Goal: Complete application form: Complete application form

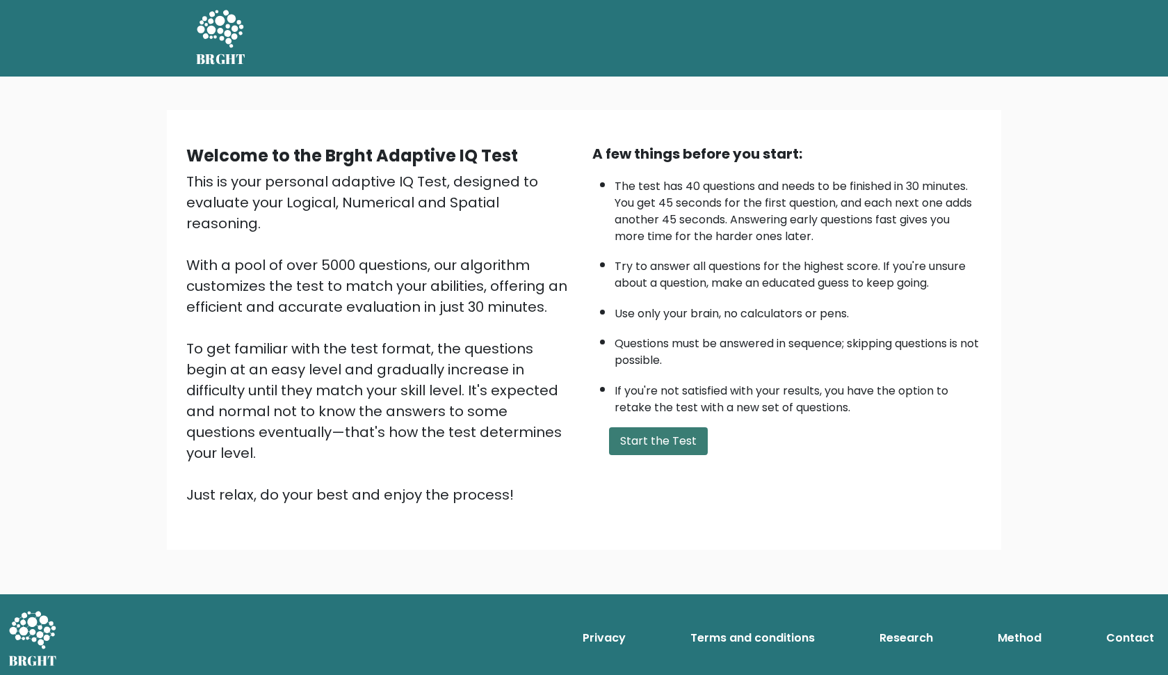
click at [652, 455] on button "Start the Test" at bounding box center [658, 441] width 99 height 28
click at [646, 455] on button "Start the Test" at bounding box center [658, 441] width 99 height 28
click at [684, 455] on button "Start the Test" at bounding box center [658, 441] width 99 height 28
click at [674, 455] on button "Start the Test" at bounding box center [658, 441] width 99 height 28
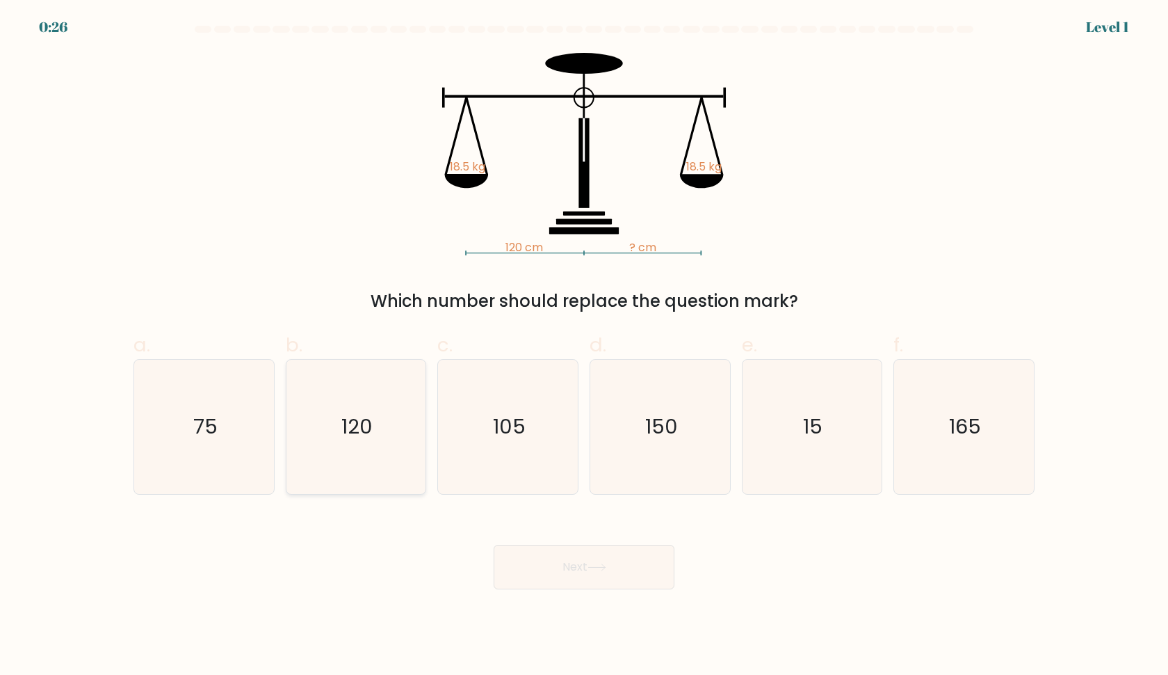
click at [389, 449] on icon "120" at bounding box center [356, 427] width 134 height 134
click at [584, 346] on input "b. 120" at bounding box center [584, 341] width 1 height 9
radio input "true"
click at [589, 567] on button "Next" at bounding box center [584, 567] width 181 height 45
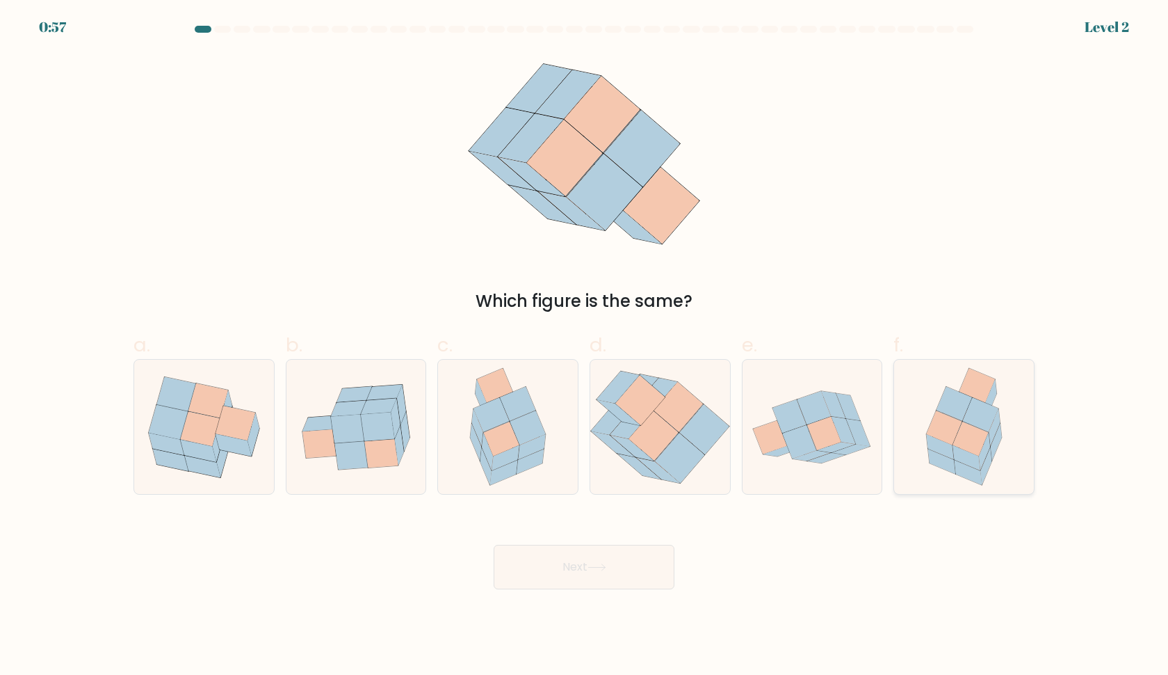
click at [986, 412] on icon at bounding box center [980, 415] width 35 height 34
click at [585, 346] on input "f." at bounding box center [584, 341] width 1 height 9
radio input "true"
click at [629, 566] on button "Next" at bounding box center [584, 567] width 181 height 45
click at [604, 572] on button "Next" at bounding box center [584, 567] width 181 height 45
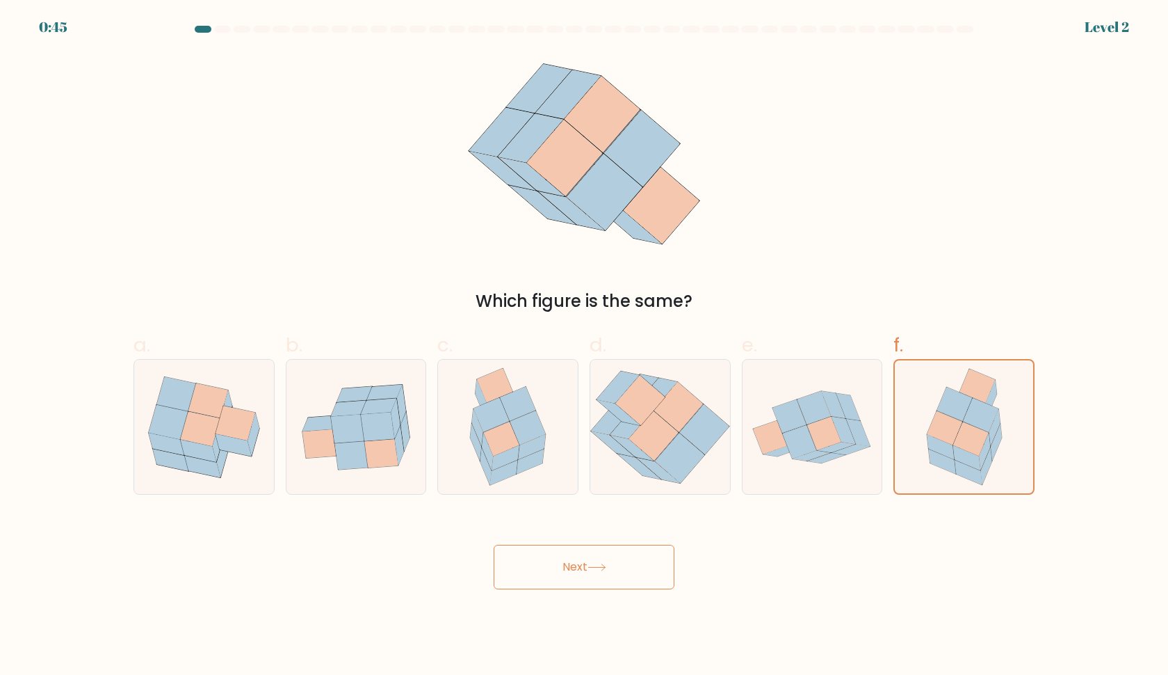
click at [605, 565] on icon at bounding box center [597, 567] width 19 height 8
click at [964, 406] on icon at bounding box center [954, 404] width 35 height 34
click at [585, 346] on input "f." at bounding box center [584, 341] width 1 height 9
click at [964, 406] on icon at bounding box center [954, 404] width 35 height 34
click at [585, 346] on input "f." at bounding box center [584, 341] width 1 height 9
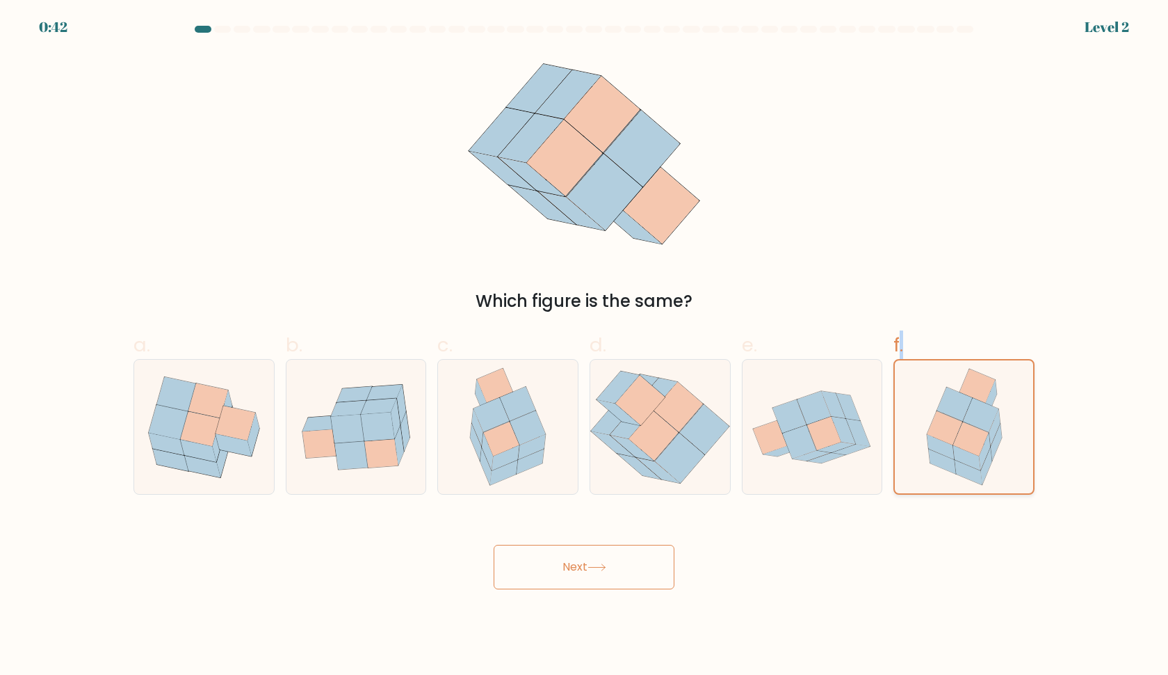
click at [964, 406] on icon at bounding box center [954, 404] width 35 height 34
click at [585, 346] on input "f." at bounding box center [584, 341] width 1 height 9
click at [582, 581] on button "Next" at bounding box center [584, 567] width 181 height 45
click at [583, 567] on button "Next" at bounding box center [584, 567] width 181 height 45
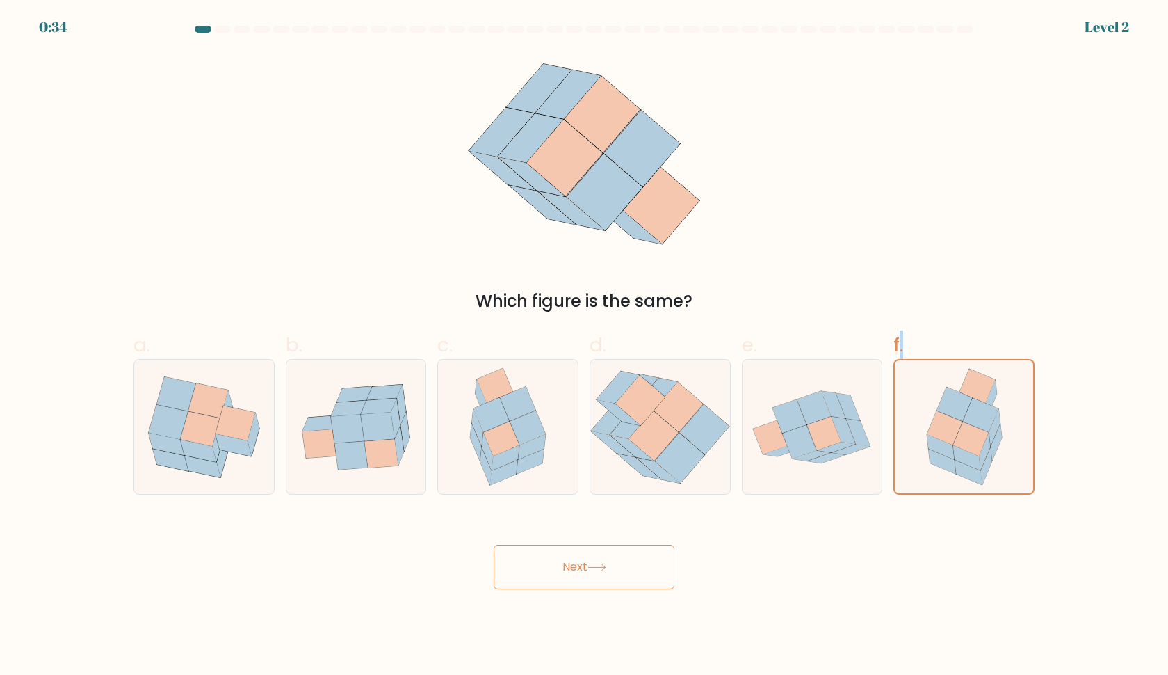
click at [583, 567] on button "Next" at bounding box center [584, 567] width 181 height 45
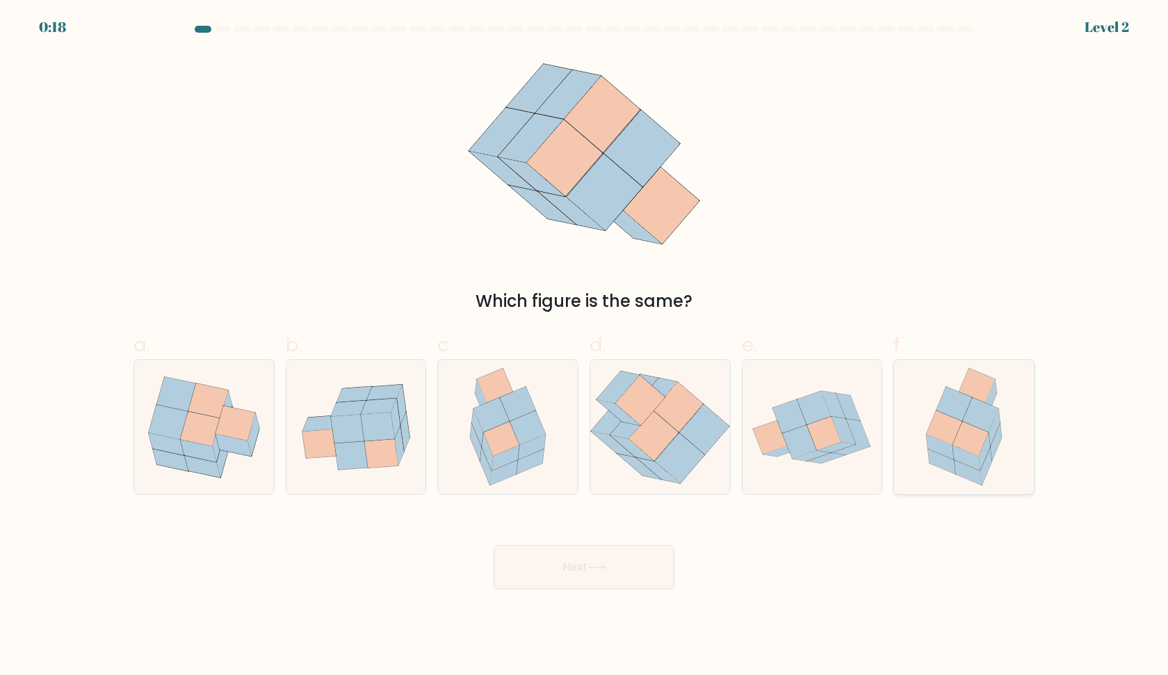
click at [953, 425] on icon at bounding box center [943, 428] width 35 height 34
click at [585, 346] on input "f." at bounding box center [584, 341] width 1 height 9
radio input "true"
click at [605, 572] on button "Next" at bounding box center [584, 567] width 181 height 45
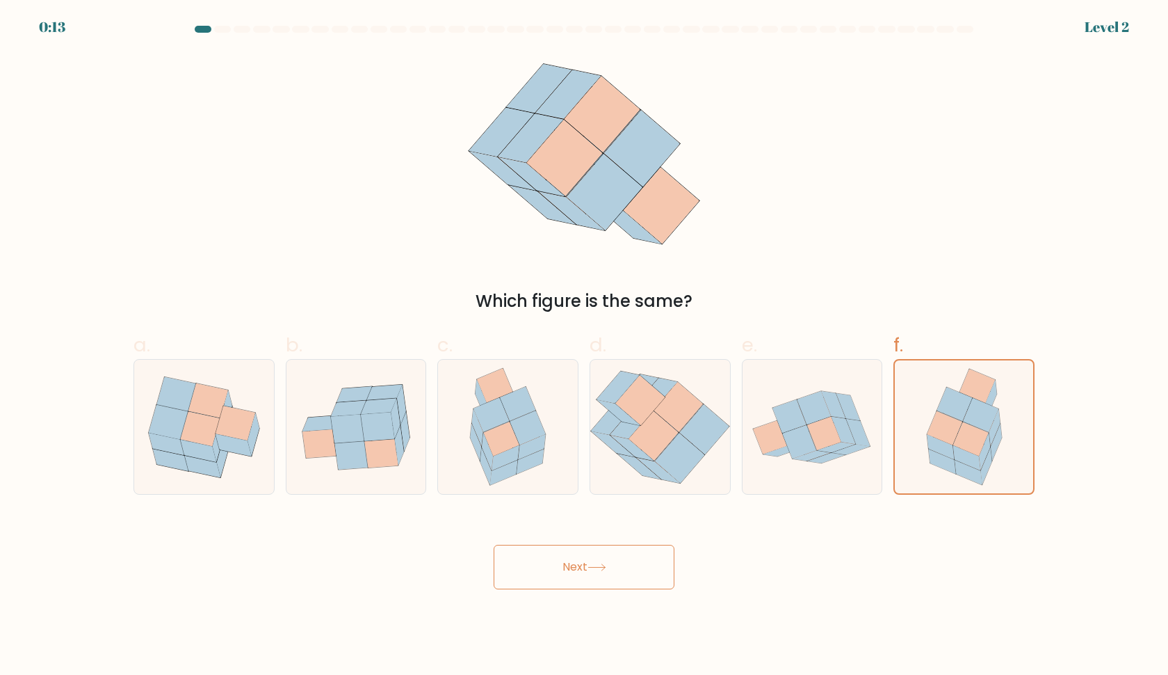
click at [593, 568] on icon at bounding box center [597, 567] width 19 height 8
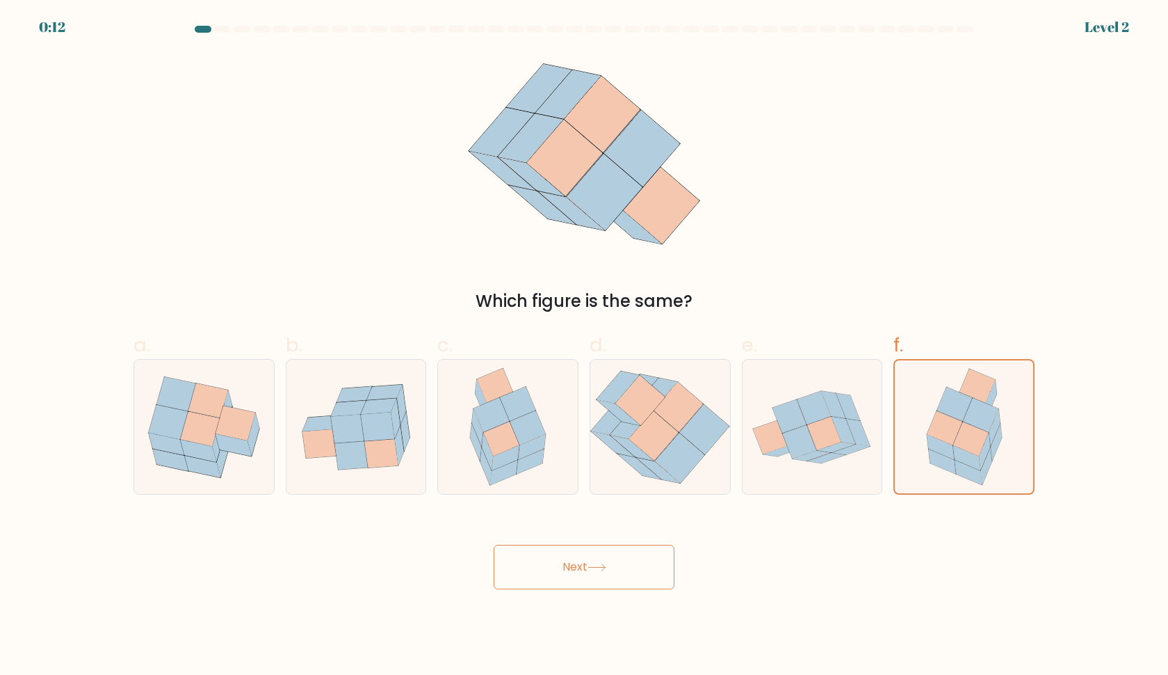
click at [593, 568] on icon at bounding box center [597, 567] width 19 height 8
click at [227, 438] on icon at bounding box center [234, 445] width 36 height 22
click at [584, 346] on input "a." at bounding box center [584, 341] width 1 height 9
radio input "true"
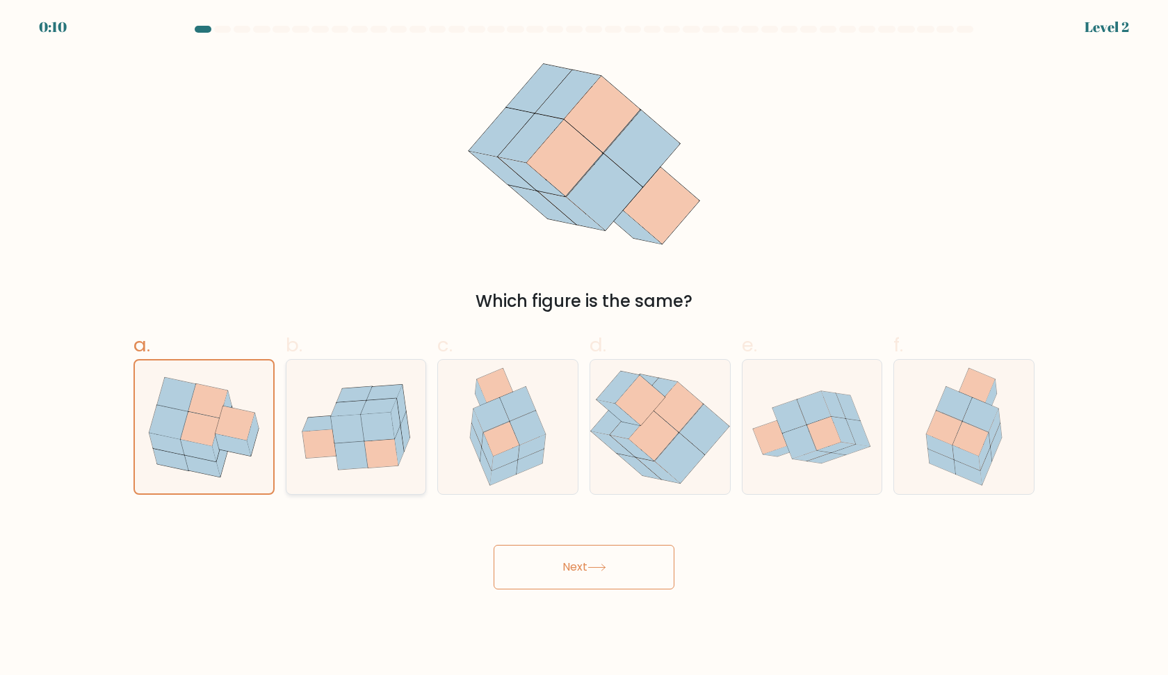
click at [354, 434] on icon at bounding box center [347, 428] width 33 height 29
click at [584, 346] on input "b." at bounding box center [584, 341] width 1 height 9
radio input "true"
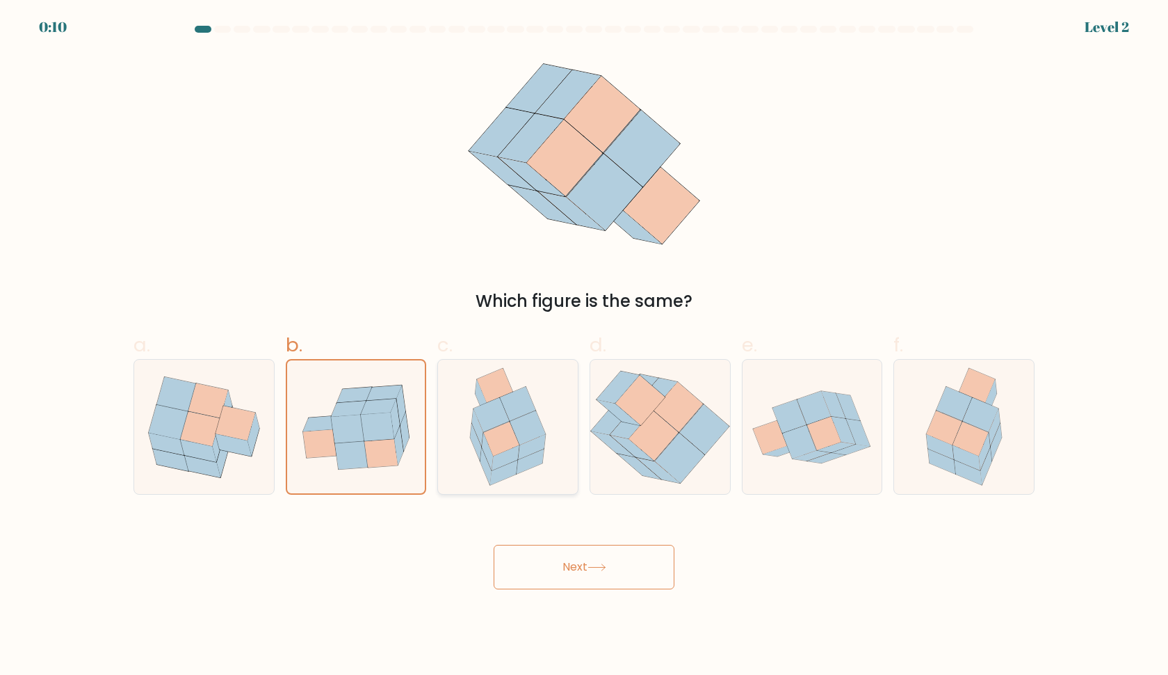
click at [506, 437] on icon at bounding box center [501, 439] width 35 height 34
click at [584, 346] on input "c." at bounding box center [584, 341] width 1 height 9
radio input "true"
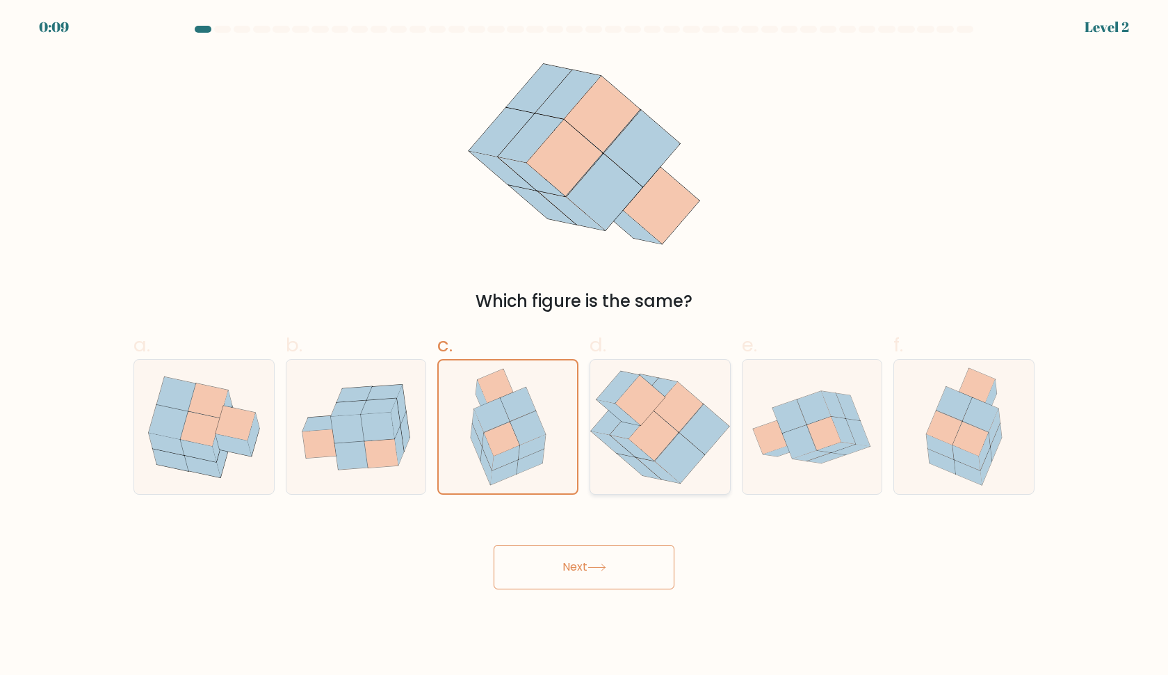
click at [659, 432] on icon at bounding box center [653, 435] width 49 height 50
click at [585, 346] on input "d." at bounding box center [584, 341] width 1 height 9
radio input "true"
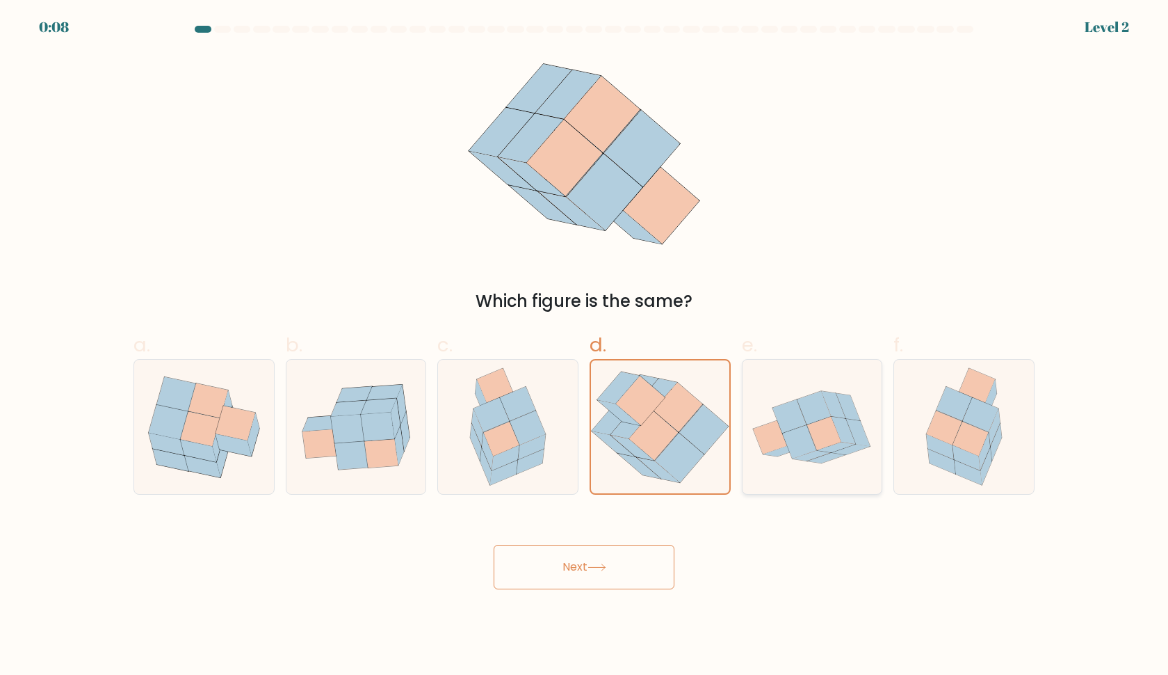
click at [819, 427] on icon at bounding box center [824, 433] width 34 height 33
click at [585, 346] on input "e." at bounding box center [584, 341] width 1 height 9
radio input "true"
click at [960, 410] on icon at bounding box center [954, 404] width 35 height 34
click at [585, 346] on input "f." at bounding box center [584, 341] width 1 height 9
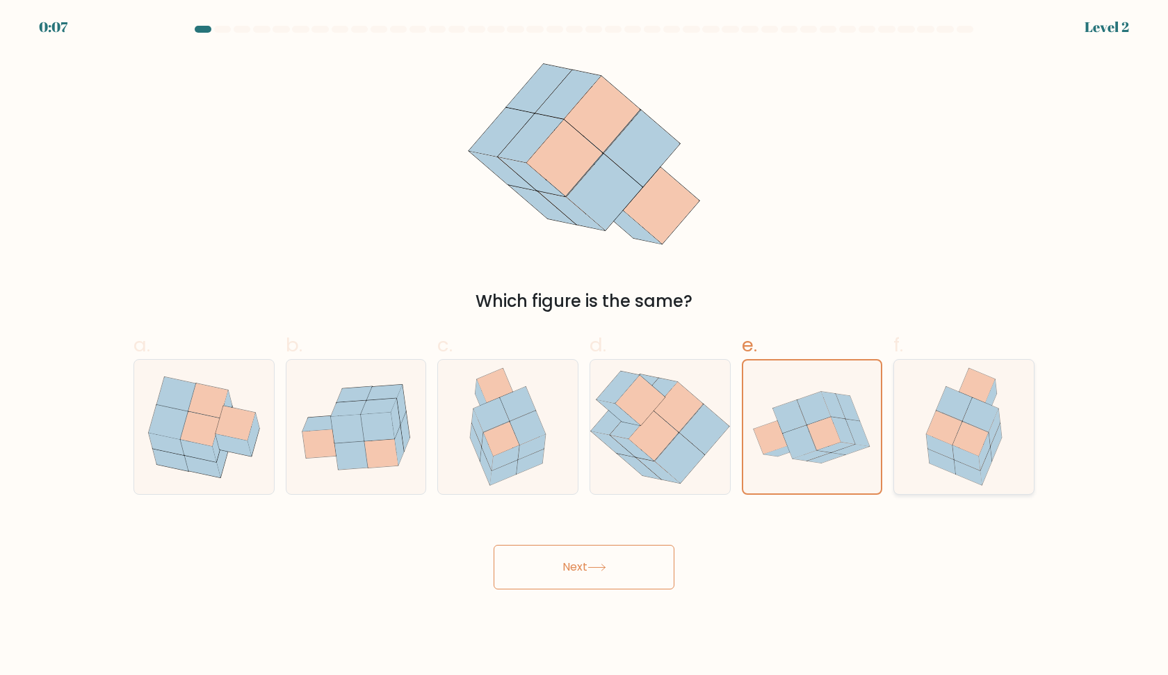
radio input "true"
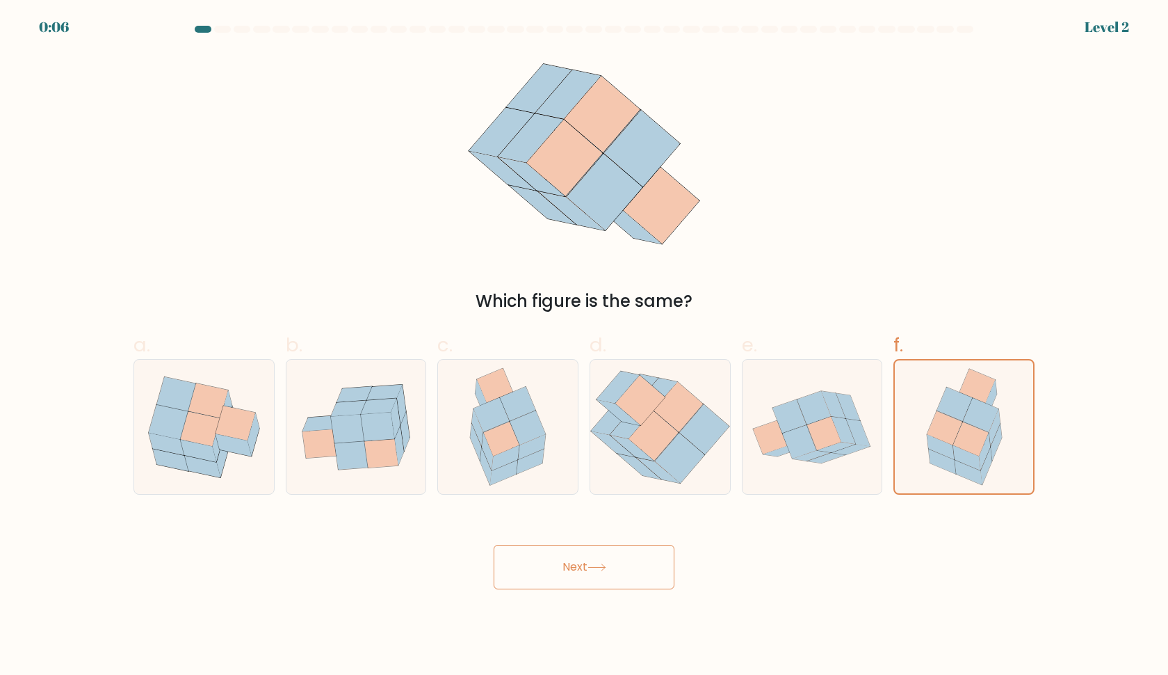
click at [588, 565] on button "Next" at bounding box center [584, 567] width 181 height 45
click at [634, 562] on button "Next" at bounding box center [584, 567] width 181 height 45
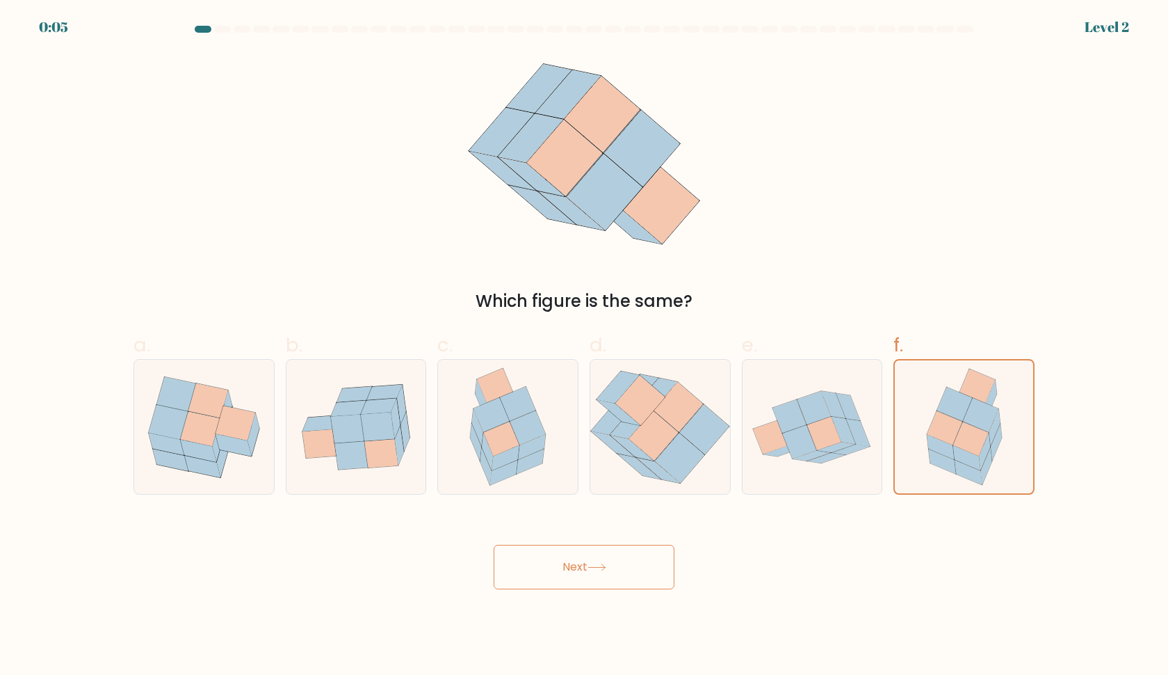
click at [634, 562] on button "Next" at bounding box center [584, 567] width 181 height 45
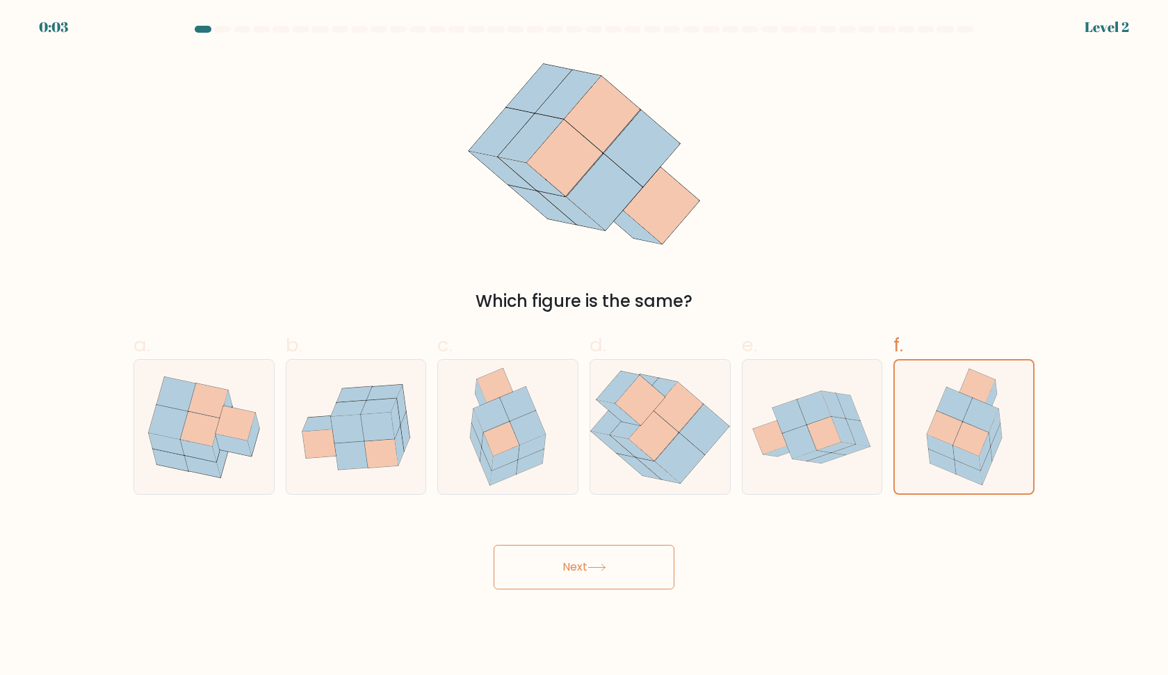
click at [634, 562] on button "Next" at bounding box center [584, 567] width 181 height 45
click at [636, 569] on button "Next" at bounding box center [584, 567] width 181 height 45
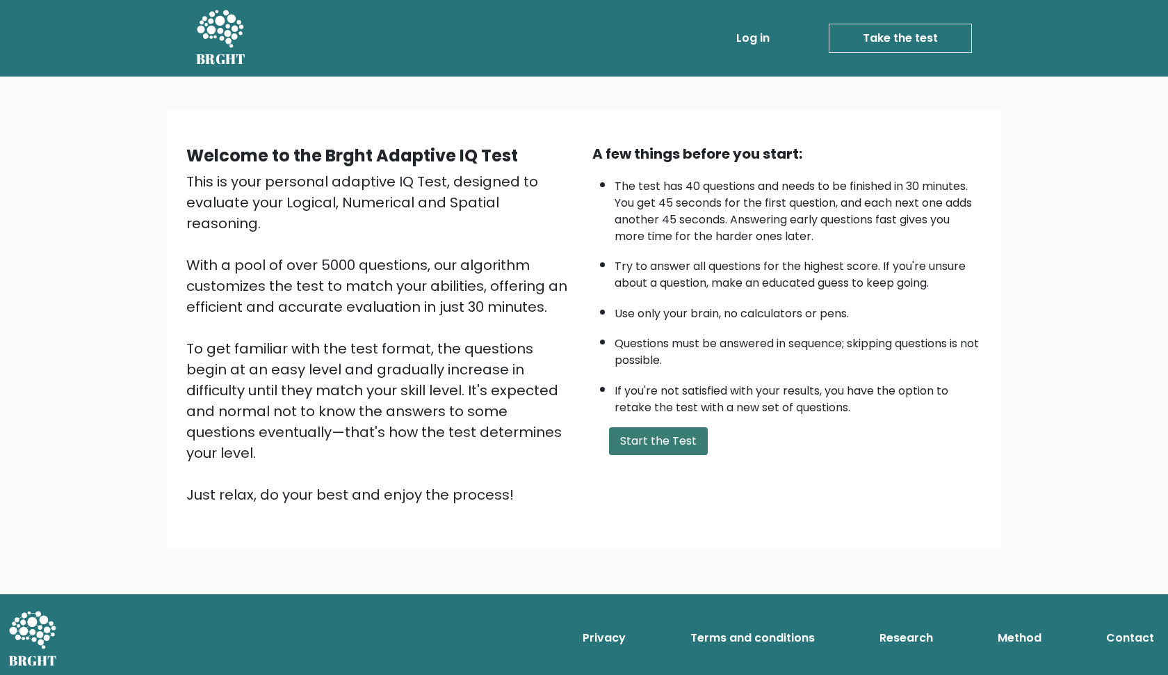
click at [652, 455] on button "Start the Test" at bounding box center [658, 441] width 99 height 28
click at [888, 38] on link "Take the test" at bounding box center [900, 38] width 143 height 29
click at [852, 38] on link "Take the test" at bounding box center [900, 38] width 143 height 29
click at [662, 455] on button "Start the Test" at bounding box center [658, 441] width 99 height 28
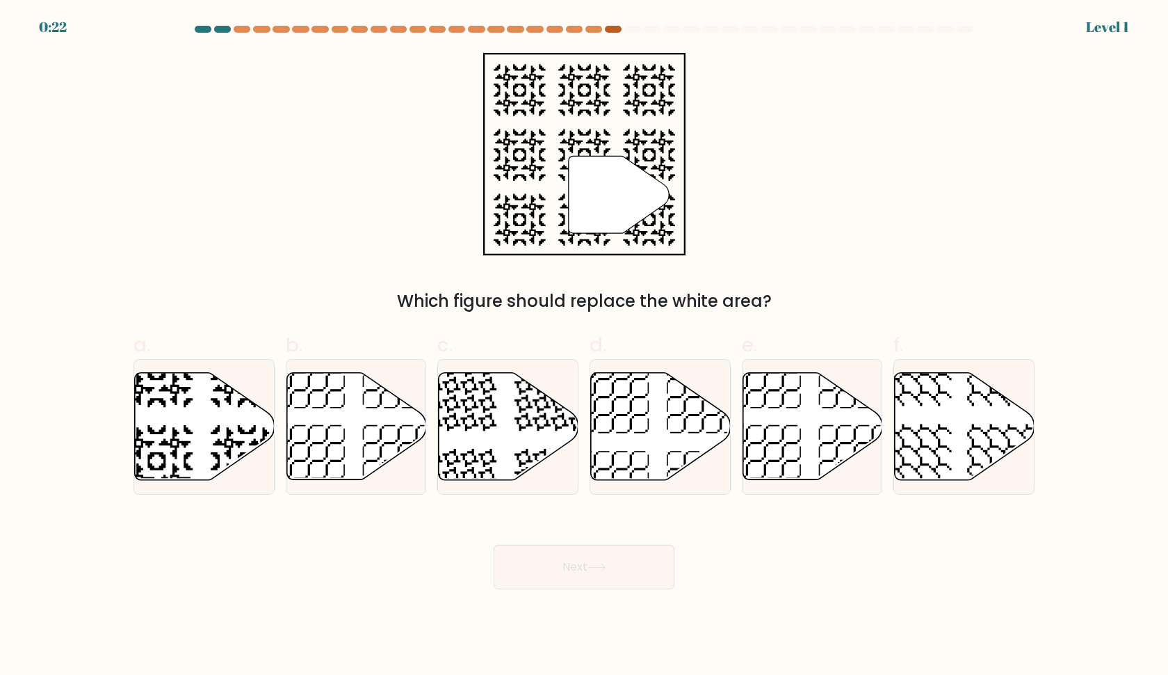
click at [605, 29] on div at bounding box center [613, 29] width 17 height 7
click at [618, 29] on div at bounding box center [613, 29] width 17 height 7
click at [620, 29] on div at bounding box center [613, 29] width 17 height 7
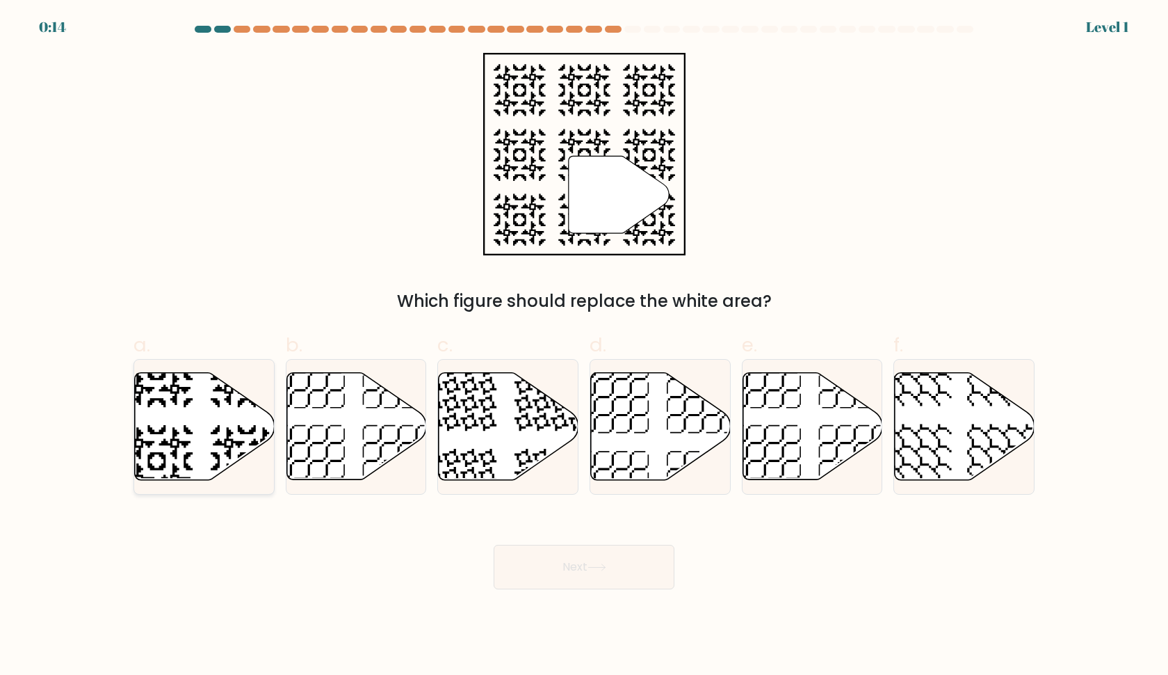
click at [154, 425] on icon at bounding box center [205, 426] width 140 height 107
click at [584, 346] on input "a." at bounding box center [584, 341] width 1 height 9
radio input "true"
click at [533, 549] on button "Next" at bounding box center [584, 567] width 181 height 45
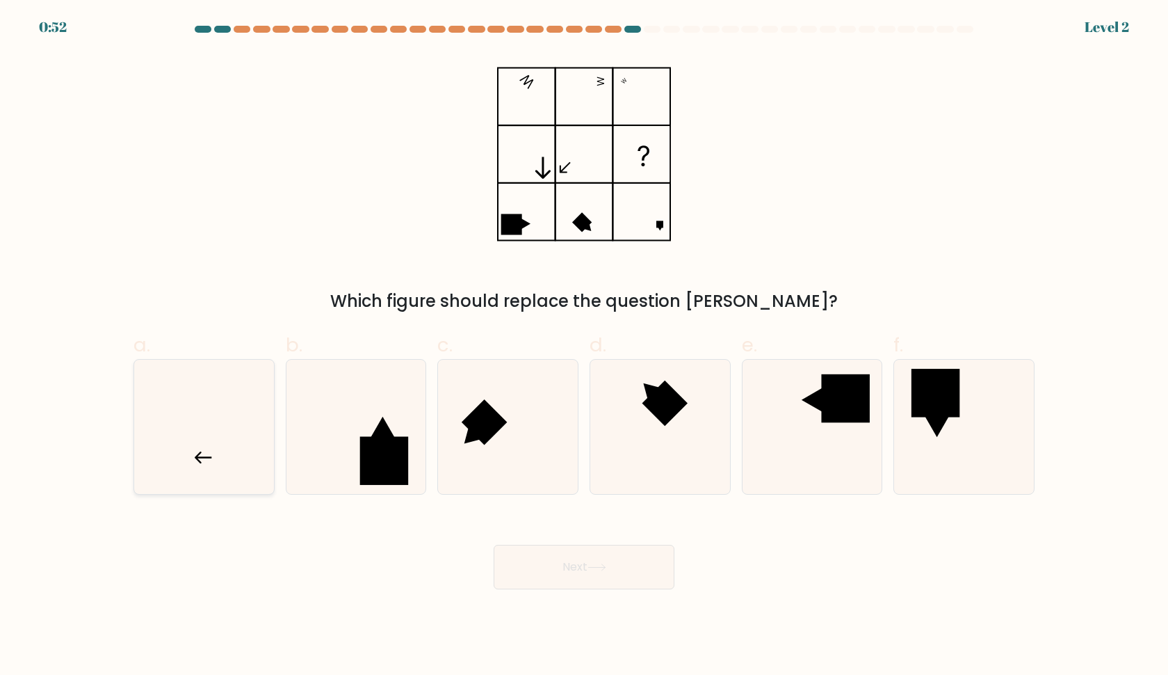
click at [208, 456] on icon at bounding box center [204, 427] width 134 height 134
click at [584, 346] on input "a." at bounding box center [584, 341] width 1 height 9
radio input "true"
click at [208, 456] on icon at bounding box center [203, 457] width 17 height 12
click at [584, 346] on input "a." at bounding box center [584, 341] width 1 height 9
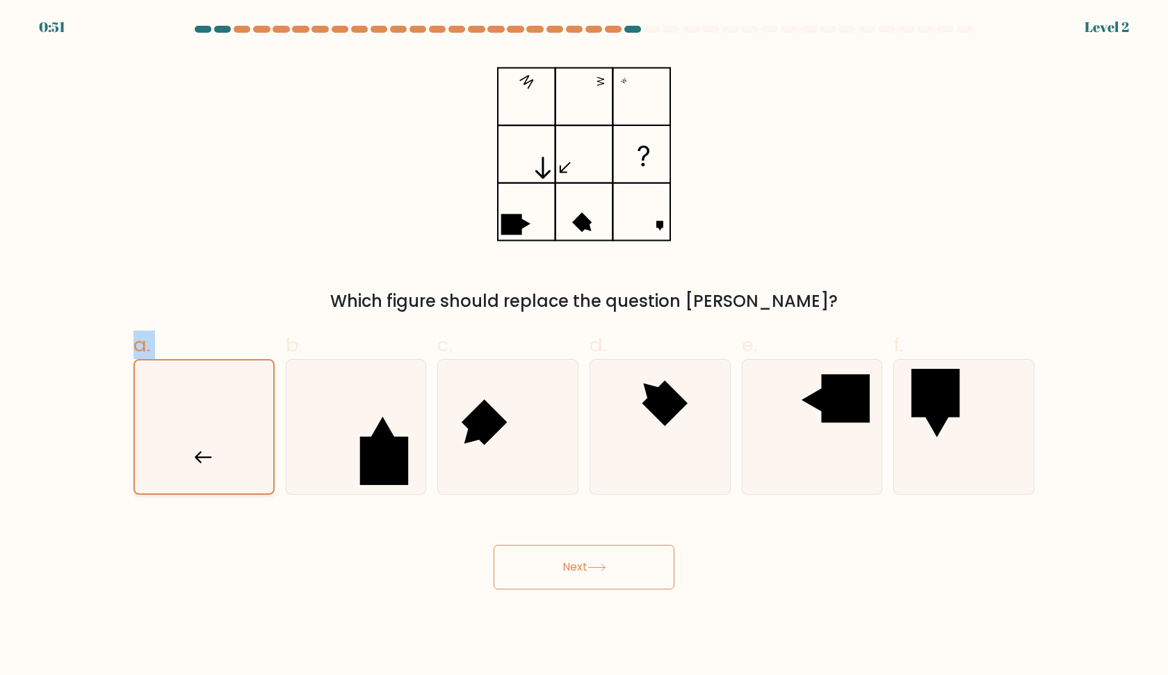
click at [208, 456] on icon at bounding box center [203, 457] width 17 height 12
click at [584, 346] on input "a." at bounding box center [584, 341] width 1 height 9
click at [208, 456] on icon at bounding box center [203, 457] width 17 height 12
click at [584, 346] on input "a." at bounding box center [584, 341] width 1 height 9
click at [208, 456] on icon at bounding box center [203, 457] width 17 height 12
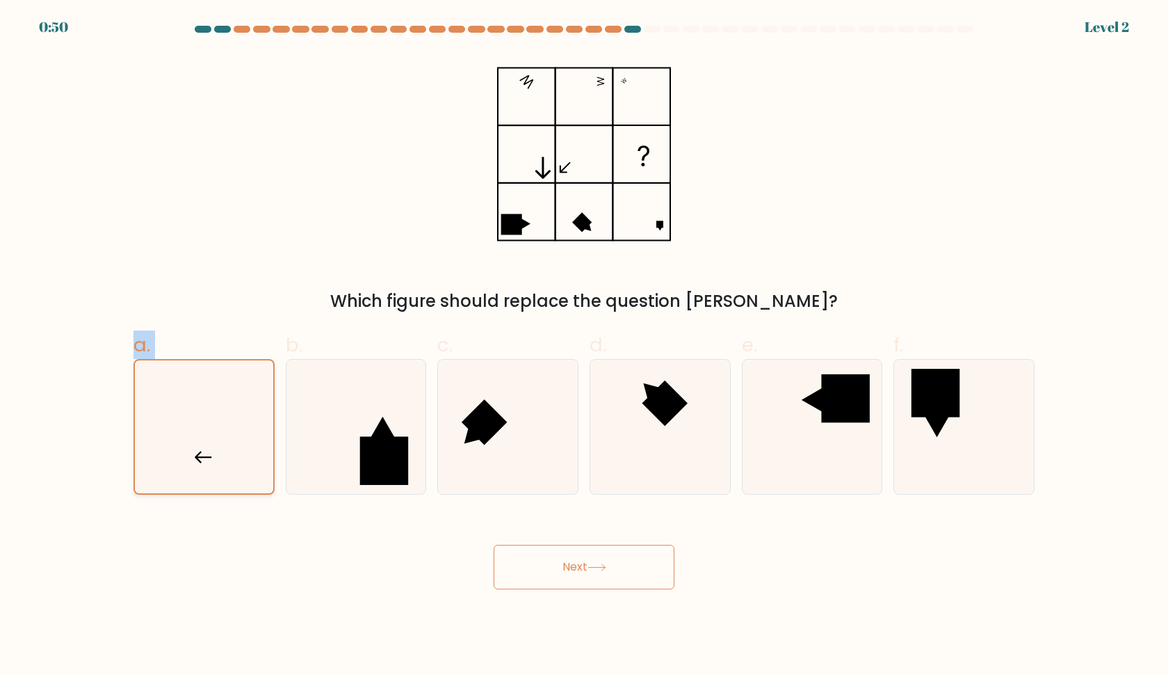
click at [584, 346] on input "a." at bounding box center [584, 341] width 1 height 9
click at [200, 452] on icon at bounding box center [203, 457] width 17 height 12
click at [584, 346] on input "a." at bounding box center [584, 341] width 1 height 9
click at [200, 452] on icon at bounding box center [203, 457] width 17 height 12
click at [584, 346] on input "a." at bounding box center [584, 341] width 1 height 9
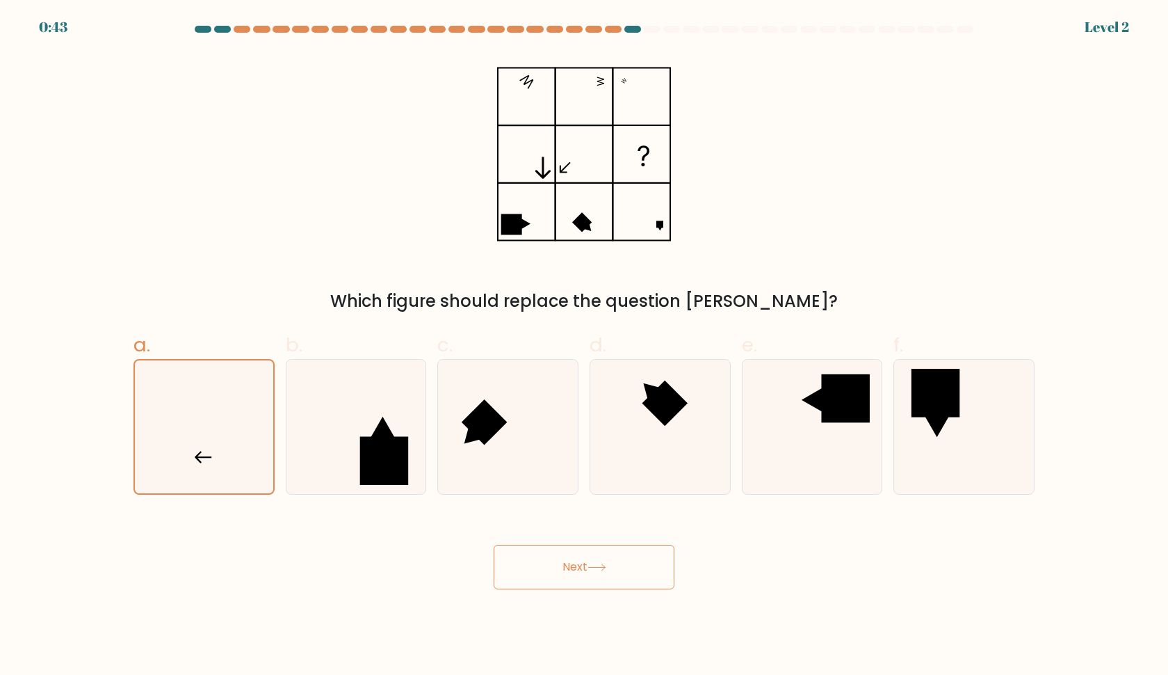
click at [517, 567] on button "Next" at bounding box center [584, 567] width 181 height 45
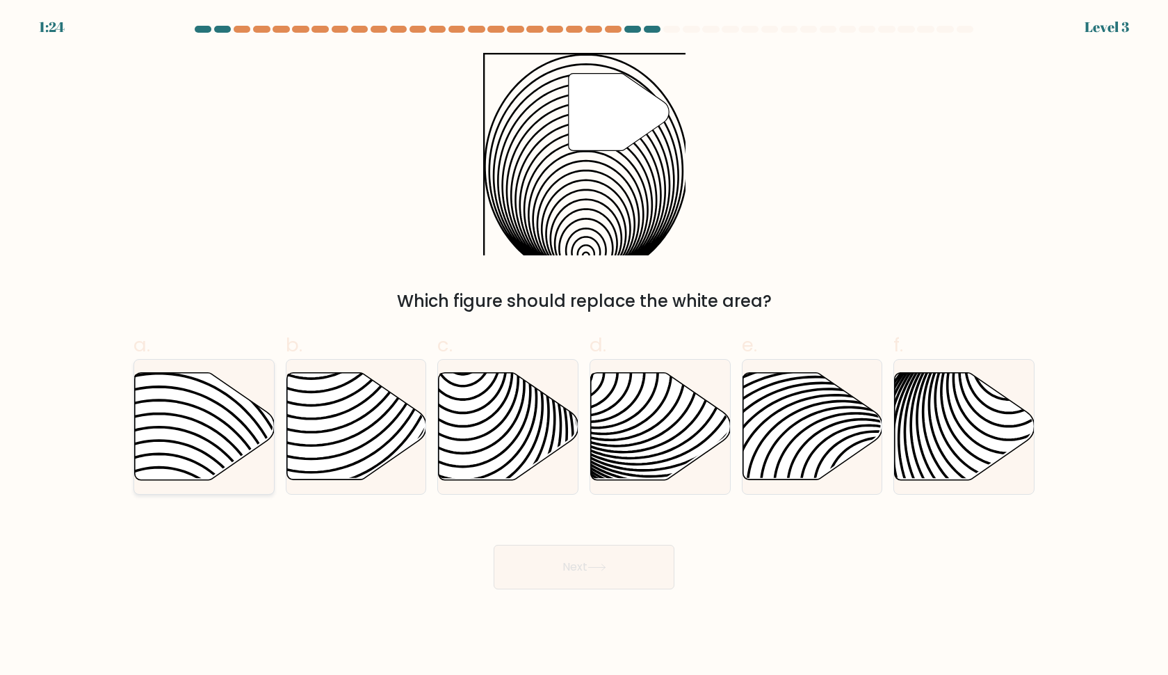
click at [206, 424] on icon at bounding box center [205, 426] width 140 height 107
click at [584, 346] on input "a." at bounding box center [584, 341] width 1 height 9
radio input "true"
click at [532, 574] on button "Next" at bounding box center [584, 567] width 181 height 45
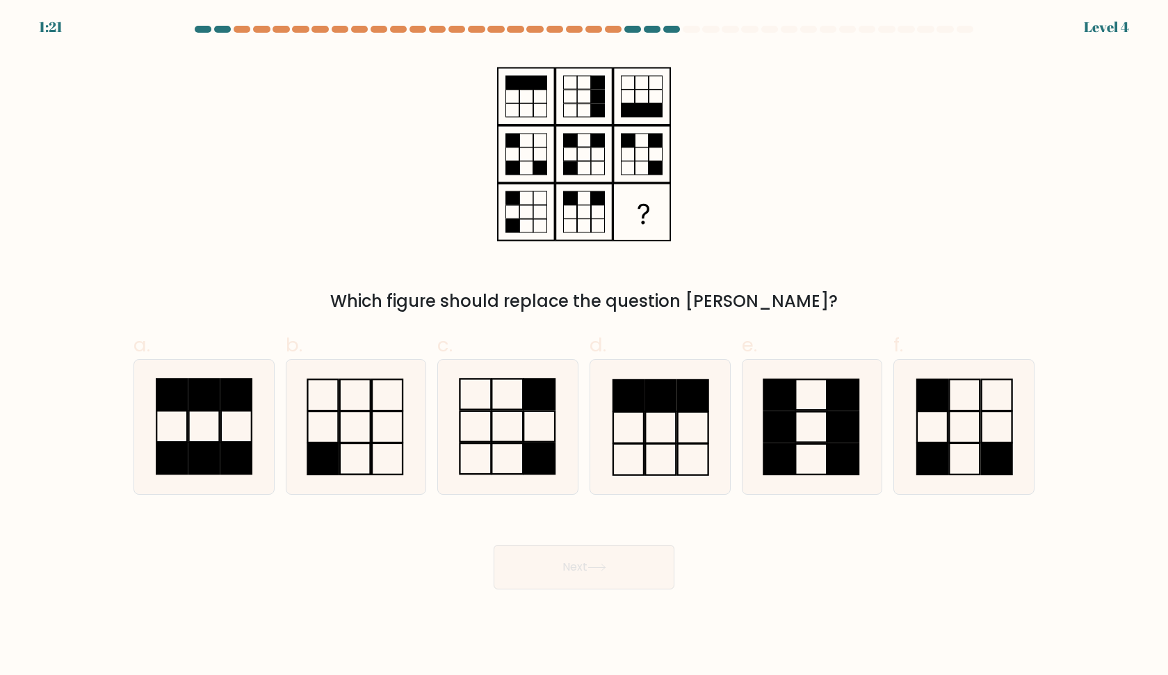
click at [533, 572] on button "Next" at bounding box center [584, 567] width 181 height 45
click at [530, 408] on rect at bounding box center [539, 394] width 31 height 31
click at [584, 346] on input "c." at bounding box center [584, 341] width 1 height 9
radio input "true"
click at [563, 558] on button "Next" at bounding box center [584, 567] width 181 height 45
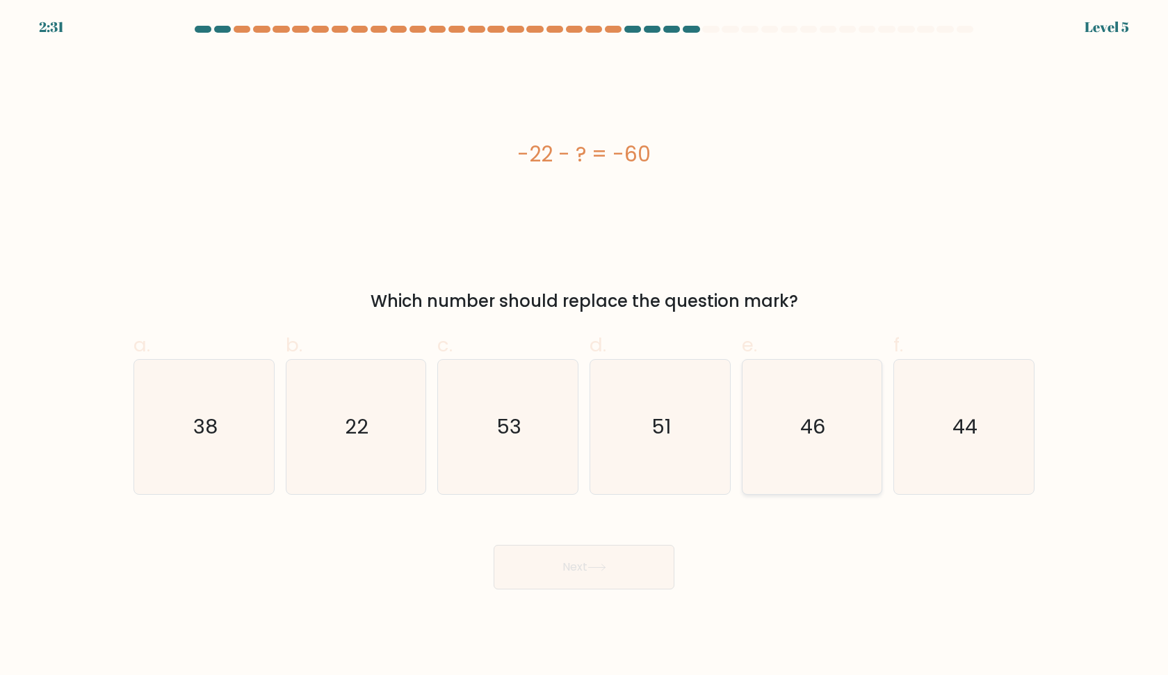
click at [846, 444] on icon "46" at bounding box center [812, 427] width 134 height 134
click at [585, 346] on input "e. 46" at bounding box center [584, 341] width 1 height 9
radio input "true"
click at [928, 473] on icon "44" at bounding box center [964, 427] width 134 height 134
click at [585, 346] on input "f. 44" at bounding box center [584, 341] width 1 height 9
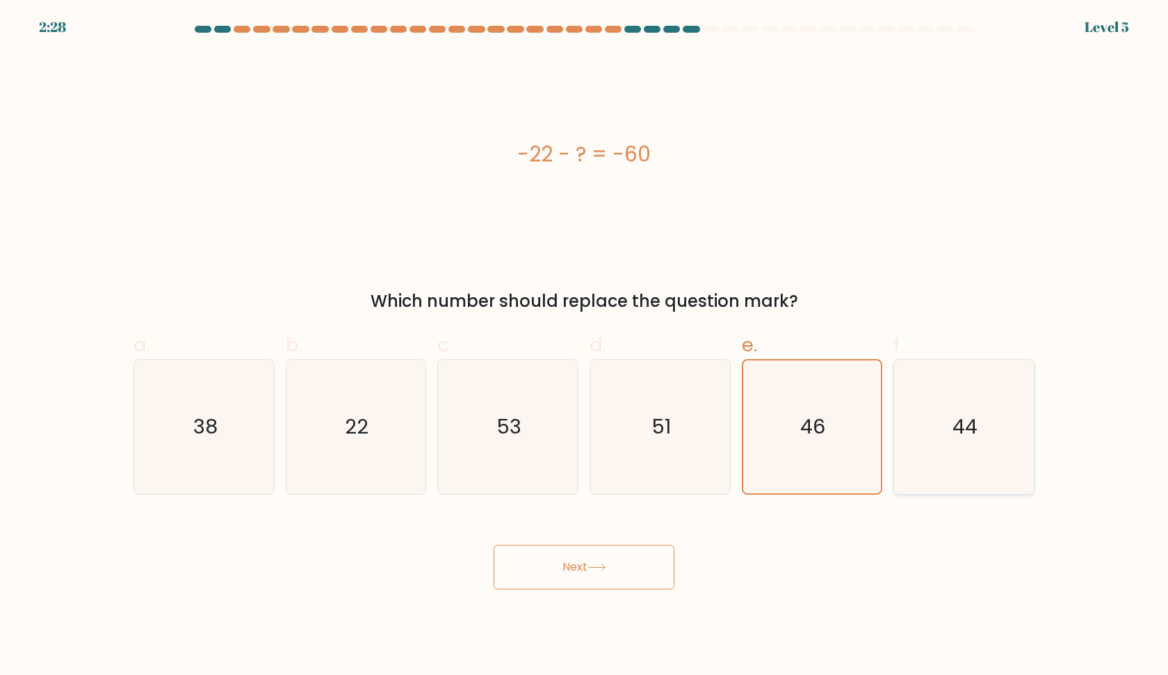
radio input "true"
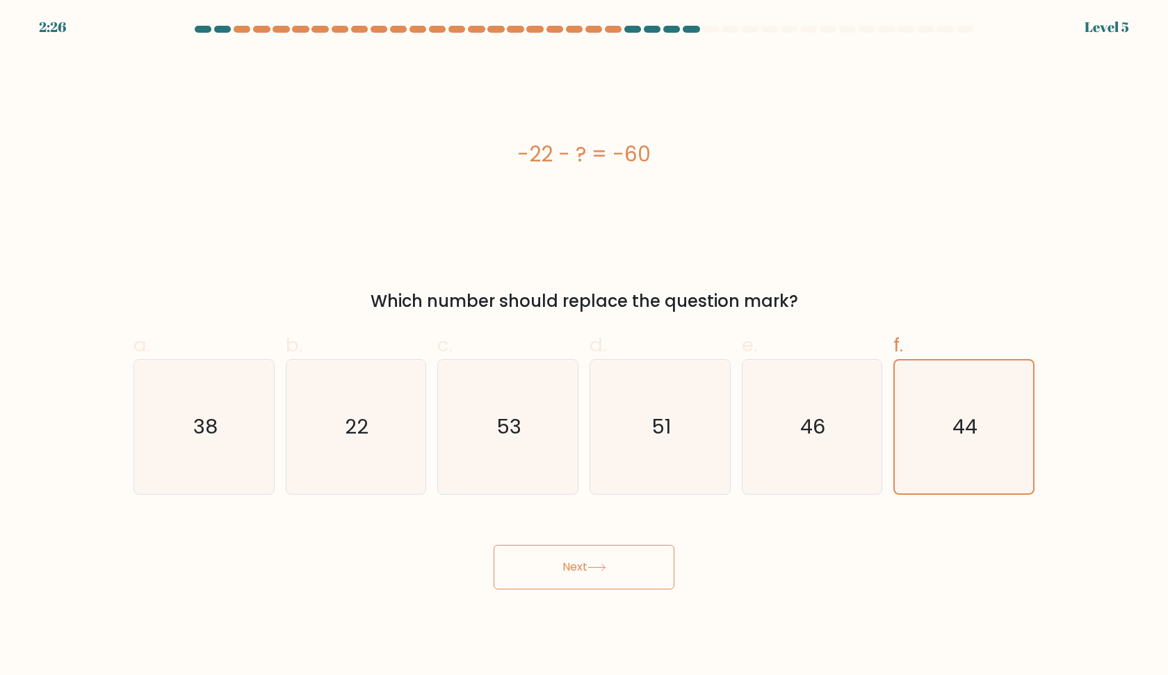
click at [606, 563] on icon at bounding box center [597, 567] width 19 height 8
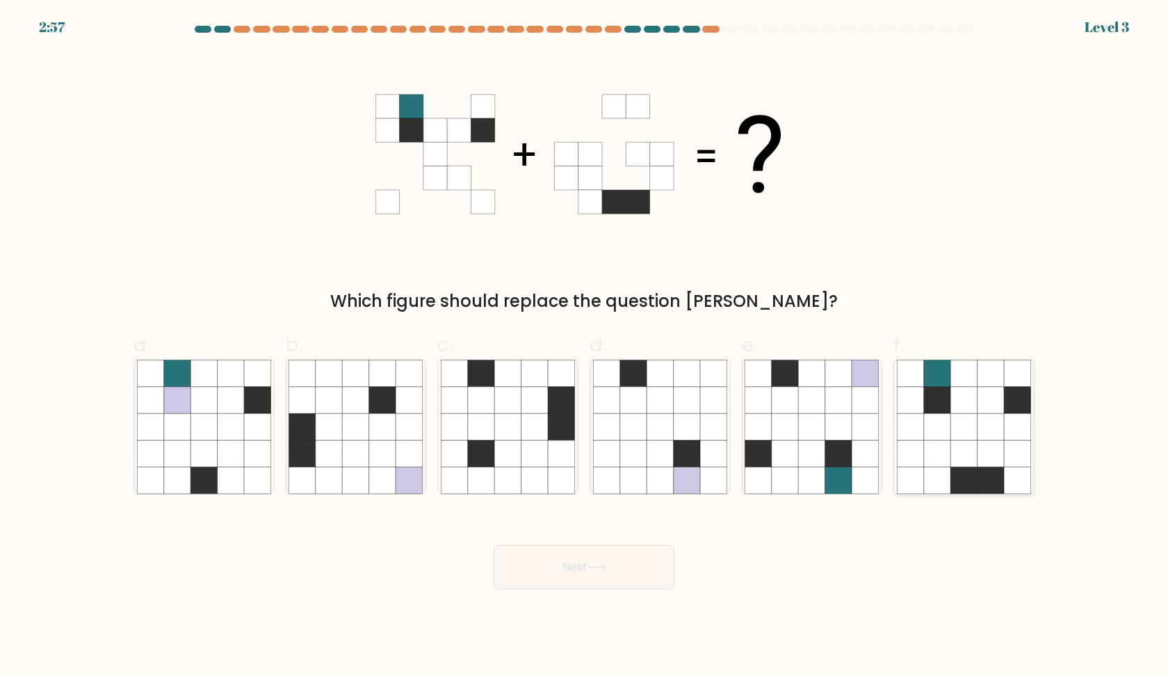
click at [992, 389] on icon at bounding box center [991, 400] width 26 height 26
click at [585, 346] on input "f." at bounding box center [584, 341] width 1 height 9
radio input "true"
click at [632, 560] on button "Next" at bounding box center [584, 567] width 181 height 45
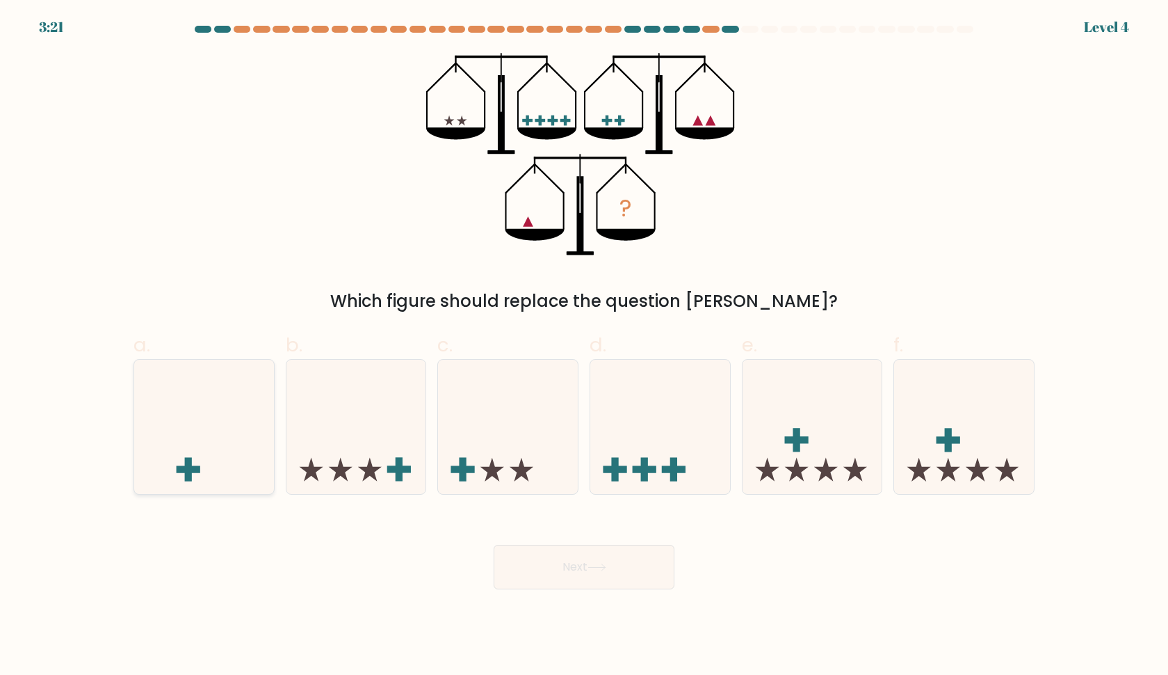
click at [159, 434] on icon at bounding box center [204, 426] width 140 height 115
click at [584, 346] on input "a." at bounding box center [584, 341] width 1 height 9
radio input "true"
click at [532, 572] on button "Next" at bounding box center [584, 567] width 181 height 45
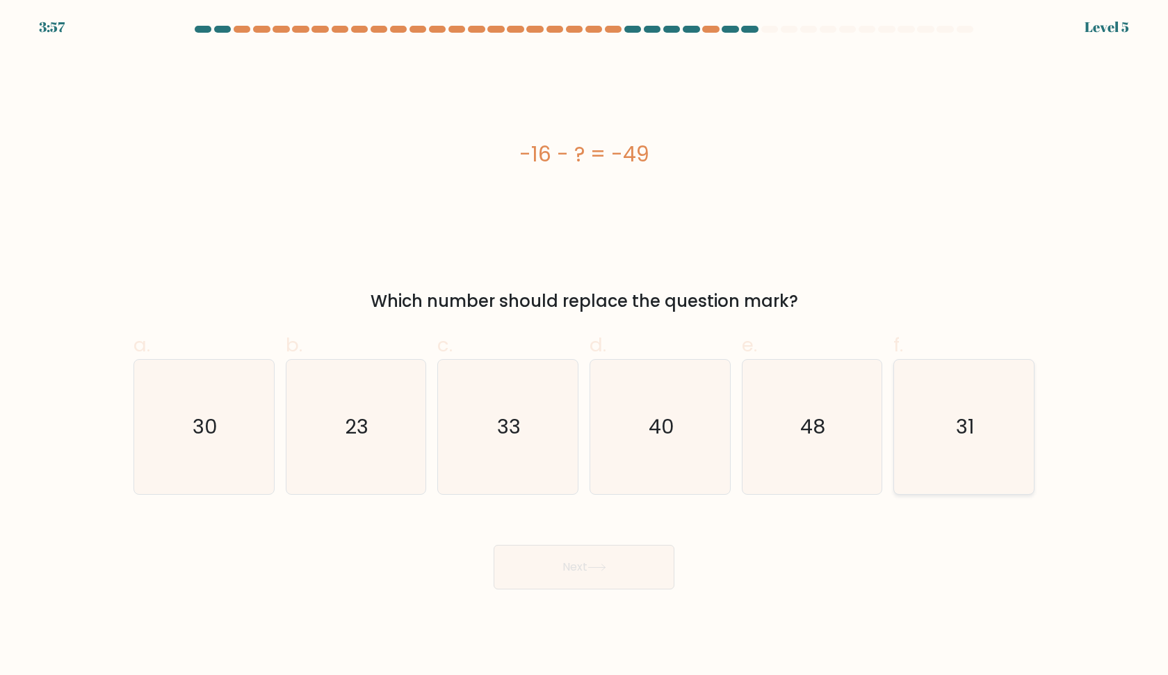
click at [952, 449] on icon "31" at bounding box center [964, 427] width 134 height 134
click at [585, 346] on input "f. 31" at bounding box center [584, 341] width 1 height 9
radio input "true"
click at [588, 579] on button "Next" at bounding box center [584, 567] width 181 height 45
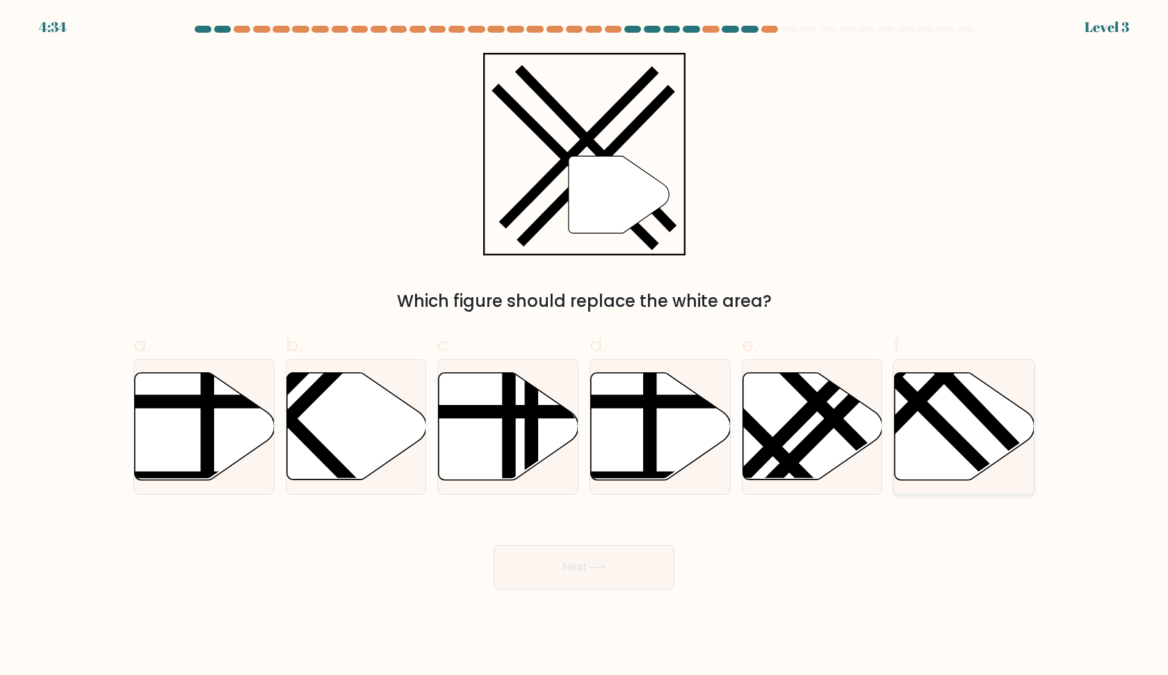
click at [963, 424] on icon at bounding box center [965, 426] width 140 height 107
click at [585, 346] on input "f." at bounding box center [584, 341] width 1 height 9
radio input "true"
click at [590, 542] on div "Next" at bounding box center [584, 550] width 918 height 78
click at [598, 562] on button "Next" at bounding box center [584, 567] width 181 height 45
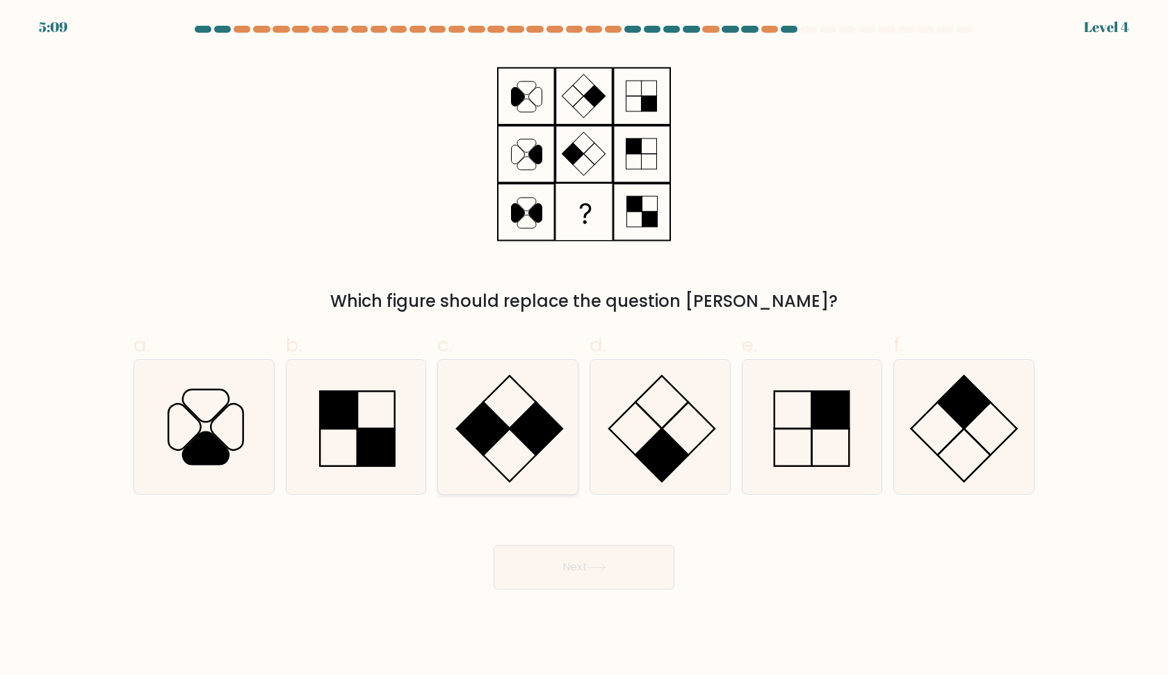
click at [552, 420] on rect at bounding box center [536, 428] width 53 height 53
click at [584, 346] on input "c." at bounding box center [584, 341] width 1 height 9
radio input "true"
click at [547, 571] on button "Next" at bounding box center [584, 567] width 181 height 45
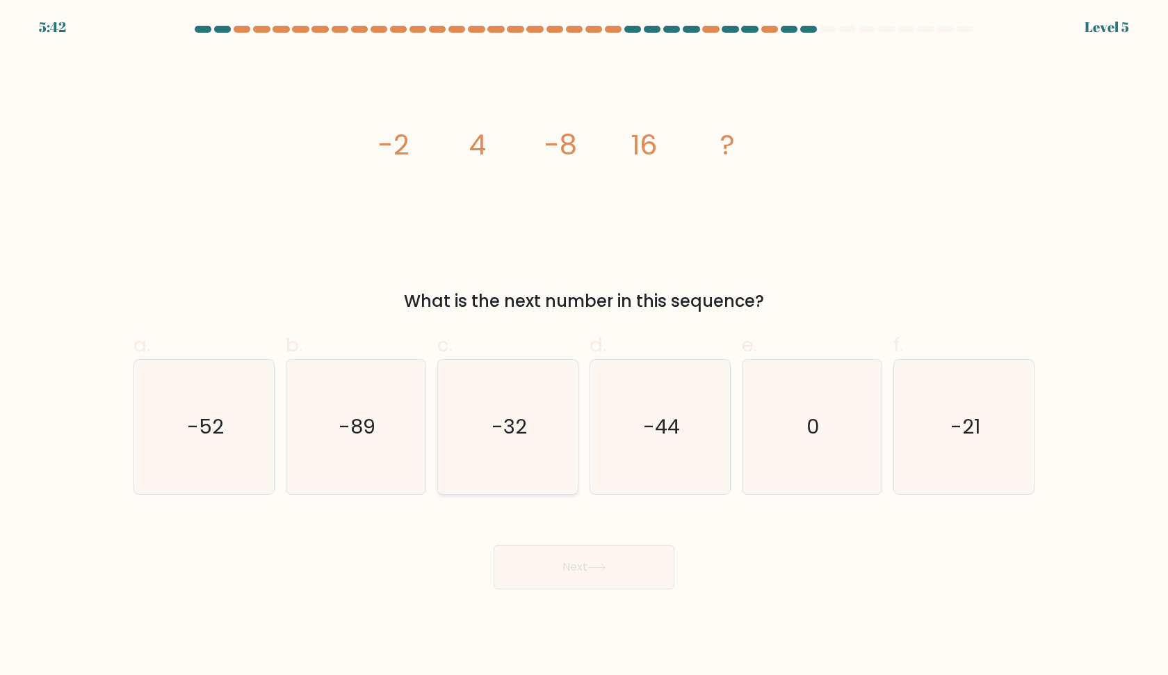
click at [504, 437] on text "-32" at bounding box center [509, 427] width 35 height 28
click at [584, 346] on input "c. -32" at bounding box center [584, 341] width 1 height 9
radio input "true"
click at [548, 554] on button "Next" at bounding box center [584, 567] width 181 height 45
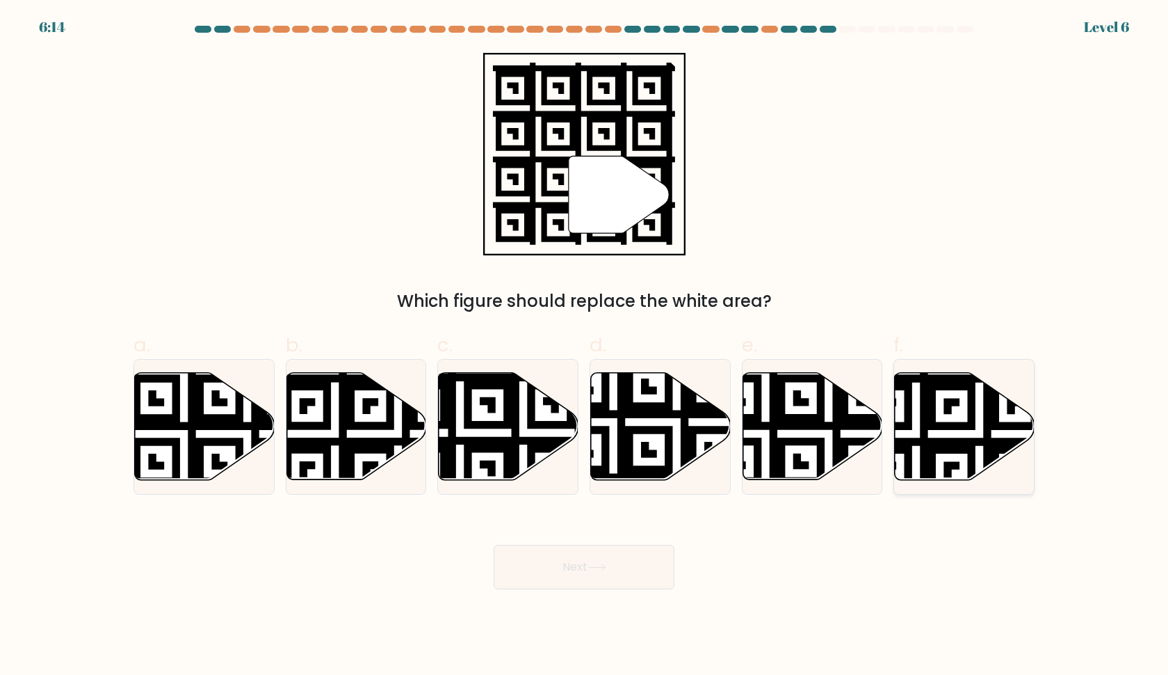
click at [990, 412] on icon at bounding box center [916, 370] width 253 height 253
click at [585, 346] on input "f." at bounding box center [584, 341] width 1 height 9
radio input "true"
click at [622, 548] on button "Next" at bounding box center [584, 567] width 181 height 45
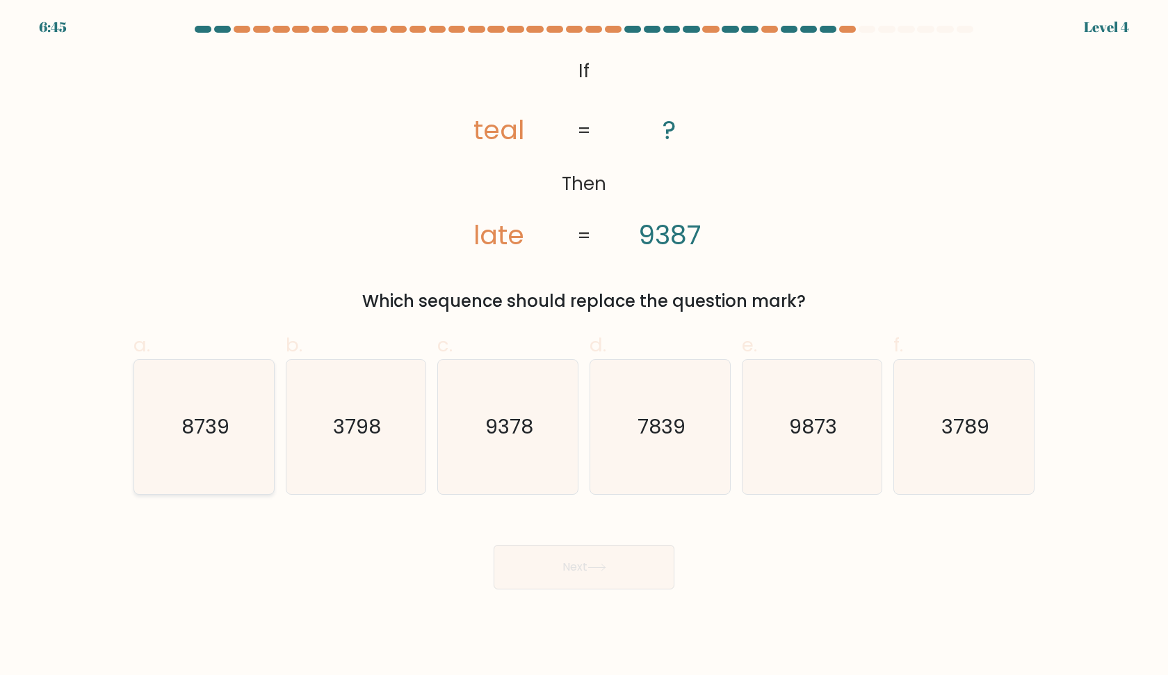
click at [255, 426] on icon "8739" at bounding box center [204, 427] width 134 height 134
click at [584, 346] on input "a. 8739" at bounding box center [584, 341] width 1 height 9
radio input "true"
click at [597, 558] on button "Next" at bounding box center [584, 567] width 181 height 45
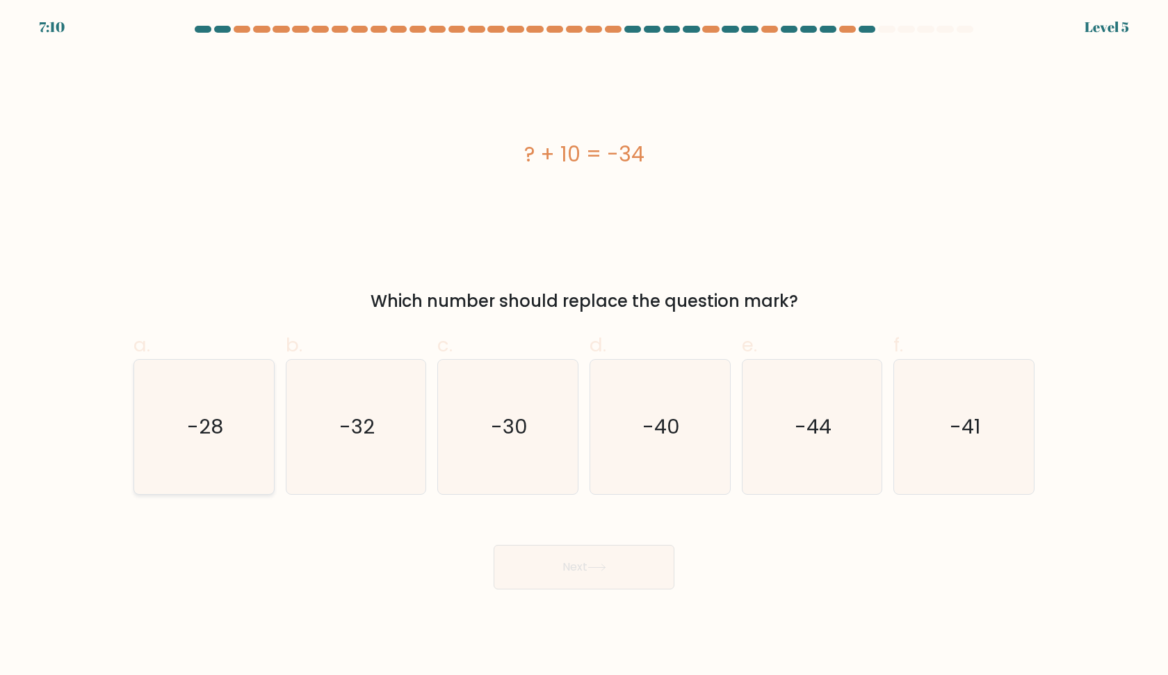
click at [186, 438] on icon "-28" at bounding box center [204, 427] width 134 height 134
click at [584, 346] on input "a. -28" at bounding box center [584, 341] width 1 height 9
radio input "true"
click at [544, 568] on button "Next" at bounding box center [584, 567] width 181 height 45
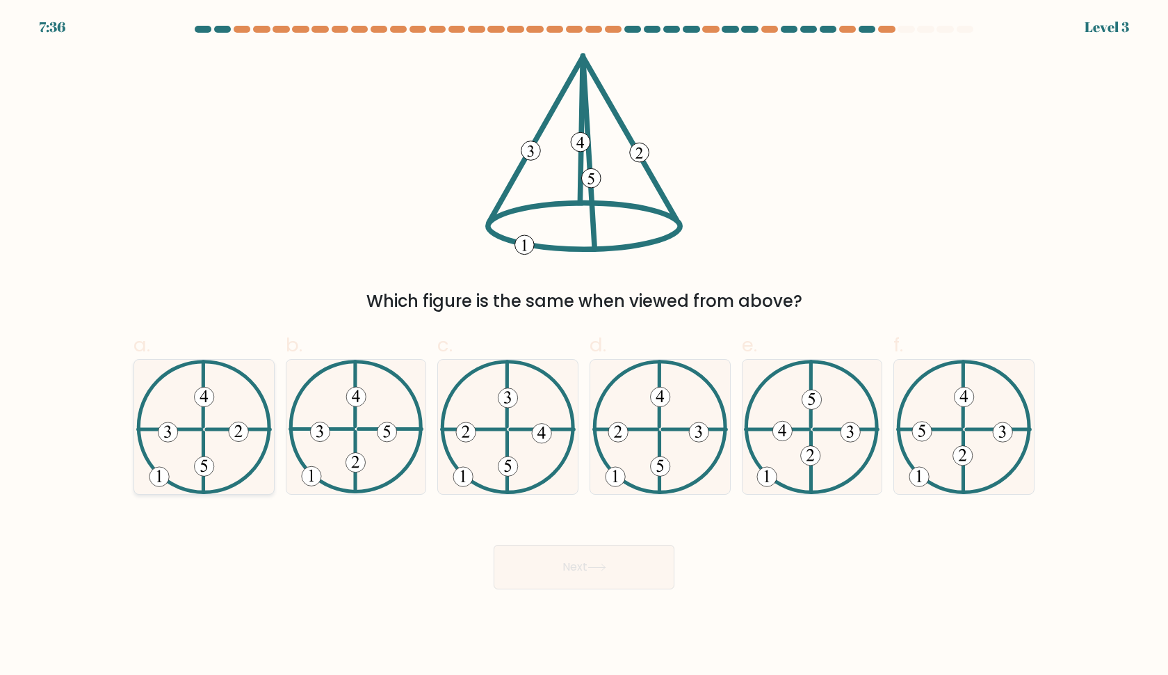
click at [199, 472] on 135 at bounding box center [203, 465] width 19 height 19
click at [584, 346] on input "a." at bounding box center [584, 341] width 1 height 9
radio input "true"
click at [589, 556] on button "Next" at bounding box center [584, 567] width 181 height 45
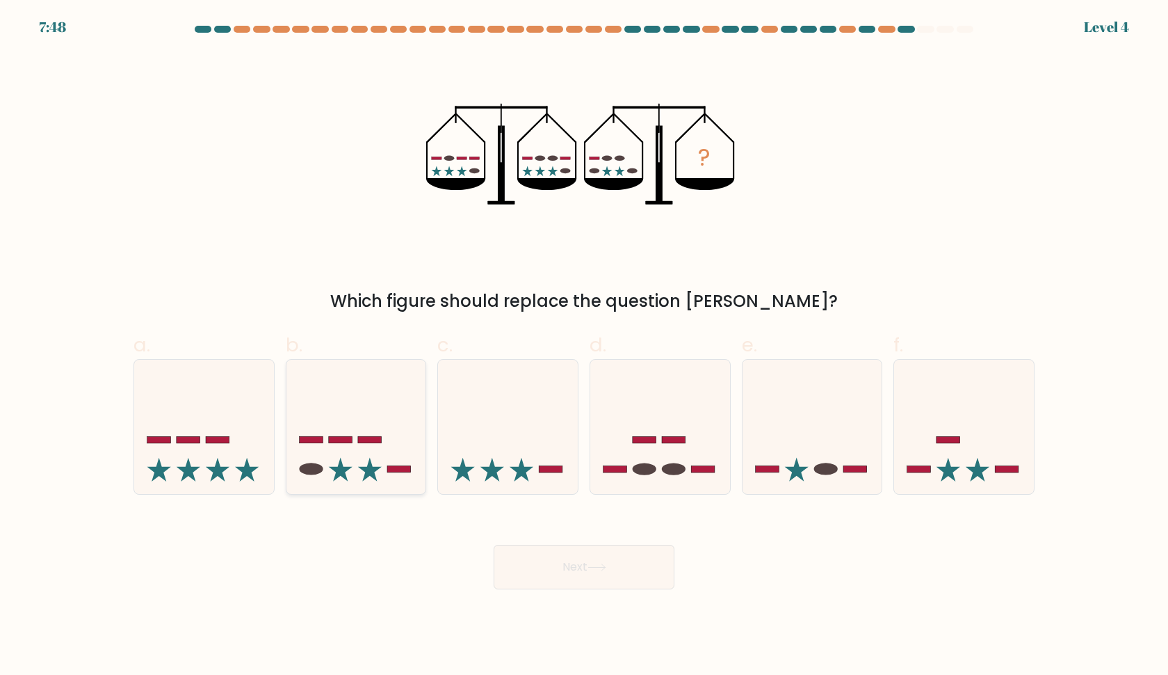
click at [389, 456] on icon at bounding box center [357, 426] width 140 height 115
click at [584, 346] on input "b." at bounding box center [584, 341] width 1 height 9
radio input "true"
click at [595, 571] on icon at bounding box center [597, 567] width 19 height 8
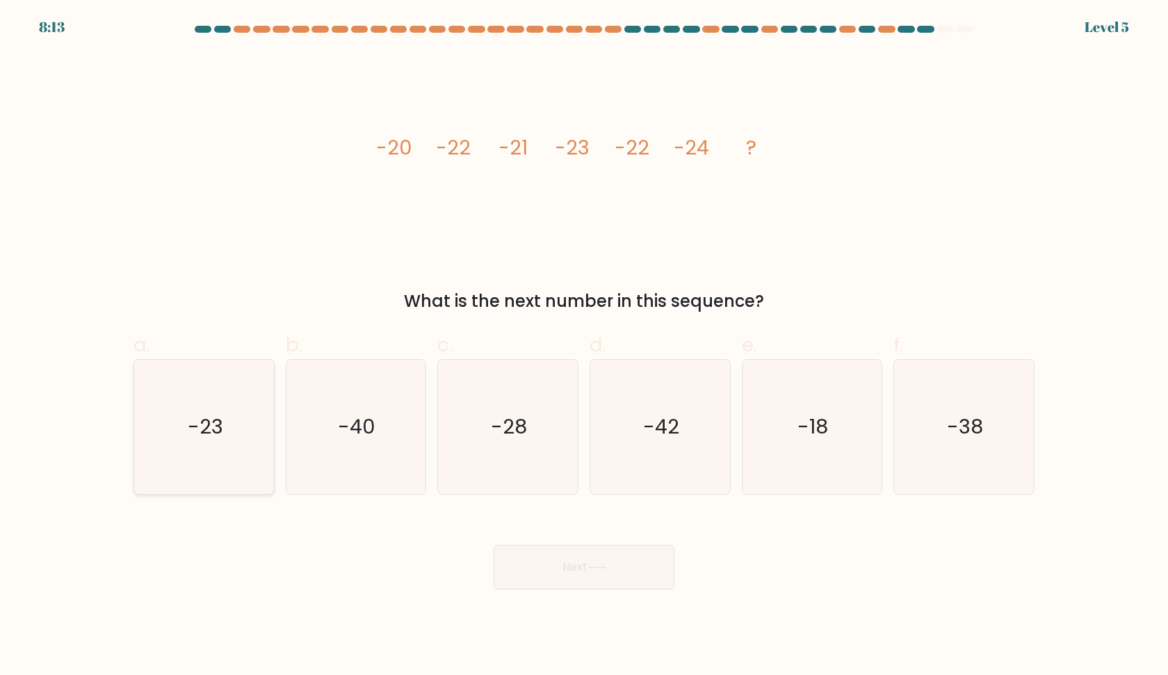
click at [230, 426] on icon "-23" at bounding box center [204, 427] width 134 height 134
click at [584, 346] on input "a. -23" at bounding box center [584, 341] width 1 height 9
radio input "true"
click at [954, 455] on icon "-38" at bounding box center [964, 427] width 134 height 134
click at [585, 346] on input "f. -38" at bounding box center [584, 341] width 1 height 9
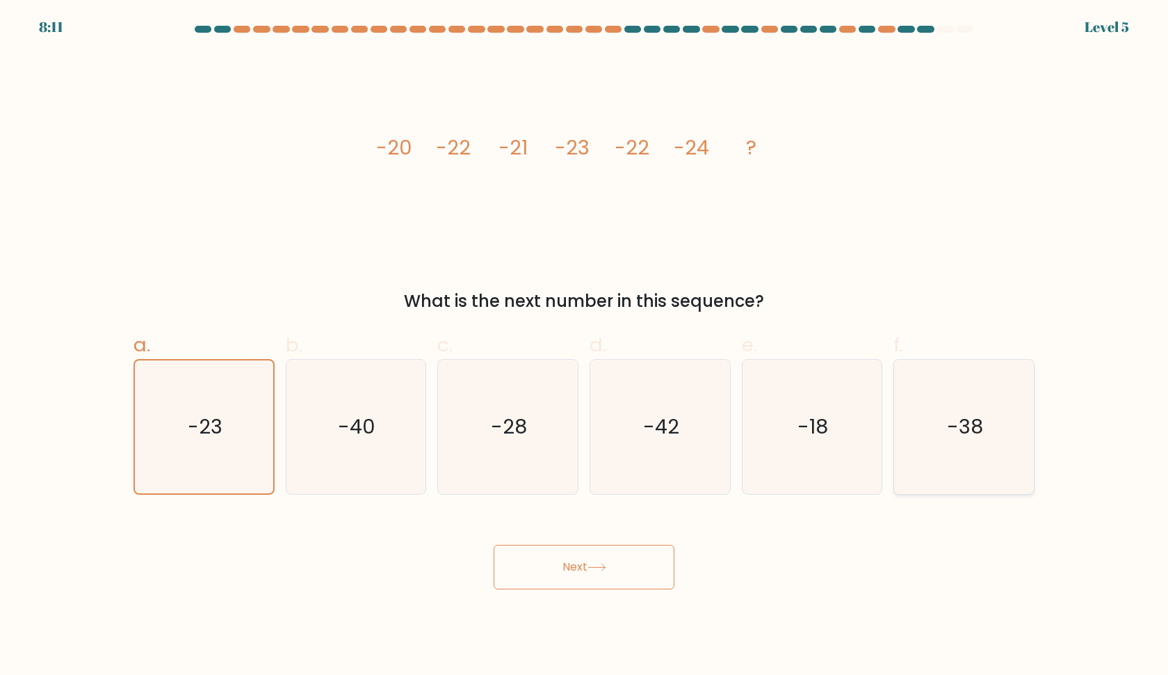
radio input "true"
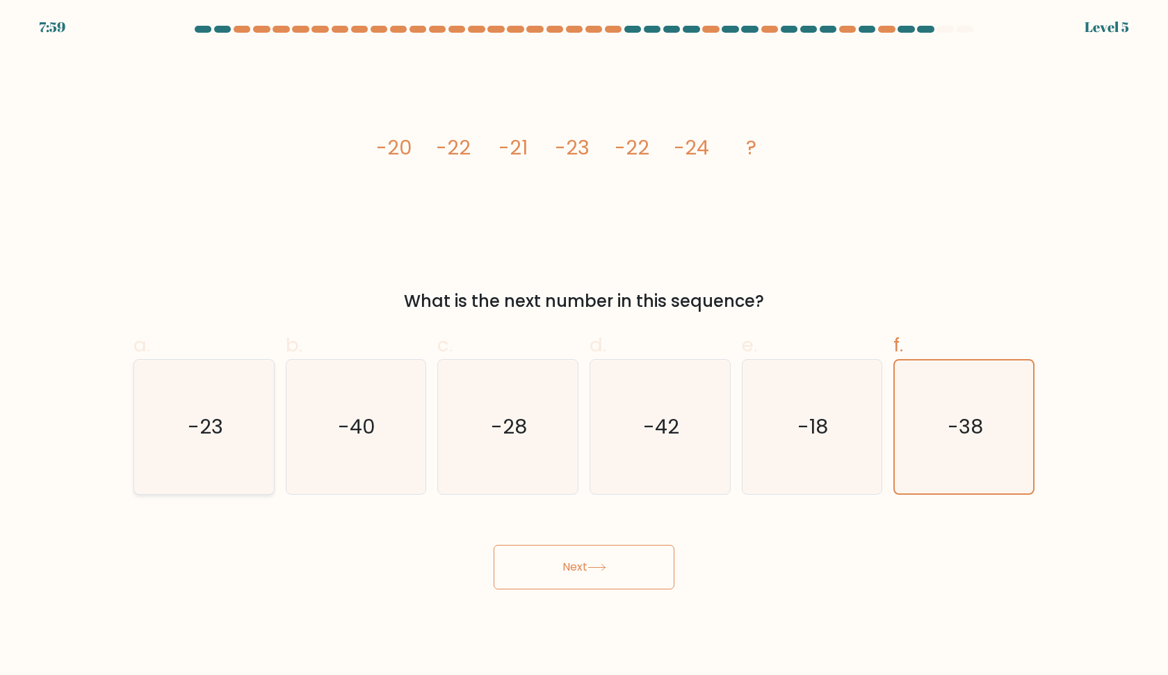
click at [214, 434] on text "-23" at bounding box center [205, 427] width 35 height 28
click at [584, 346] on input "a. -23" at bounding box center [584, 341] width 1 height 9
radio input "true"
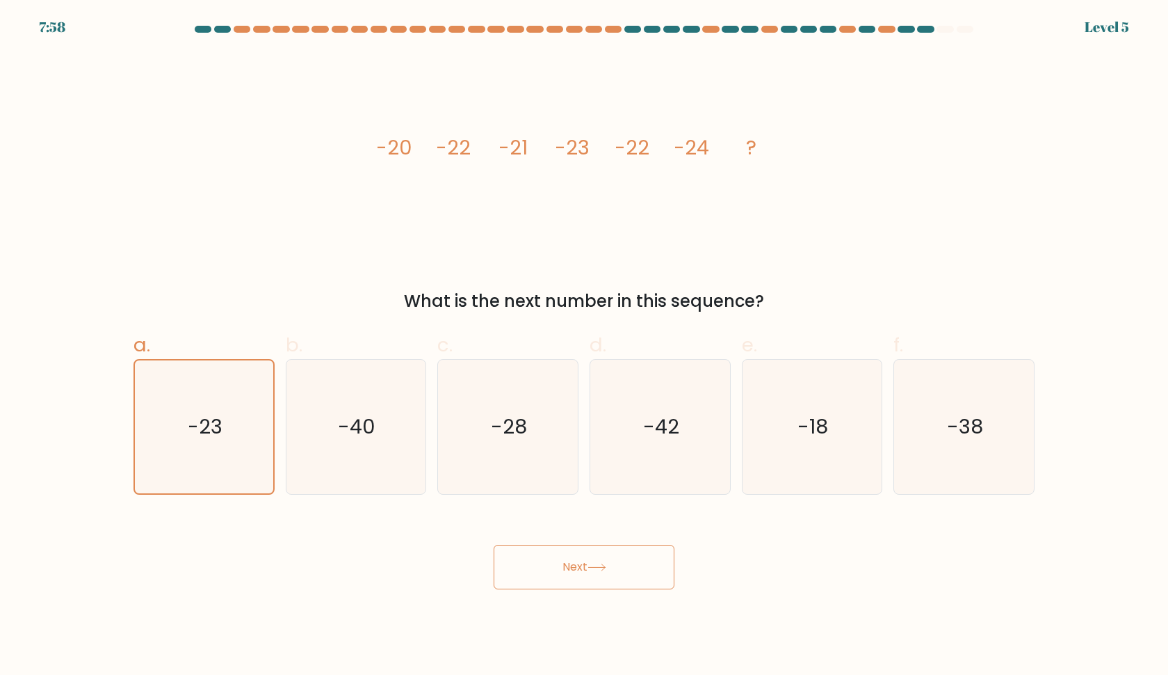
click at [551, 565] on button "Next" at bounding box center [584, 567] width 181 height 45
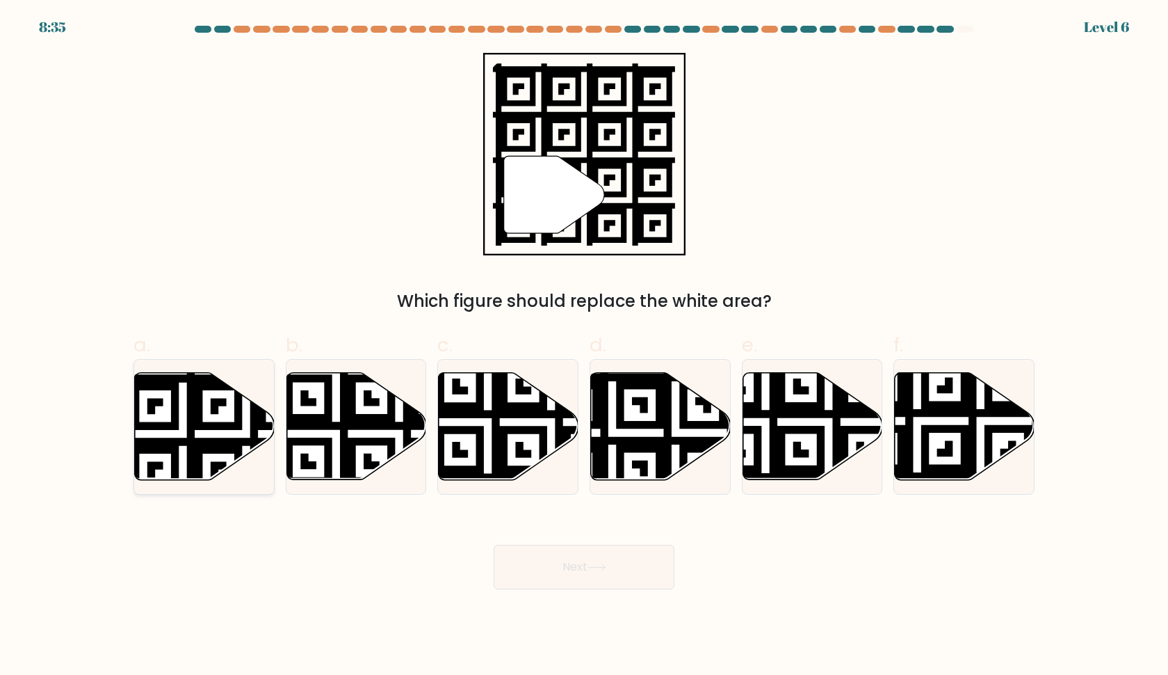
click at [180, 427] on icon at bounding box center [205, 426] width 140 height 107
click at [584, 346] on input "a." at bounding box center [584, 341] width 1 height 9
radio input "true"
click at [543, 569] on button "Next" at bounding box center [584, 567] width 181 height 45
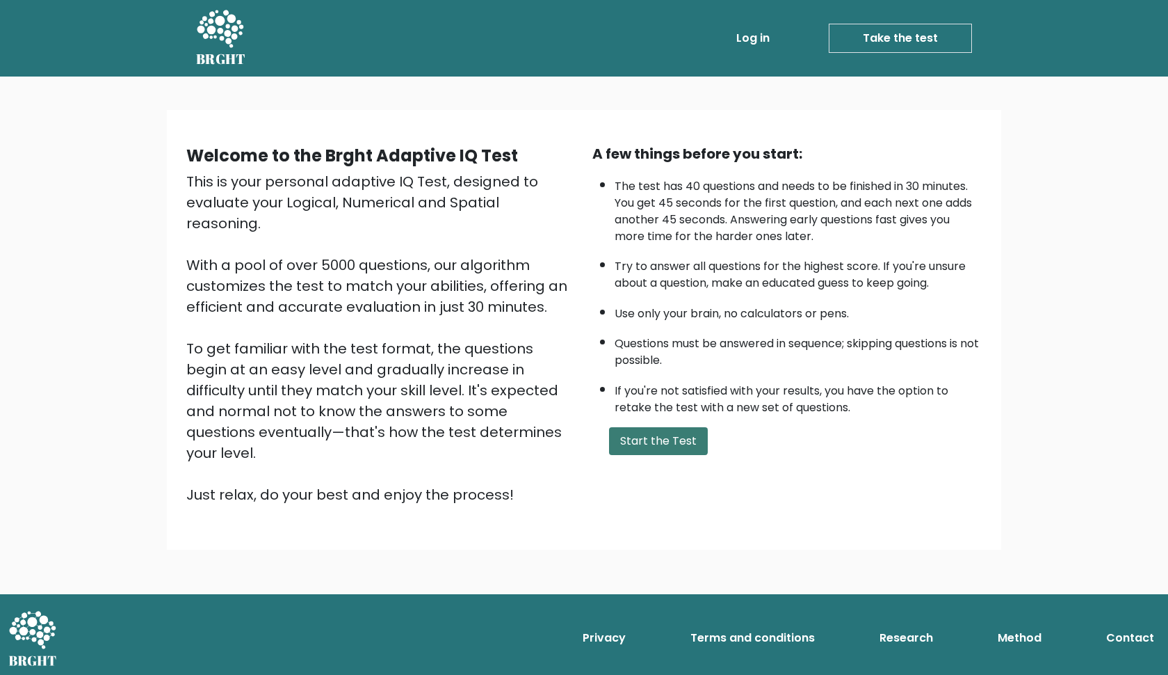
click at [652, 455] on button "Start the Test" at bounding box center [658, 441] width 99 height 28
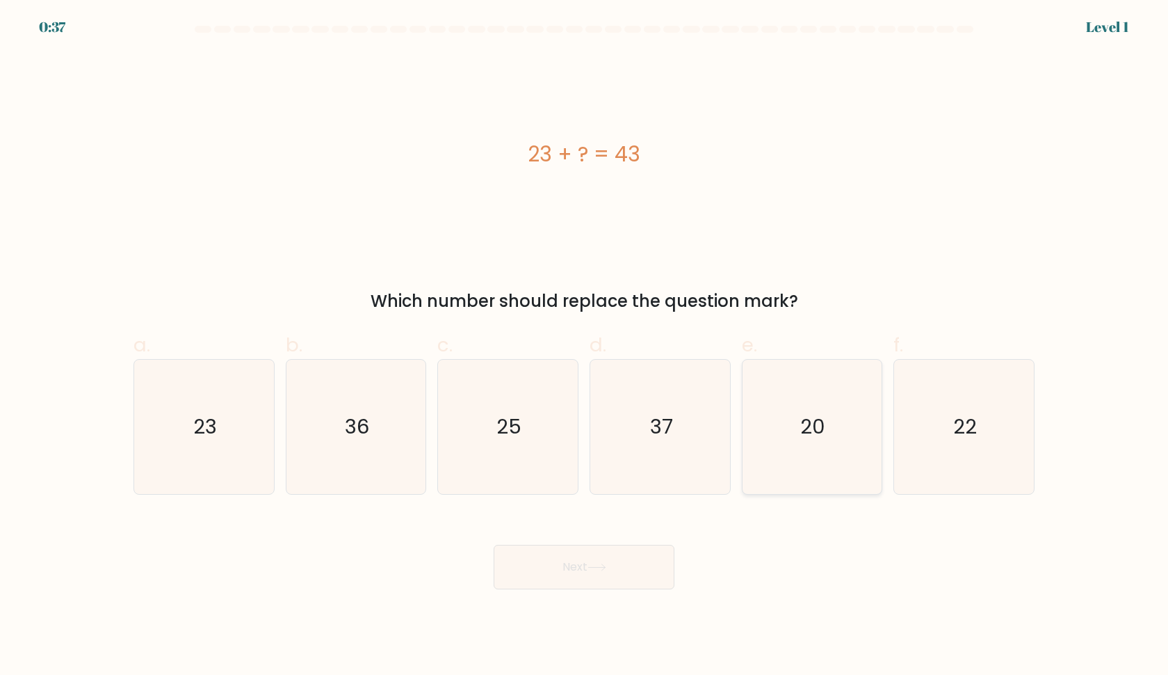
click at [801, 440] on icon "20" at bounding box center [812, 427] width 134 height 134
click at [585, 346] on input "e. 20" at bounding box center [584, 341] width 1 height 9
radio input "true"
click at [641, 580] on button "Next" at bounding box center [584, 567] width 181 height 45
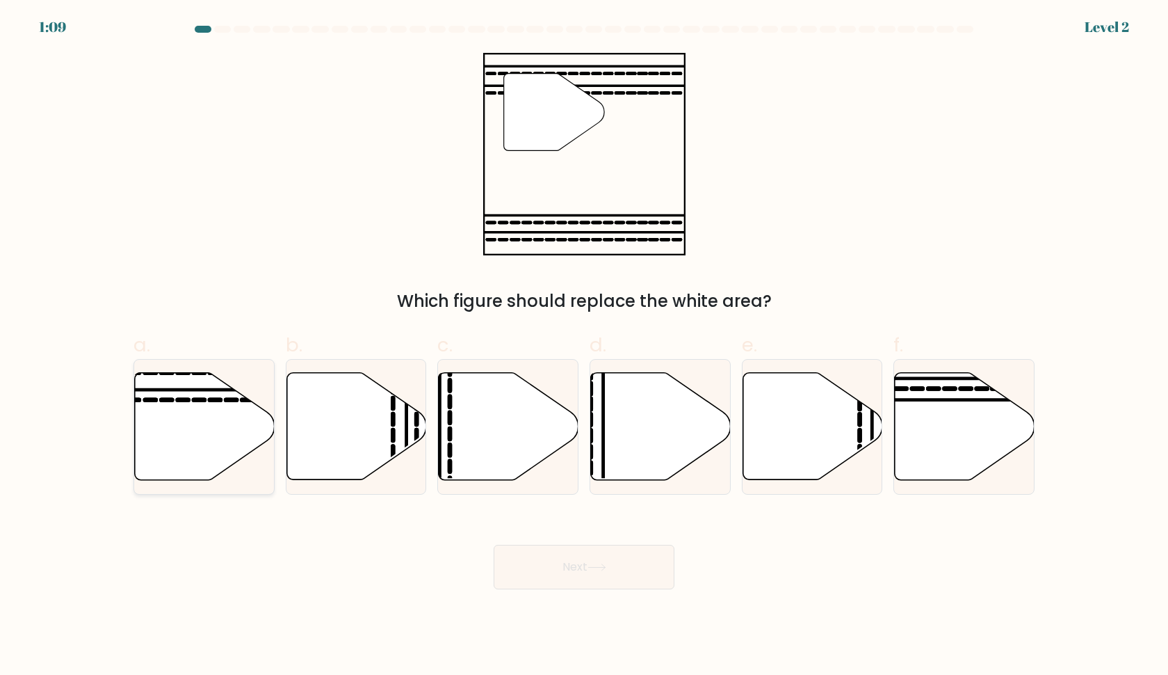
click at [175, 434] on icon at bounding box center [205, 426] width 140 height 107
click at [584, 346] on input "a." at bounding box center [584, 341] width 1 height 9
radio input "true"
click at [577, 581] on button "Next" at bounding box center [584, 567] width 181 height 45
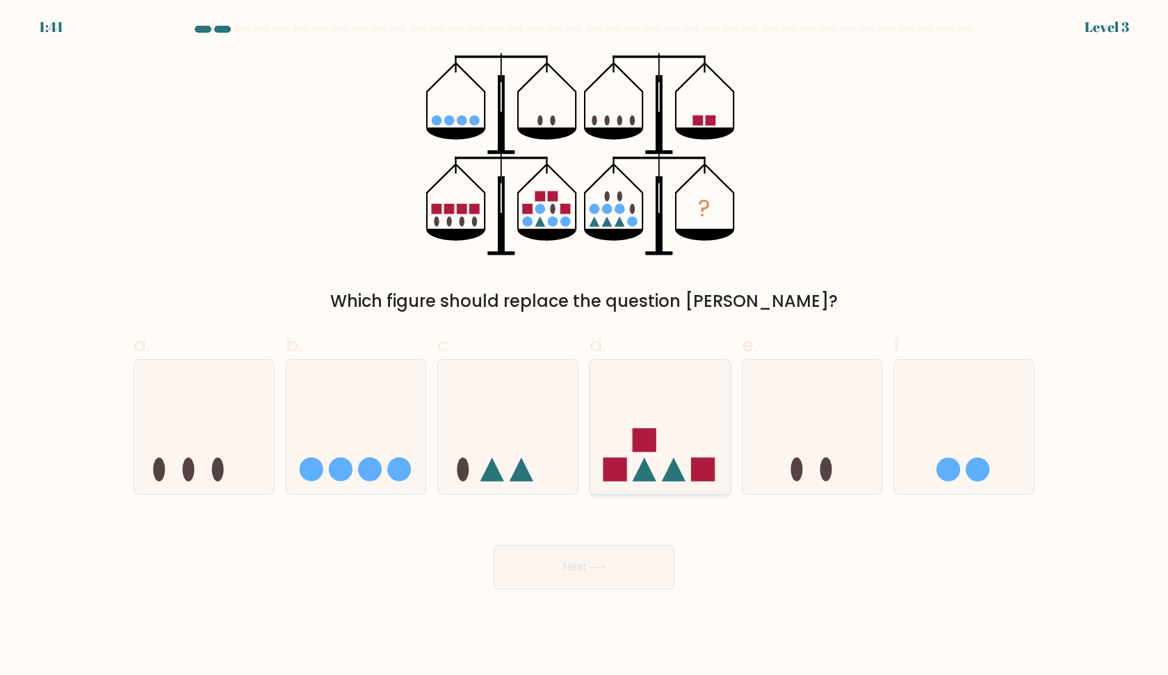
click at [660, 426] on icon at bounding box center [660, 426] width 140 height 115
click at [585, 346] on input "d." at bounding box center [584, 341] width 1 height 9
radio input "true"
click at [364, 456] on icon at bounding box center [357, 426] width 140 height 115
click at [584, 346] on input "b." at bounding box center [584, 341] width 1 height 9
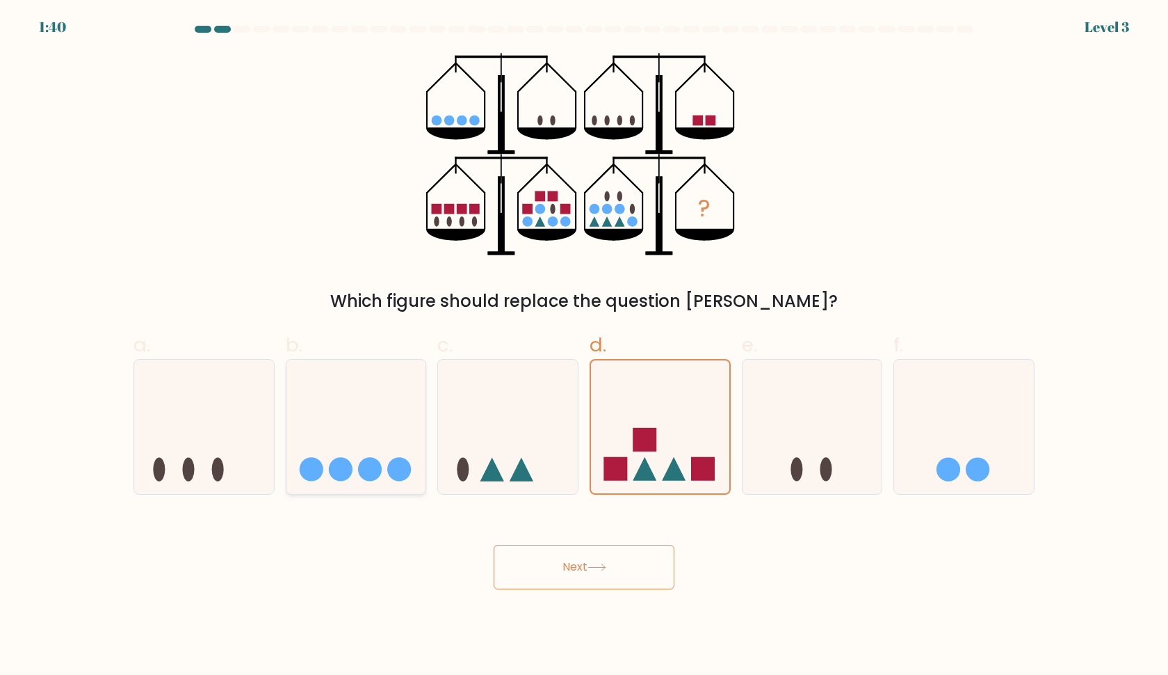
radio input "true"
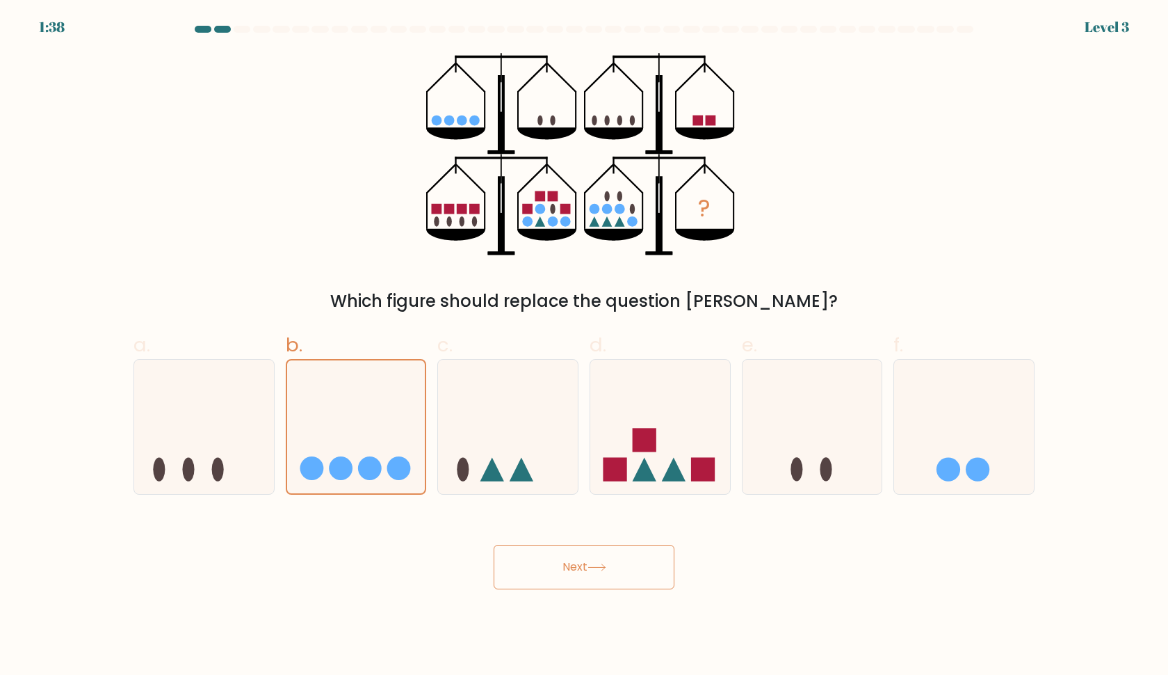
click at [554, 575] on button "Next" at bounding box center [584, 567] width 181 height 45
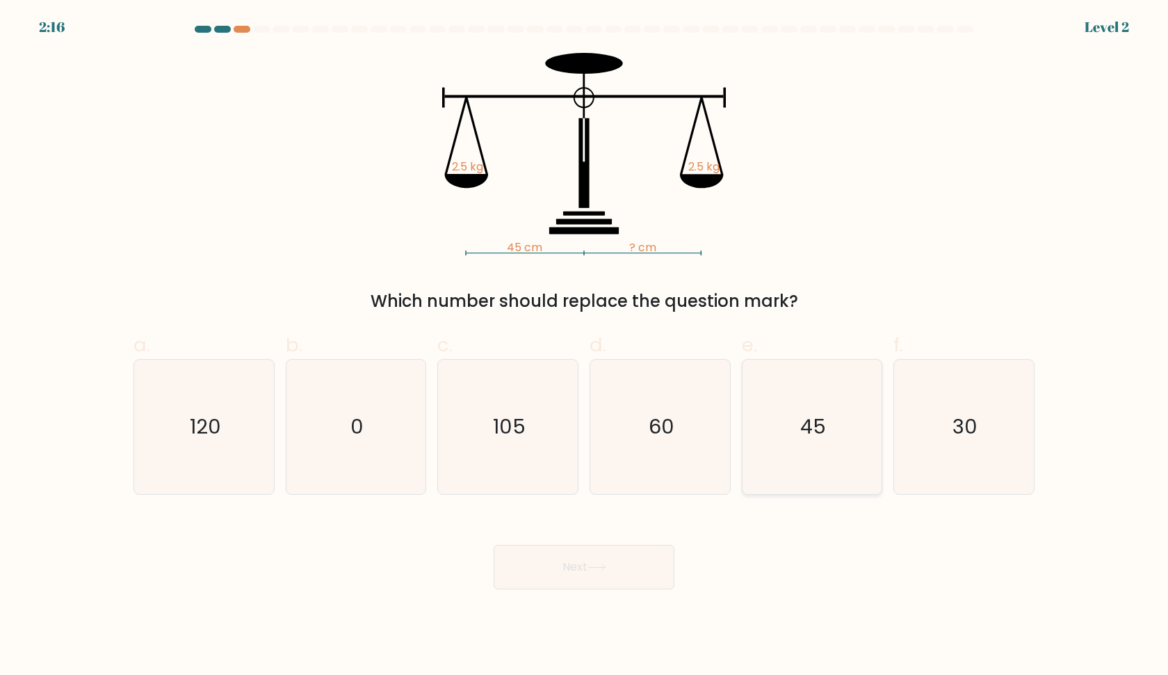
click at [782, 451] on icon "45" at bounding box center [812, 427] width 134 height 134
click at [585, 346] on input "e. 45" at bounding box center [584, 341] width 1 height 9
radio input "true"
click at [642, 551] on button "Next" at bounding box center [584, 567] width 181 height 45
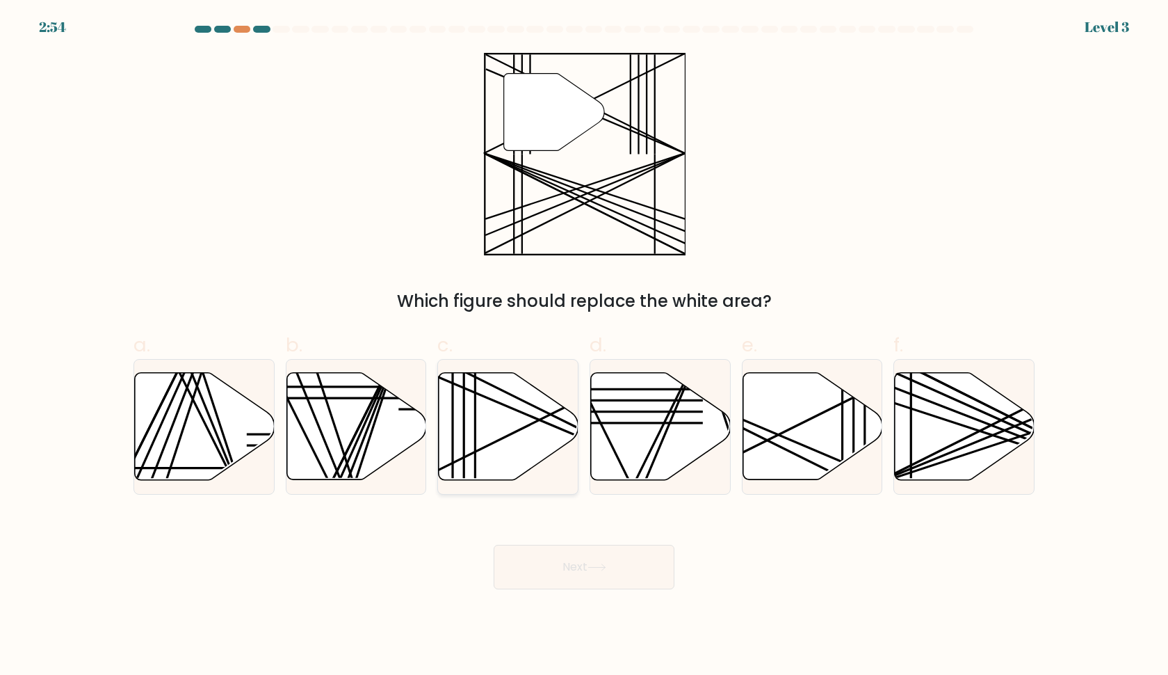
click at [526, 414] on line at bounding box center [552, 425] width 277 height 117
click at [584, 346] on input "c." at bounding box center [584, 341] width 1 height 9
radio input "true"
click at [573, 568] on button "Next" at bounding box center [584, 567] width 181 height 45
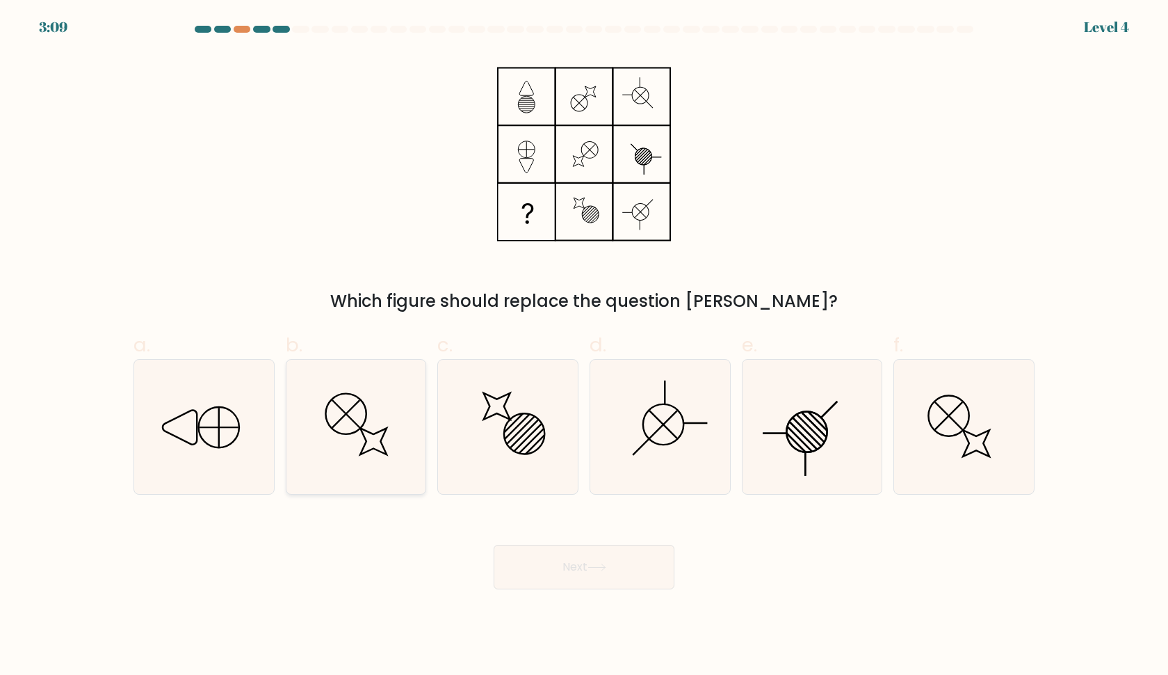
click at [374, 415] on icon at bounding box center [356, 427] width 134 height 134
click at [584, 346] on input "b." at bounding box center [584, 341] width 1 height 9
radio input "true"
click at [190, 415] on icon at bounding box center [204, 427] width 134 height 134
click at [584, 346] on input "a." at bounding box center [584, 341] width 1 height 9
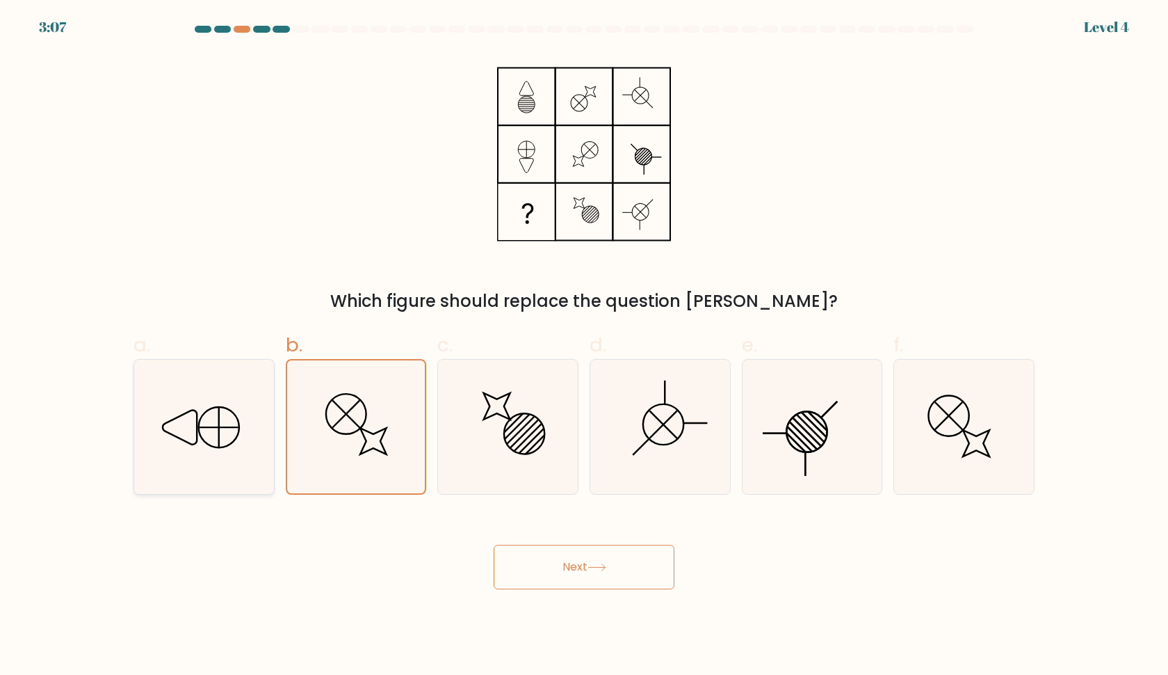
radio input "true"
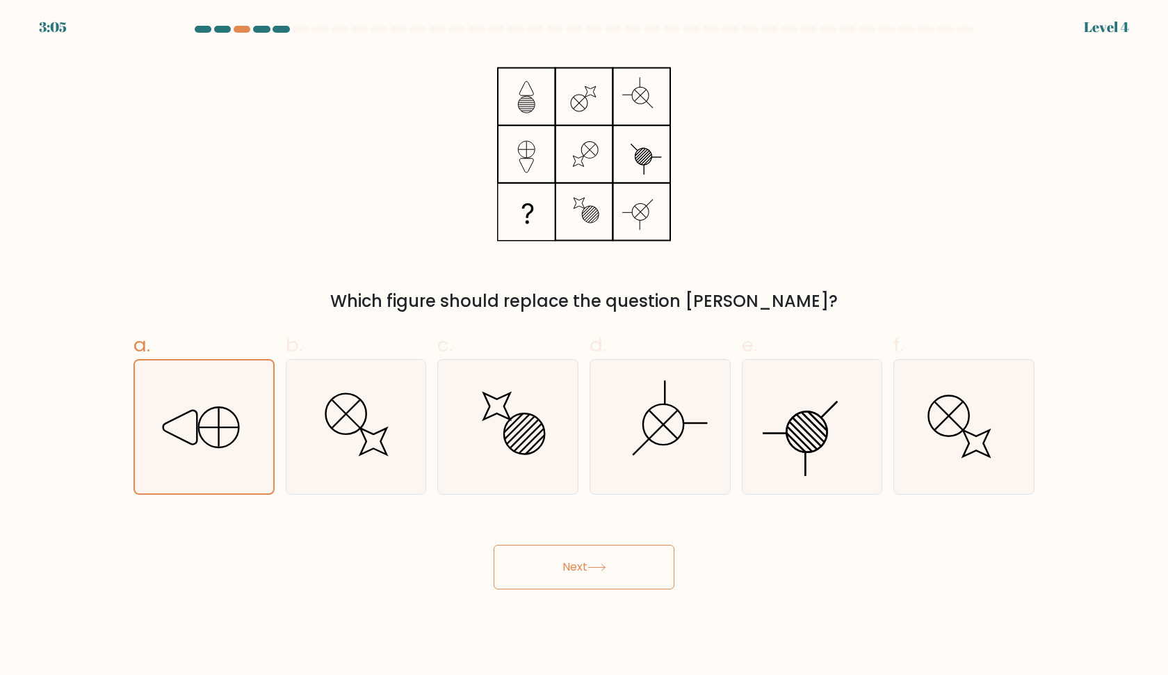
click at [552, 562] on button "Next" at bounding box center [584, 567] width 181 height 45
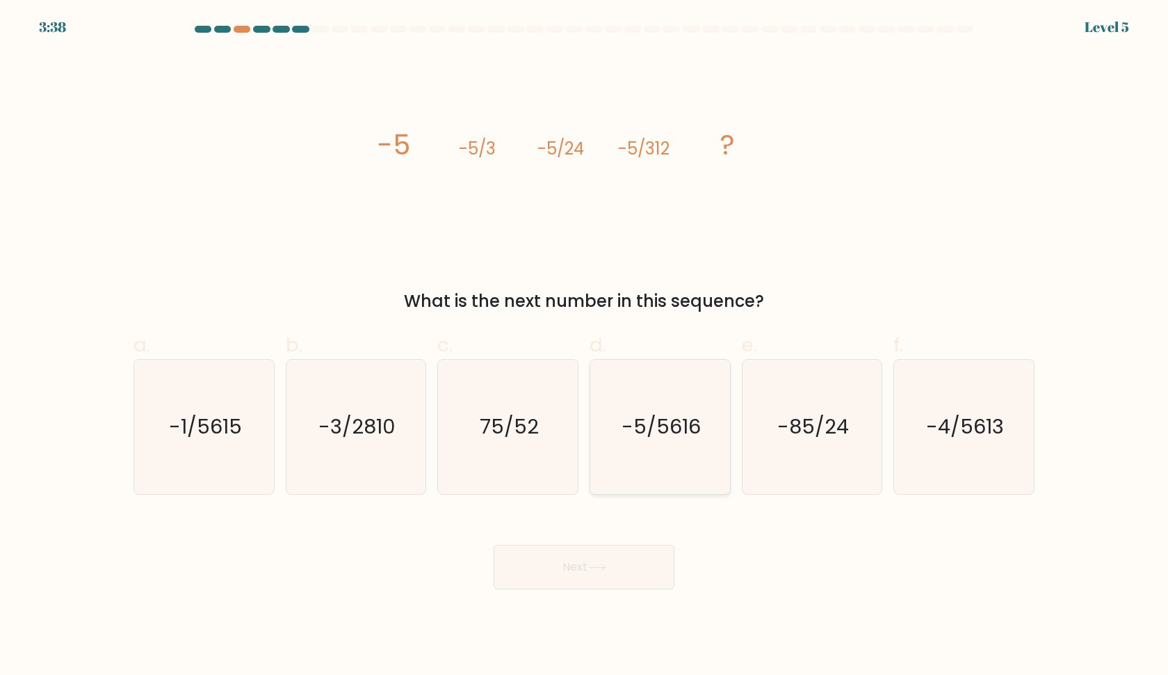
click at [668, 435] on text "-5/5616" at bounding box center [661, 427] width 79 height 28
click at [585, 346] on input "d. -5/5616" at bounding box center [584, 341] width 1 height 9
radio input "true"
click at [542, 570] on button "Next" at bounding box center [584, 567] width 181 height 45
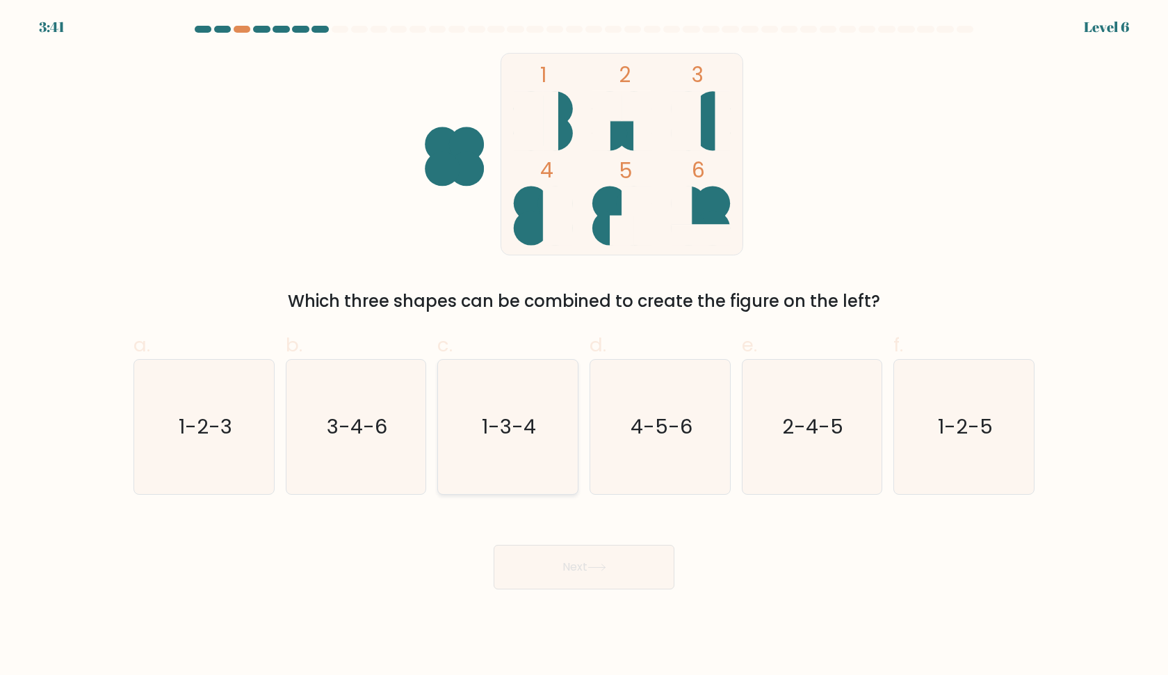
click at [543, 441] on icon "1-3-4" at bounding box center [508, 427] width 134 height 134
click at [584, 346] on input "c. 1-3-4" at bounding box center [584, 341] width 1 height 9
radio input "true"
click at [548, 557] on button "Next" at bounding box center [584, 567] width 181 height 45
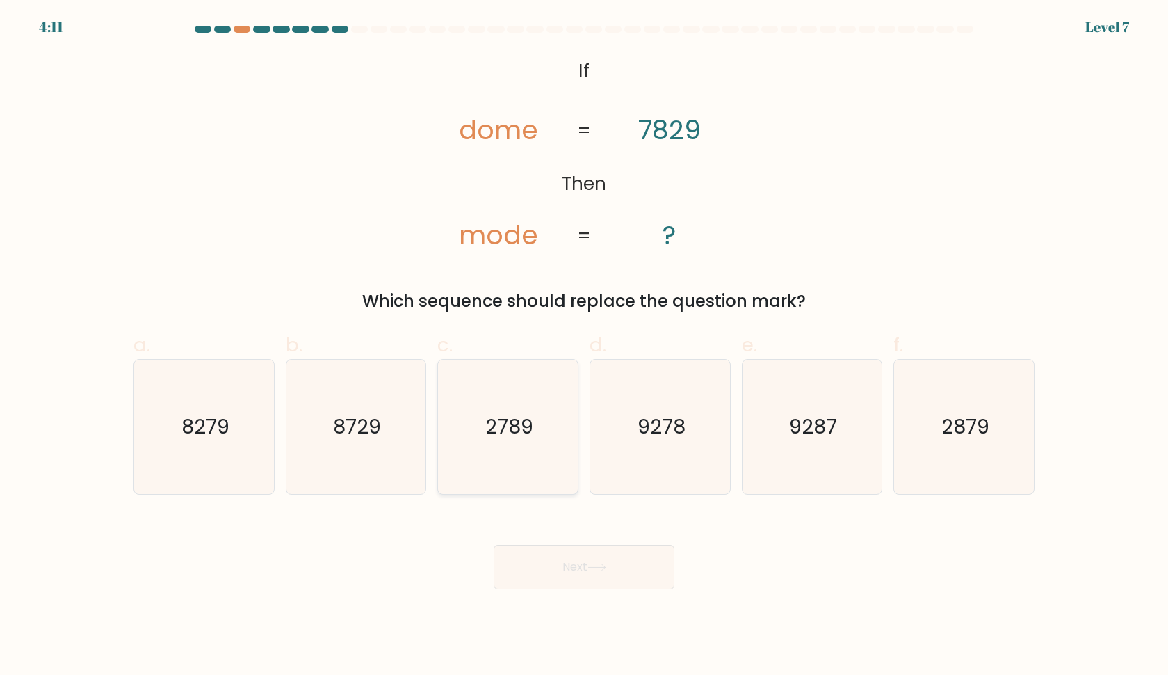
click at [509, 446] on icon "2789" at bounding box center [508, 427] width 134 height 134
click at [584, 346] on input "c. 2789" at bounding box center [584, 341] width 1 height 9
radio input "true"
click at [956, 419] on text "2879" at bounding box center [966, 427] width 48 height 28
click at [585, 346] on input "f. 2879" at bounding box center [584, 341] width 1 height 9
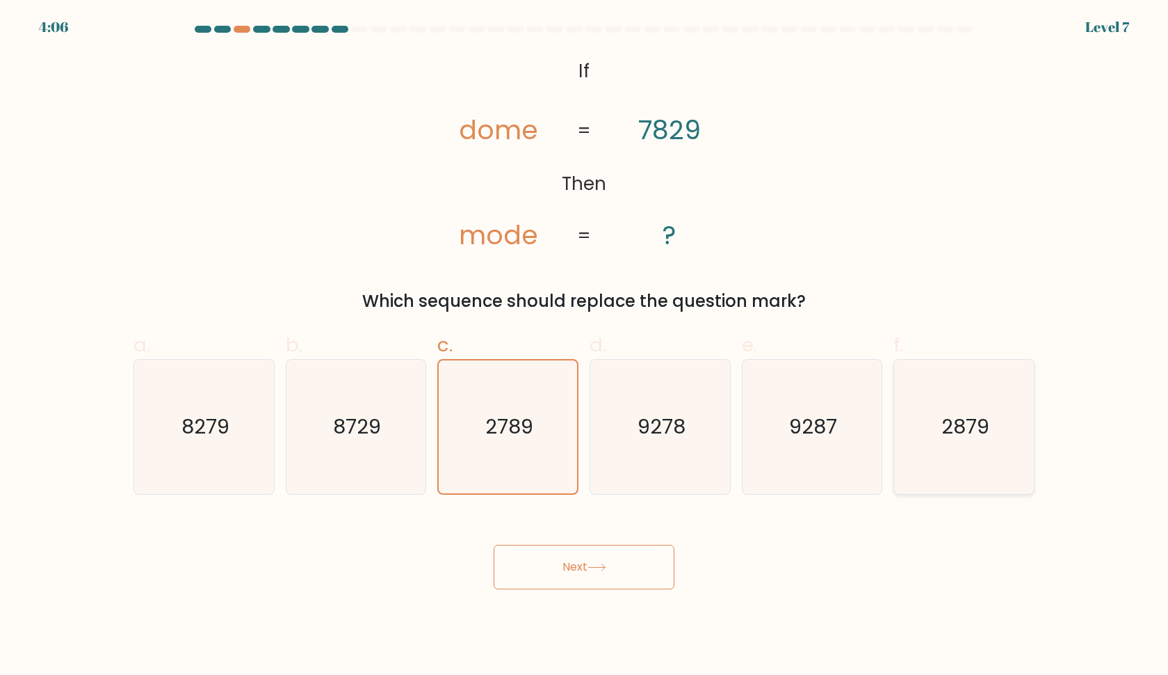
radio input "true"
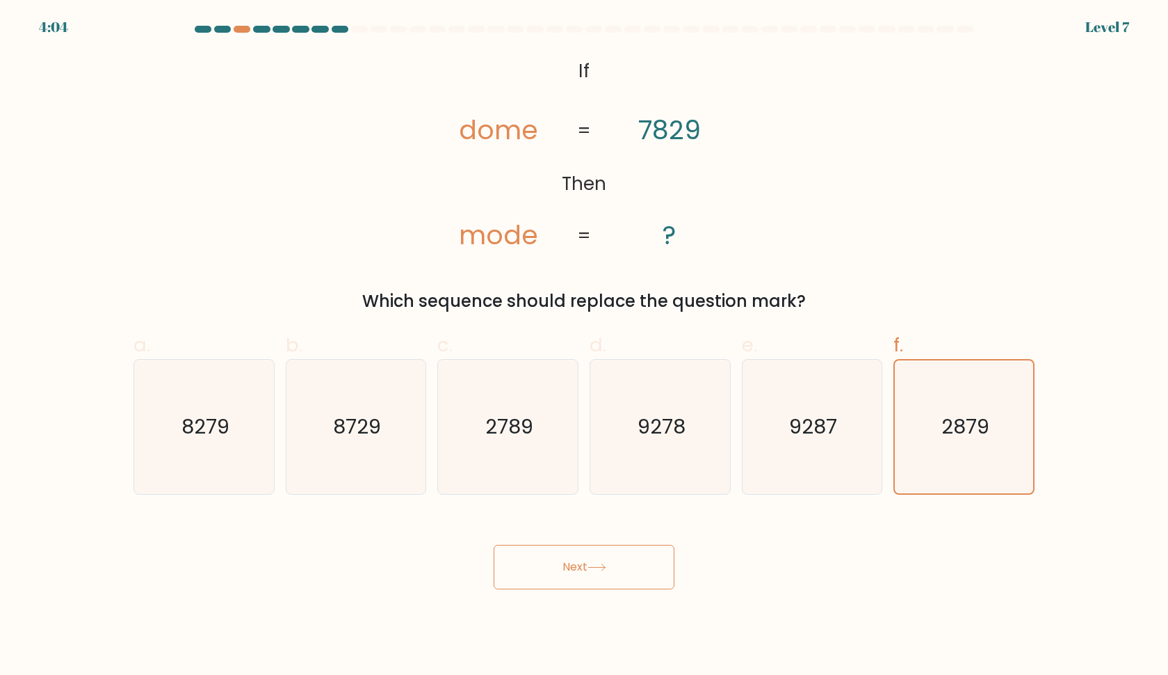
click at [638, 561] on button "Next" at bounding box center [584, 567] width 181 height 45
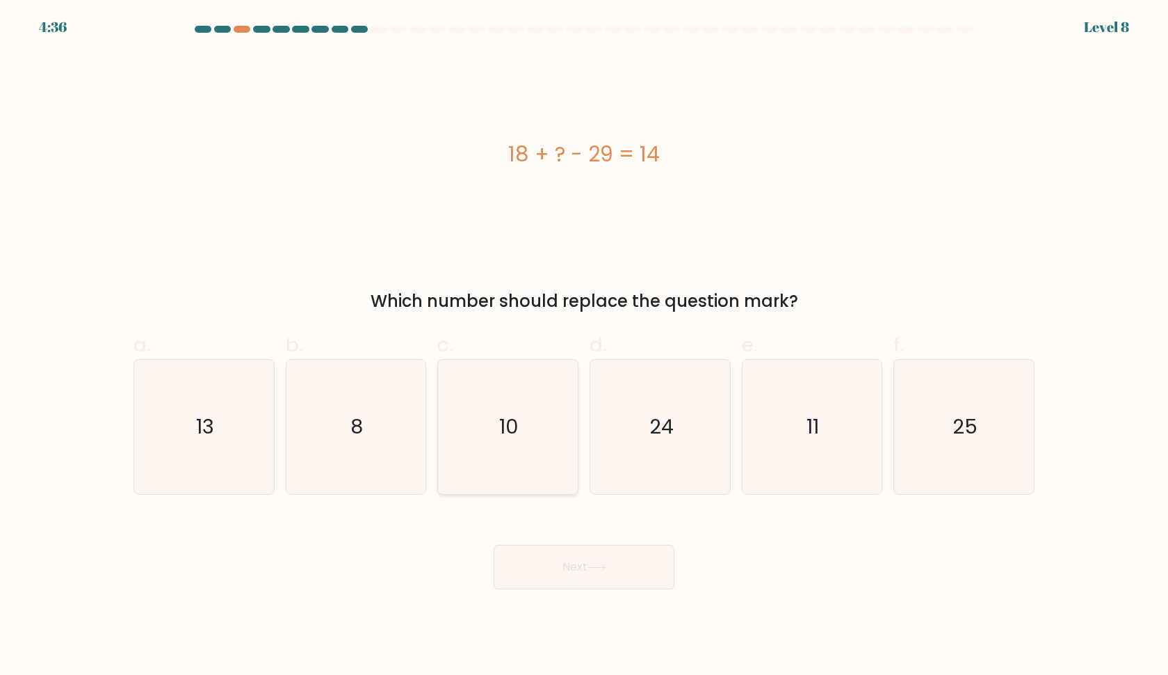
click at [516, 403] on icon "10" at bounding box center [508, 427] width 134 height 134
click at [584, 346] on input "c. 10" at bounding box center [584, 341] width 1 height 9
radio input "true"
click at [721, 425] on icon "24" at bounding box center [660, 427] width 134 height 134
click at [585, 346] on input "d. 24" at bounding box center [584, 341] width 1 height 9
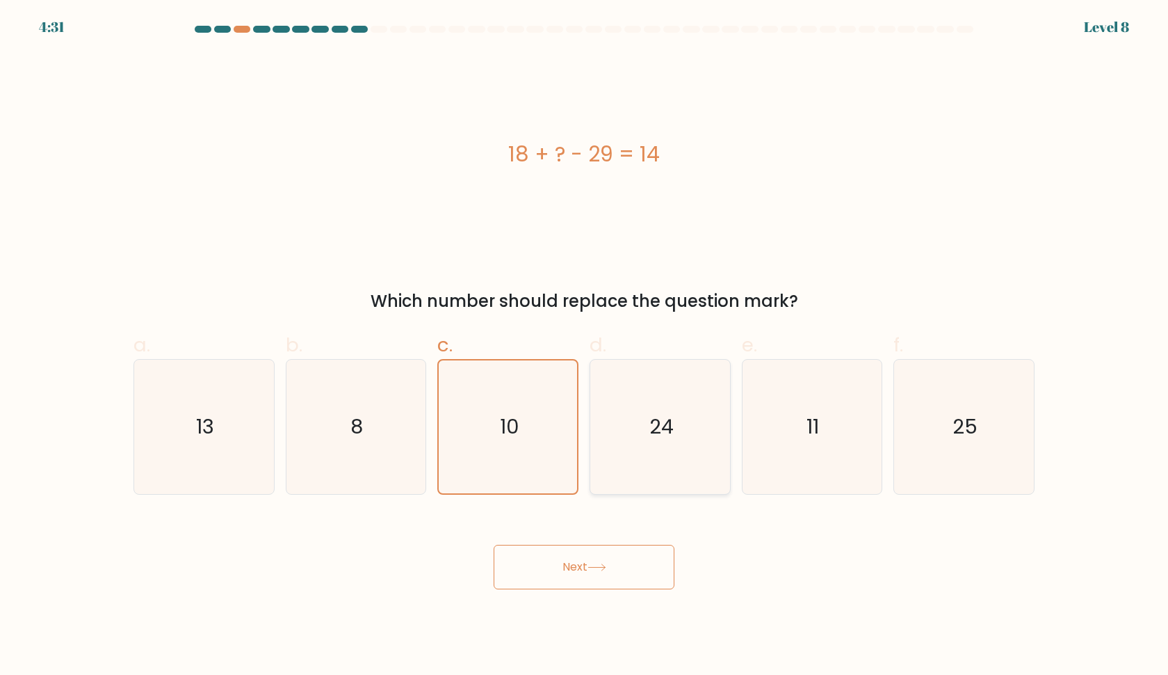
radio input "true"
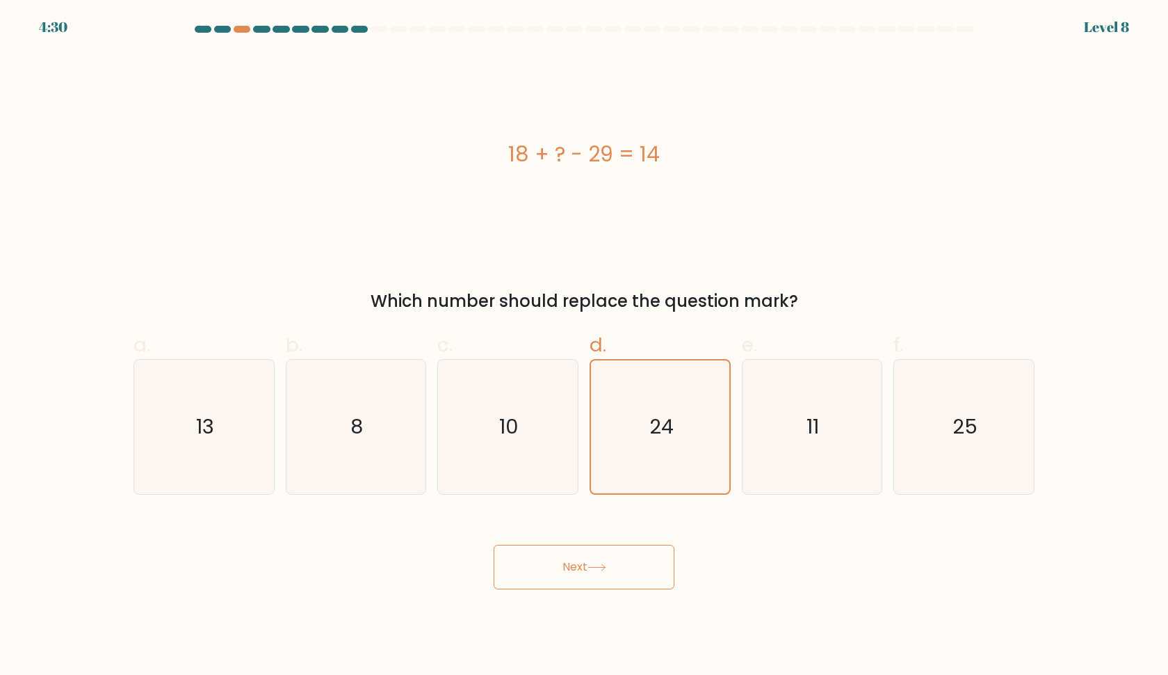
click at [602, 562] on button "Next" at bounding box center [584, 567] width 181 height 45
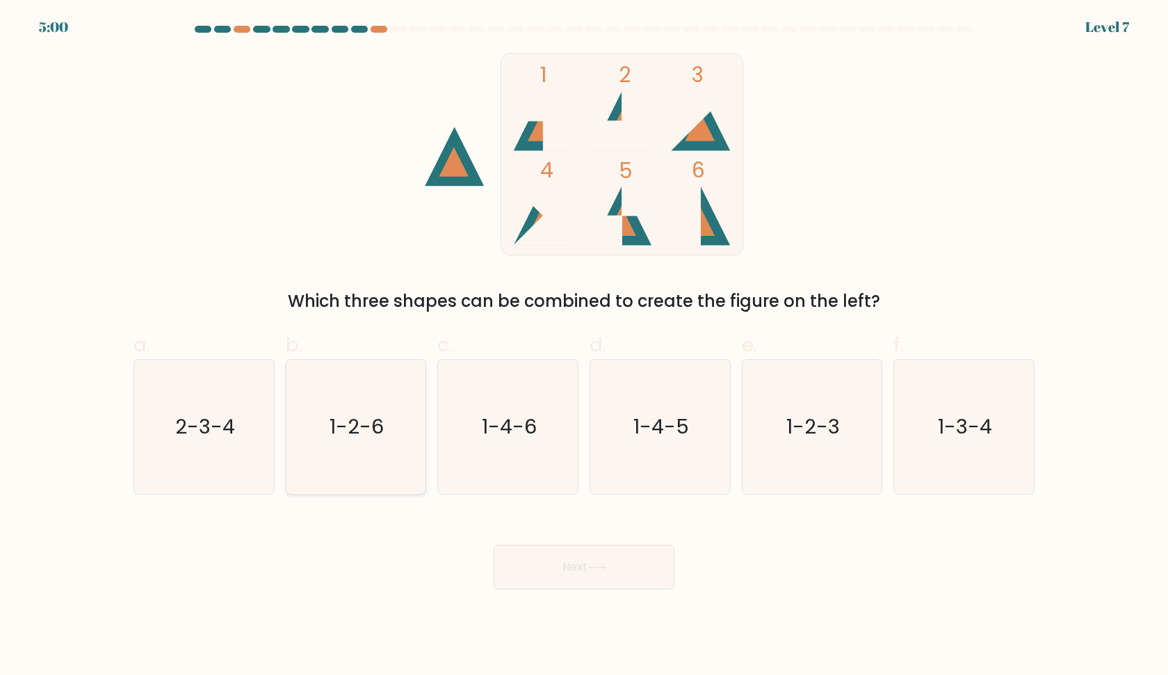
click at [349, 431] on text "1-2-6" at bounding box center [357, 427] width 54 height 28
click at [584, 346] on input "b. 1-2-6" at bounding box center [584, 341] width 1 height 9
radio input "true"
click at [577, 574] on button "Next" at bounding box center [584, 567] width 181 height 45
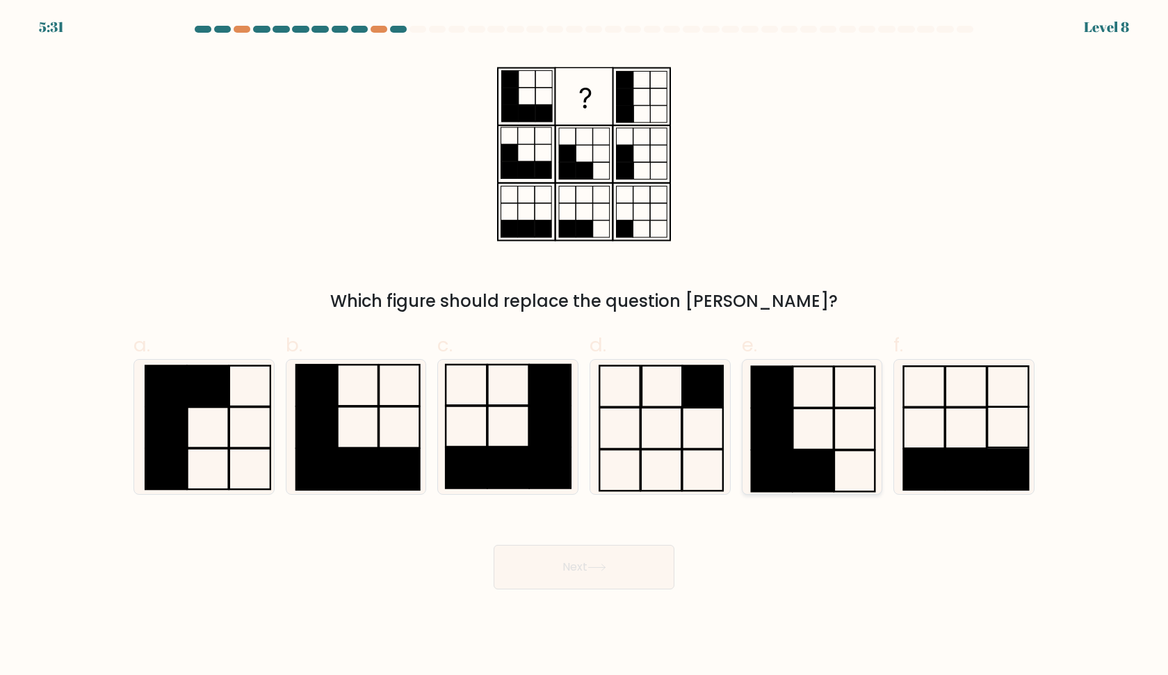
click at [794, 422] on rect at bounding box center [814, 428] width 40 height 41
click at [585, 346] on input "e." at bounding box center [584, 341] width 1 height 9
radio input "true"
click at [597, 553] on button "Next" at bounding box center [584, 567] width 181 height 45
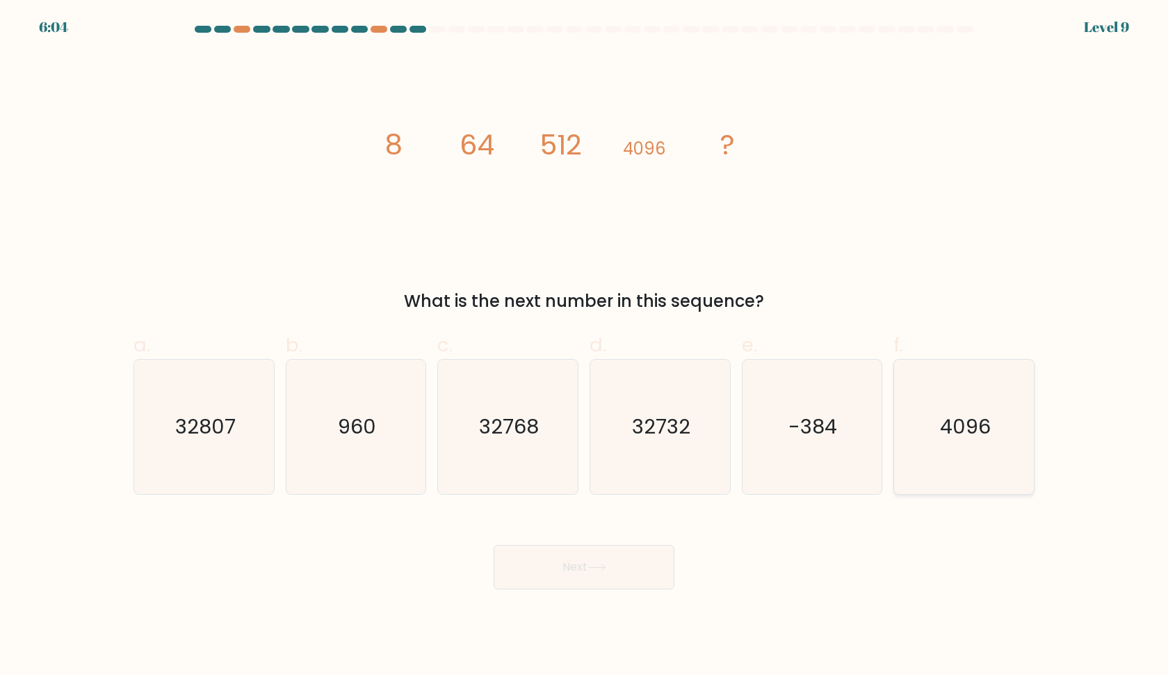
click at [926, 447] on icon "4096" at bounding box center [964, 427] width 134 height 134
click at [585, 346] on input "f. 4096" at bounding box center [584, 341] width 1 height 9
radio input "true"
click at [679, 434] on text "32732" at bounding box center [661, 427] width 58 height 28
click at [585, 346] on input "d. 32732" at bounding box center [584, 341] width 1 height 9
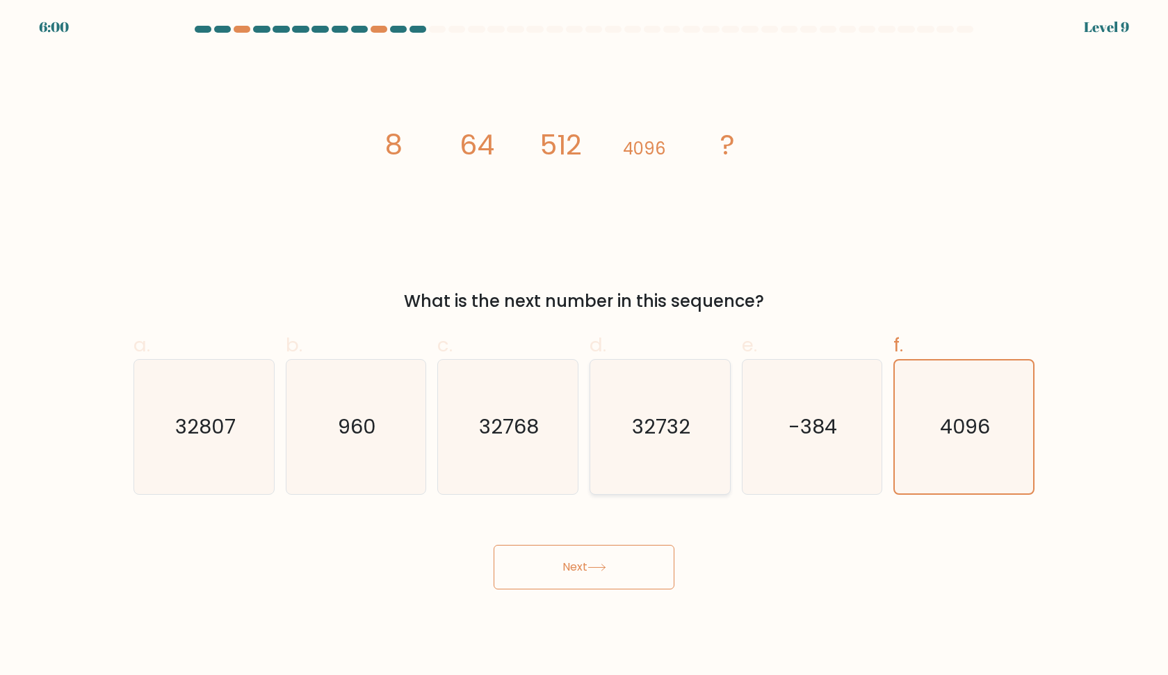
radio input "true"
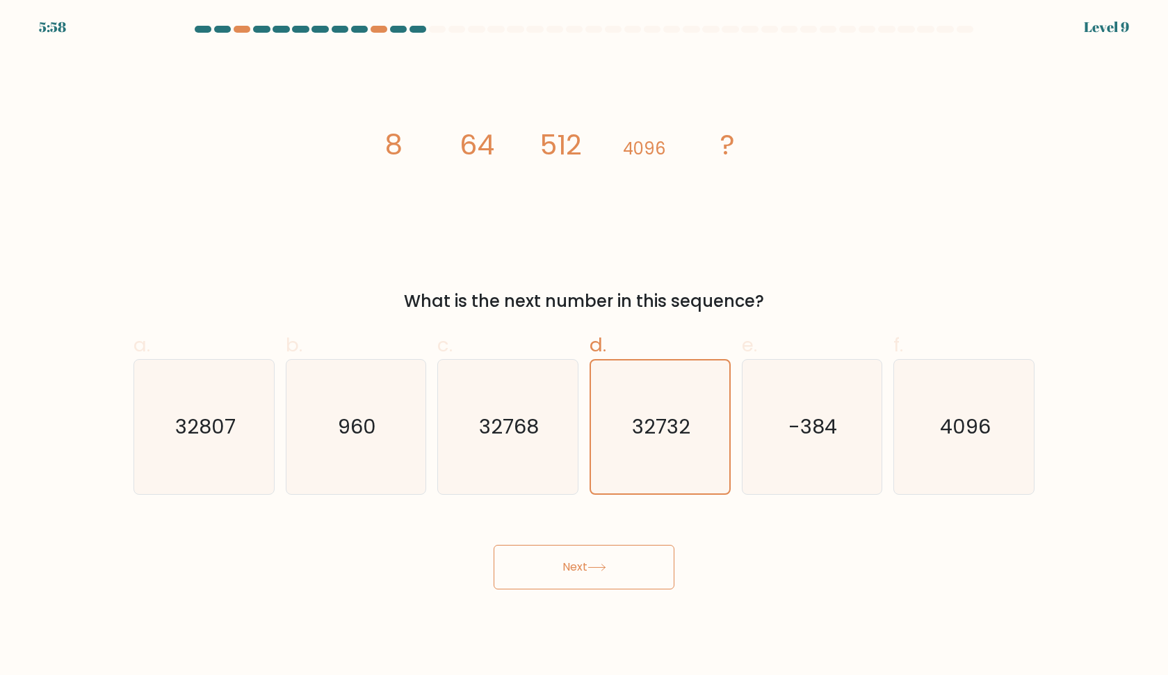
click at [547, 573] on button "Next" at bounding box center [584, 567] width 181 height 45
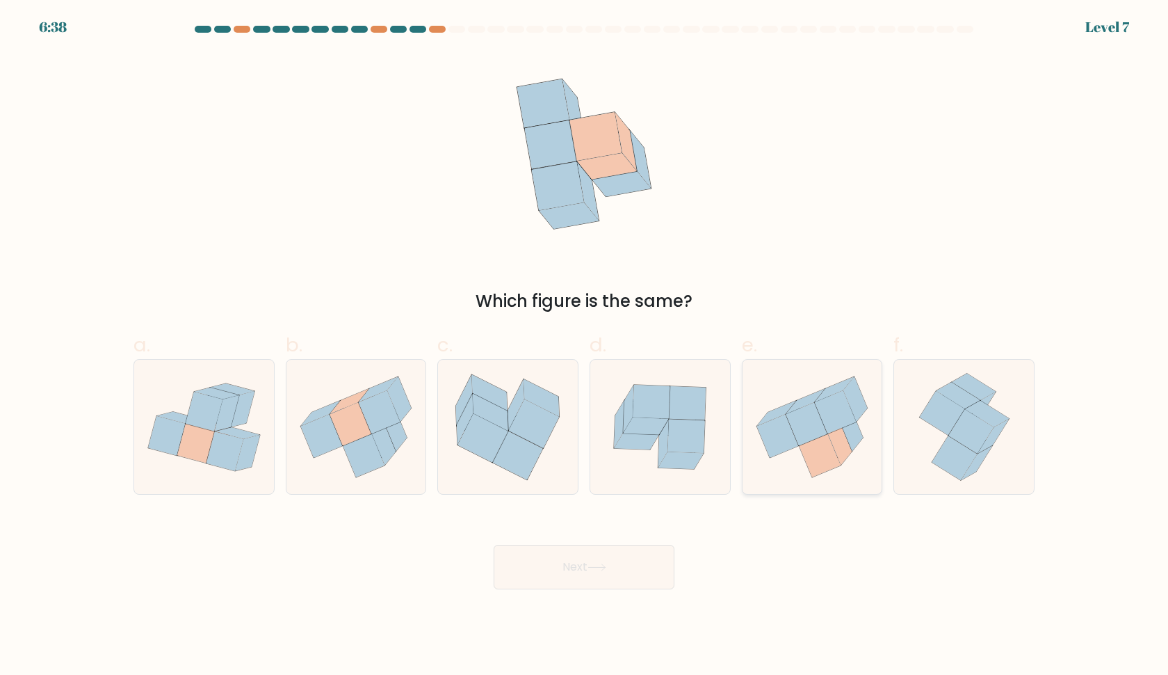
click at [836, 462] on icon at bounding box center [820, 455] width 42 height 43
click at [585, 346] on input "e." at bounding box center [584, 341] width 1 height 9
radio input "true"
click at [552, 560] on button "Next" at bounding box center [584, 567] width 181 height 45
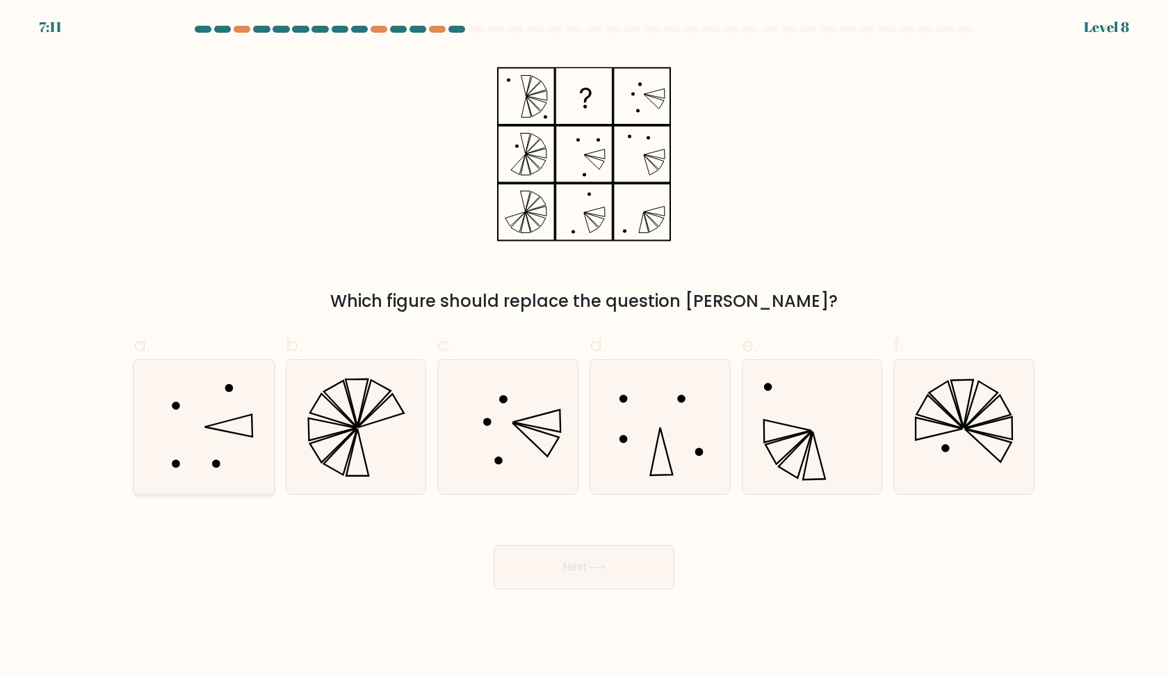
click at [221, 431] on icon at bounding box center [204, 427] width 134 height 134
click at [584, 346] on input "a." at bounding box center [584, 341] width 1 height 9
radio input "true"
click at [583, 583] on button "Next" at bounding box center [584, 567] width 181 height 45
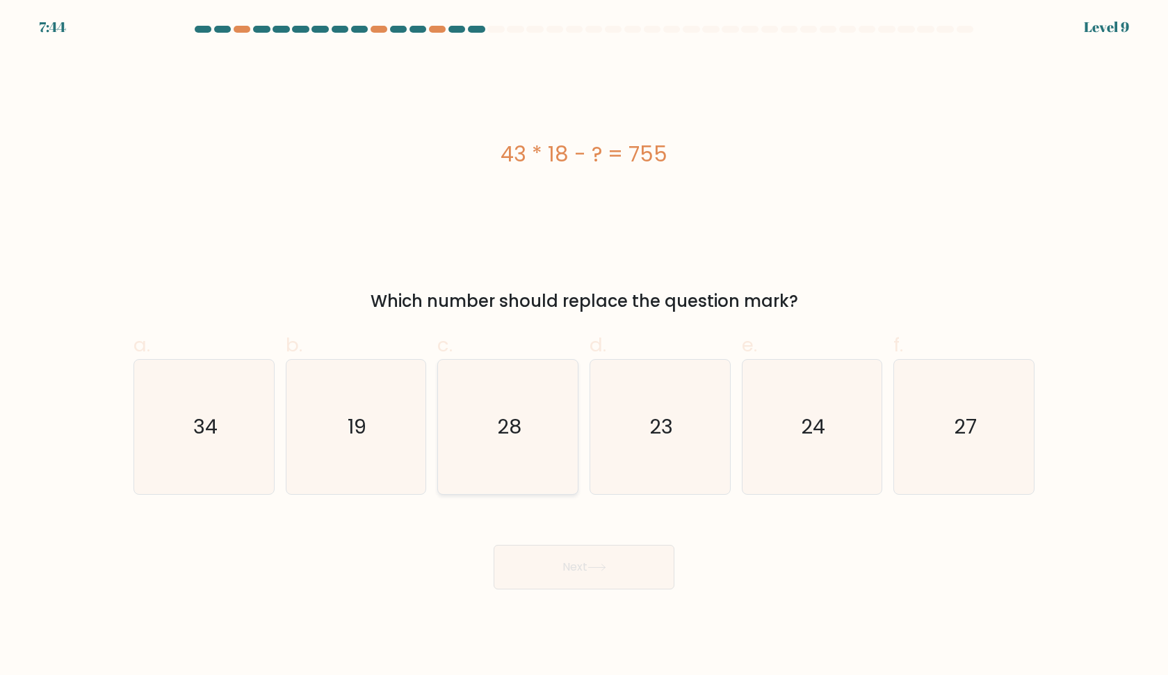
click at [550, 419] on icon "28" at bounding box center [508, 427] width 134 height 134
click at [584, 346] on input "c. 28" at bounding box center [584, 341] width 1 height 9
radio input "true"
click at [568, 560] on button "Next" at bounding box center [584, 567] width 181 height 45
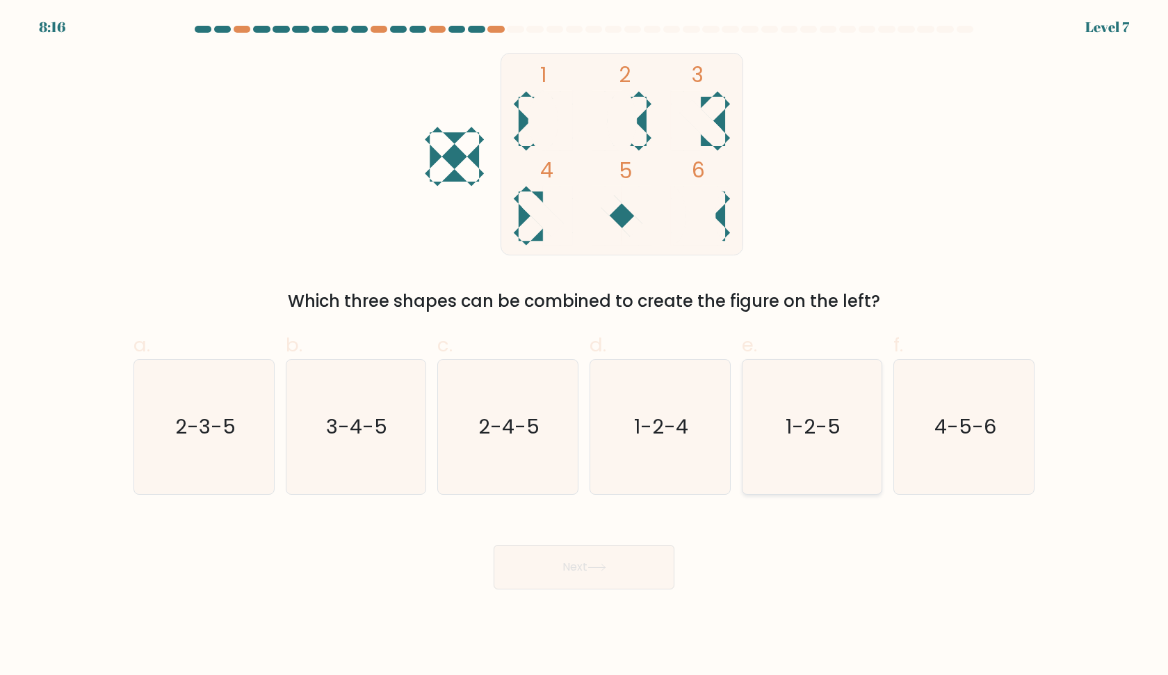
click at [798, 431] on text "1-2-5" at bounding box center [813, 427] width 55 height 28
click at [585, 346] on input "e. 1-2-5" at bounding box center [584, 341] width 1 height 9
radio input "true"
click at [383, 405] on icon "3-4-5" at bounding box center [356, 427] width 134 height 134
click at [584, 346] on input "b. 3-4-5" at bounding box center [584, 341] width 1 height 9
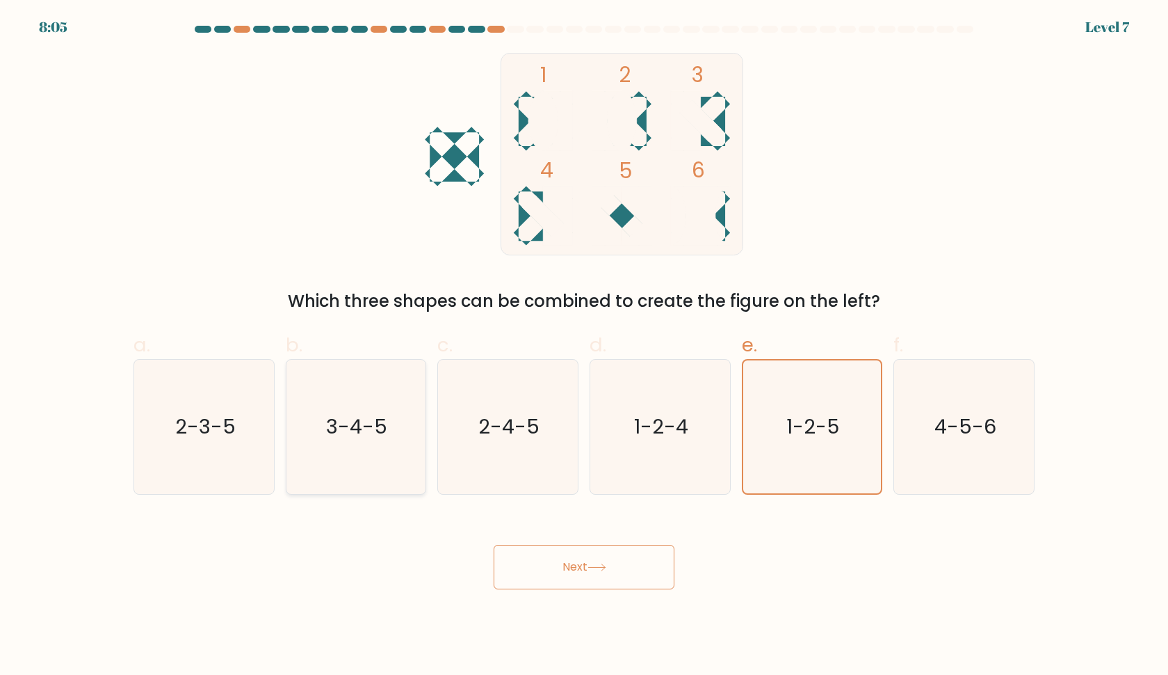
radio input "true"
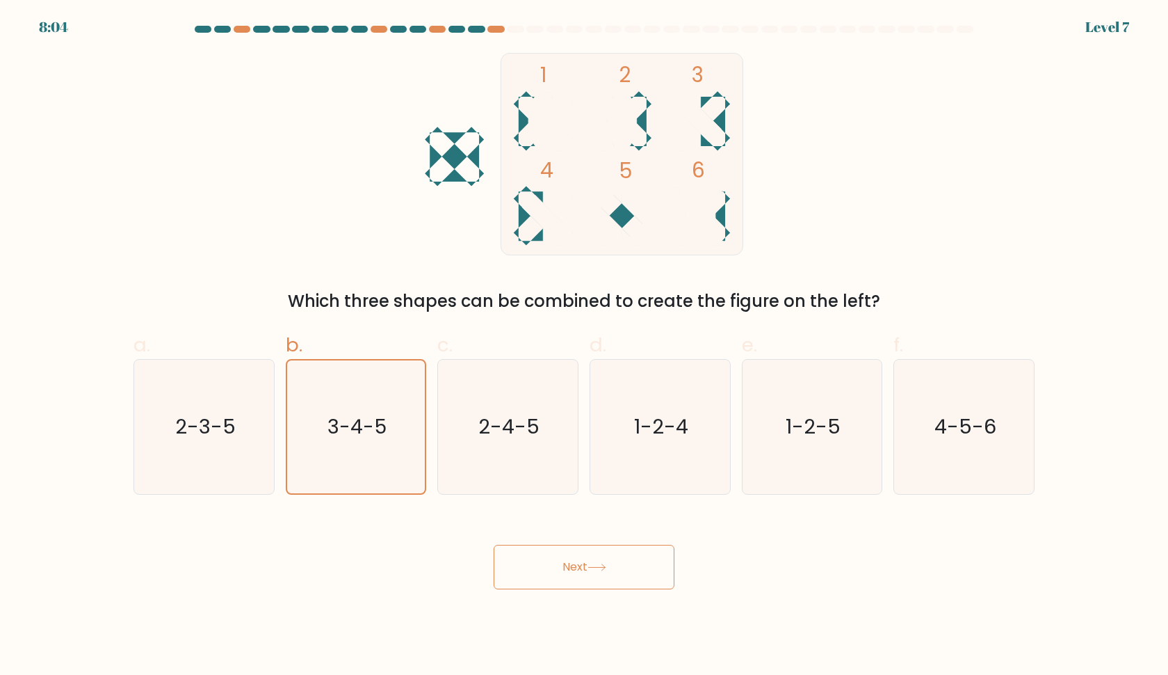
click at [546, 573] on button "Next" at bounding box center [584, 567] width 181 height 45
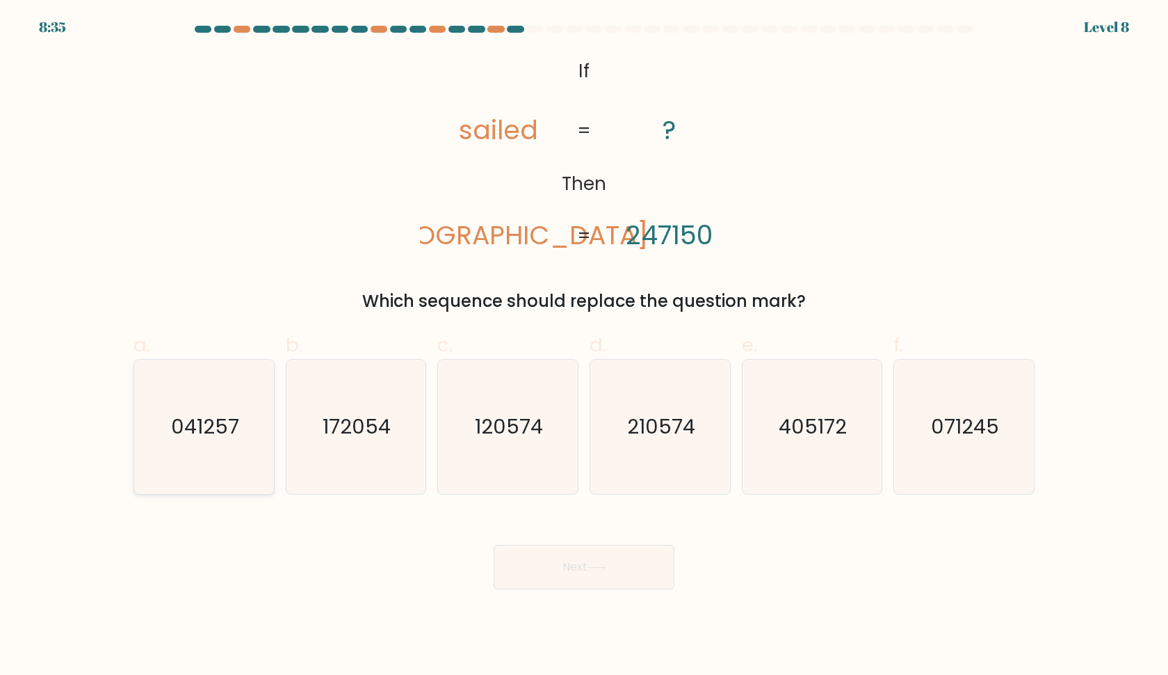
click at [202, 412] on icon "041257" at bounding box center [204, 427] width 134 height 134
click at [584, 346] on input "a. 041257" at bounding box center [584, 341] width 1 height 9
radio input "true"
click at [539, 553] on button "Next" at bounding box center [584, 567] width 181 height 45
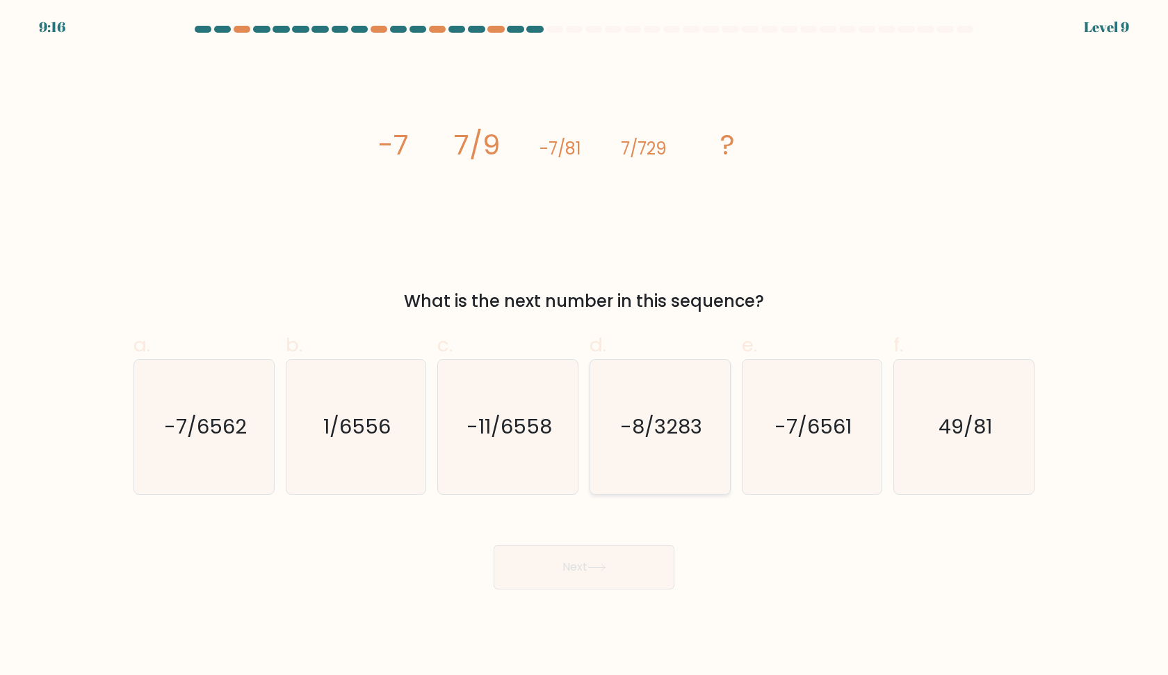
click at [637, 411] on icon "-8/3283" at bounding box center [660, 427] width 134 height 134
click at [585, 346] on input "d. -8/3283" at bounding box center [584, 341] width 1 height 9
radio input "true"
click at [597, 574] on button "Next" at bounding box center [584, 567] width 181 height 45
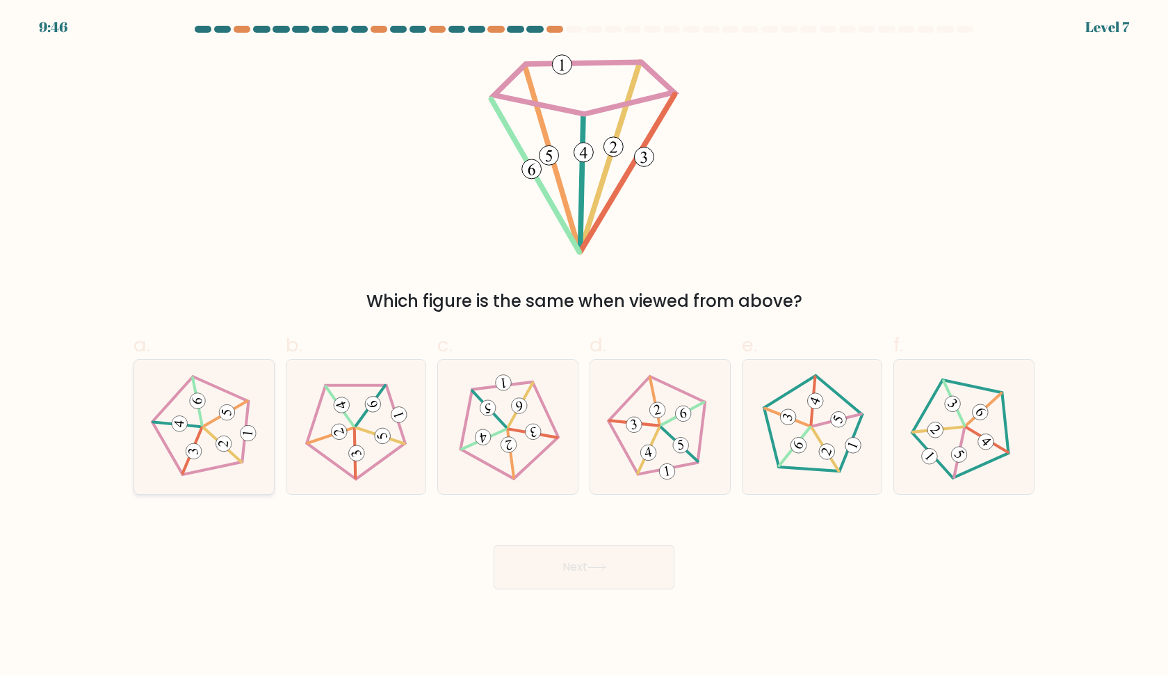
click at [211, 441] on icon at bounding box center [203, 426] width 107 height 107
click at [584, 346] on input "a." at bounding box center [584, 341] width 1 height 9
radio input "true"
click at [554, 561] on button "Next" at bounding box center [584, 567] width 181 height 45
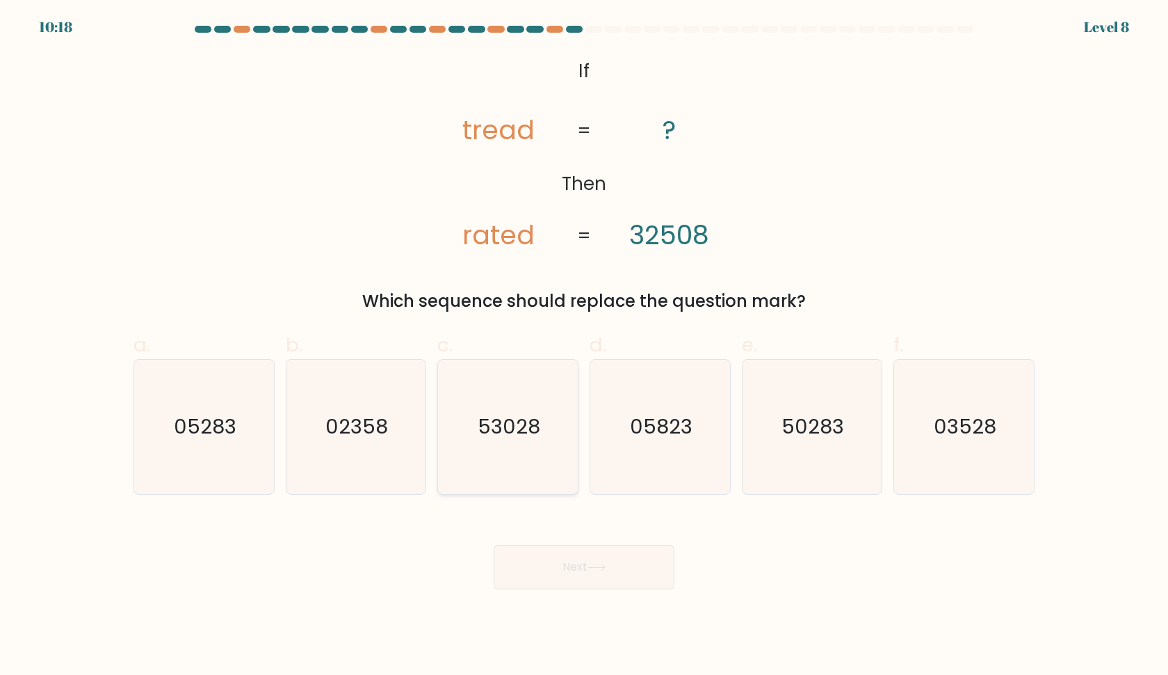
click at [494, 433] on text "53028" at bounding box center [509, 427] width 63 height 28
click at [584, 346] on input "c. 53028" at bounding box center [584, 341] width 1 height 9
radio input "true"
click at [601, 569] on icon at bounding box center [597, 567] width 19 height 8
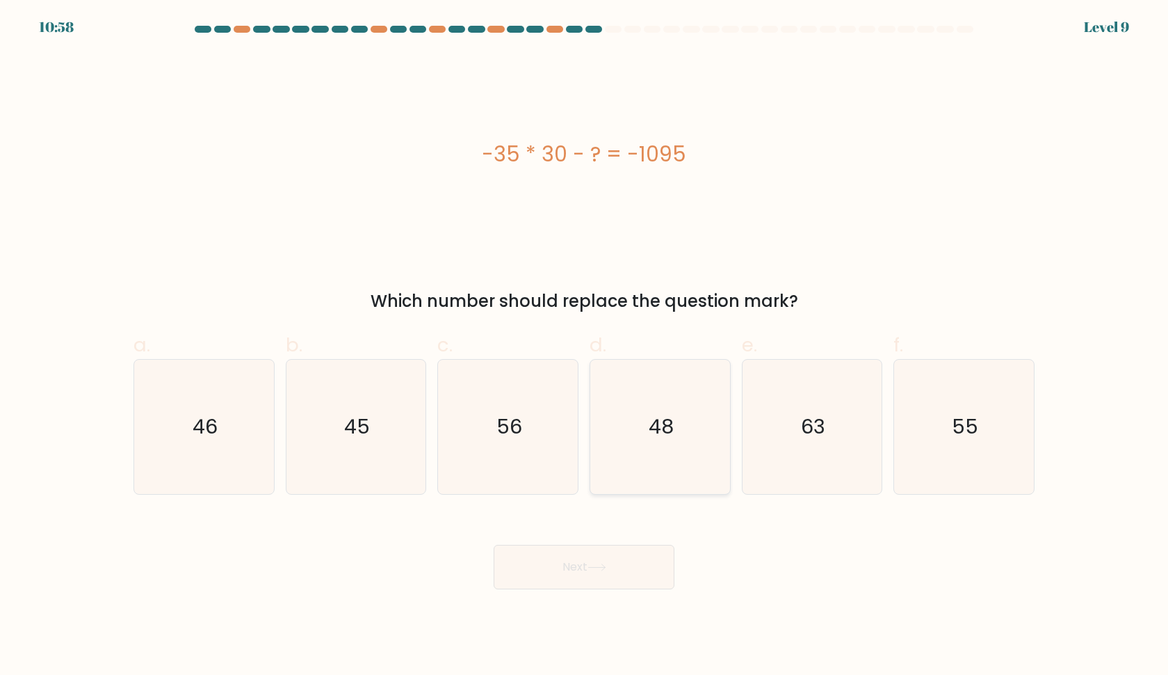
click at [662, 435] on text "48" at bounding box center [661, 427] width 25 height 28
click at [585, 346] on input "d. 48" at bounding box center [584, 341] width 1 height 9
radio input "true"
click at [614, 561] on button "Next" at bounding box center [584, 567] width 181 height 45
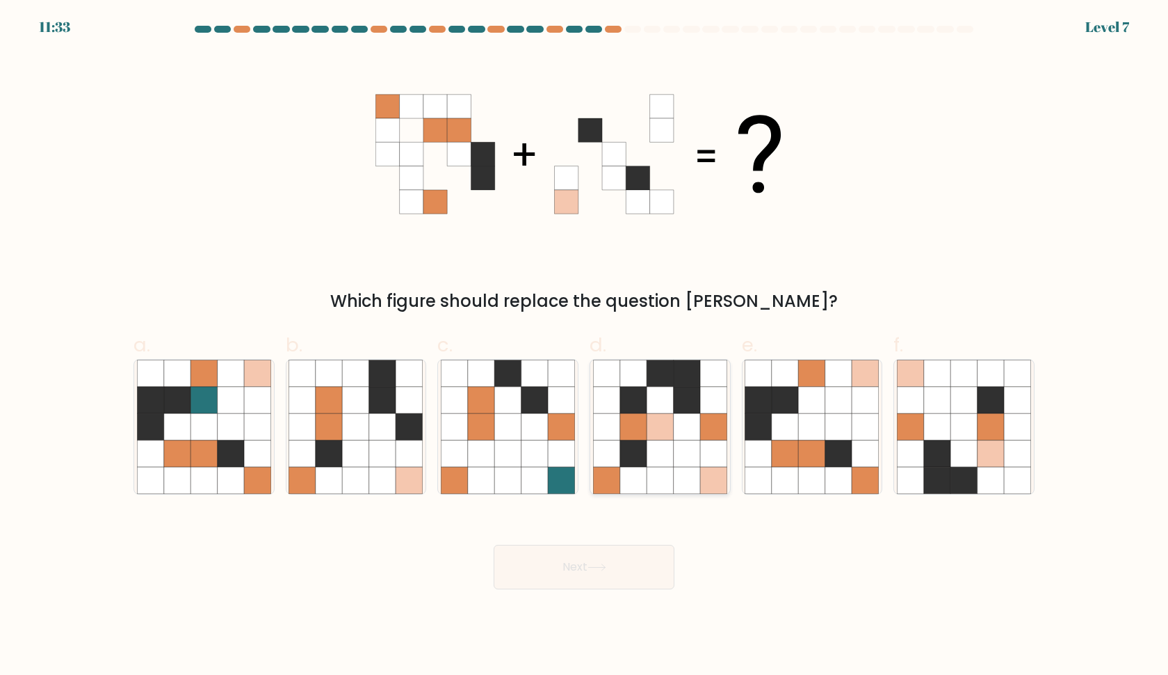
click at [669, 412] on icon at bounding box center [660, 400] width 26 height 26
click at [585, 346] on input "d." at bounding box center [584, 341] width 1 height 9
radio input "true"
click at [542, 554] on button "Next" at bounding box center [584, 567] width 181 height 45
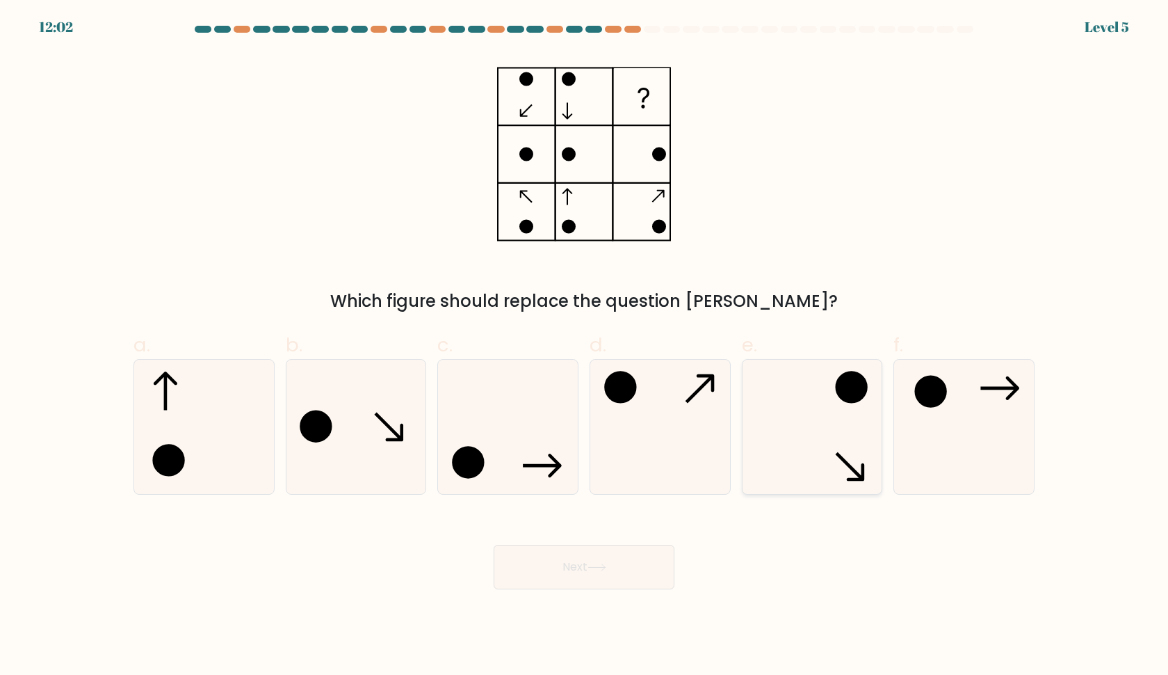
click at [802, 405] on icon at bounding box center [812, 427] width 134 height 134
click at [585, 346] on input "e." at bounding box center [584, 341] width 1 height 9
radio input "true"
click at [605, 563] on button "Next" at bounding box center [584, 567] width 181 height 45
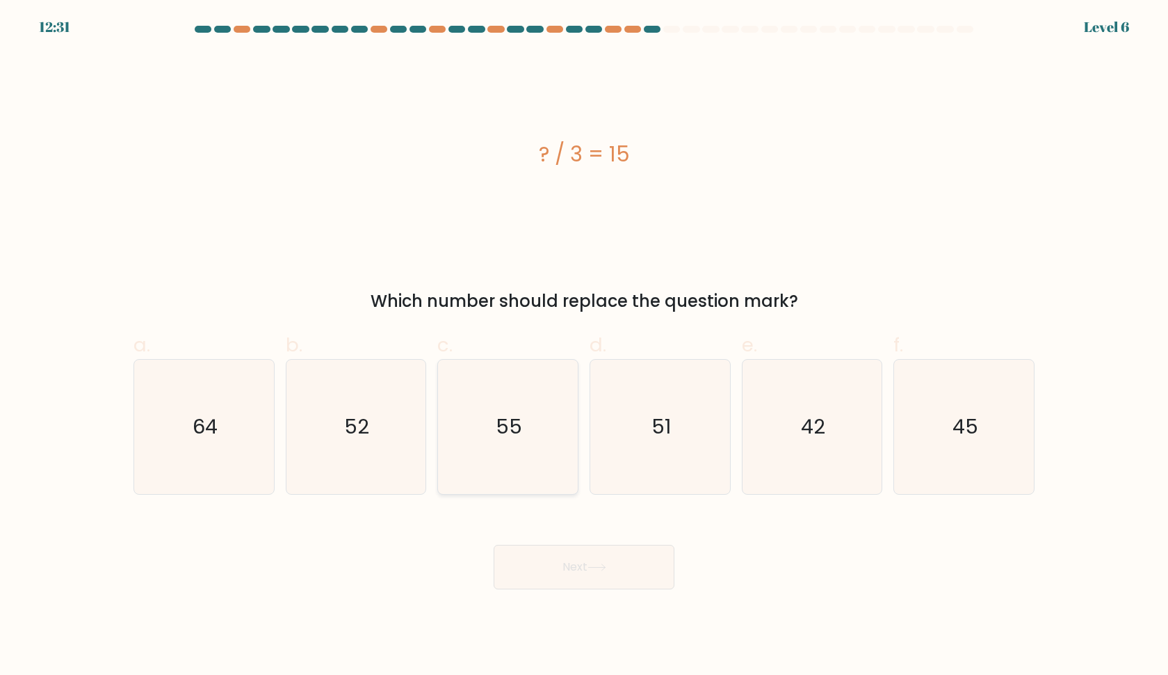
click at [526, 454] on icon "55" at bounding box center [508, 427] width 134 height 134
click at [584, 346] on input "c. 55" at bounding box center [584, 341] width 1 height 9
radio input "true"
click at [574, 569] on button "Next" at bounding box center [584, 567] width 181 height 45
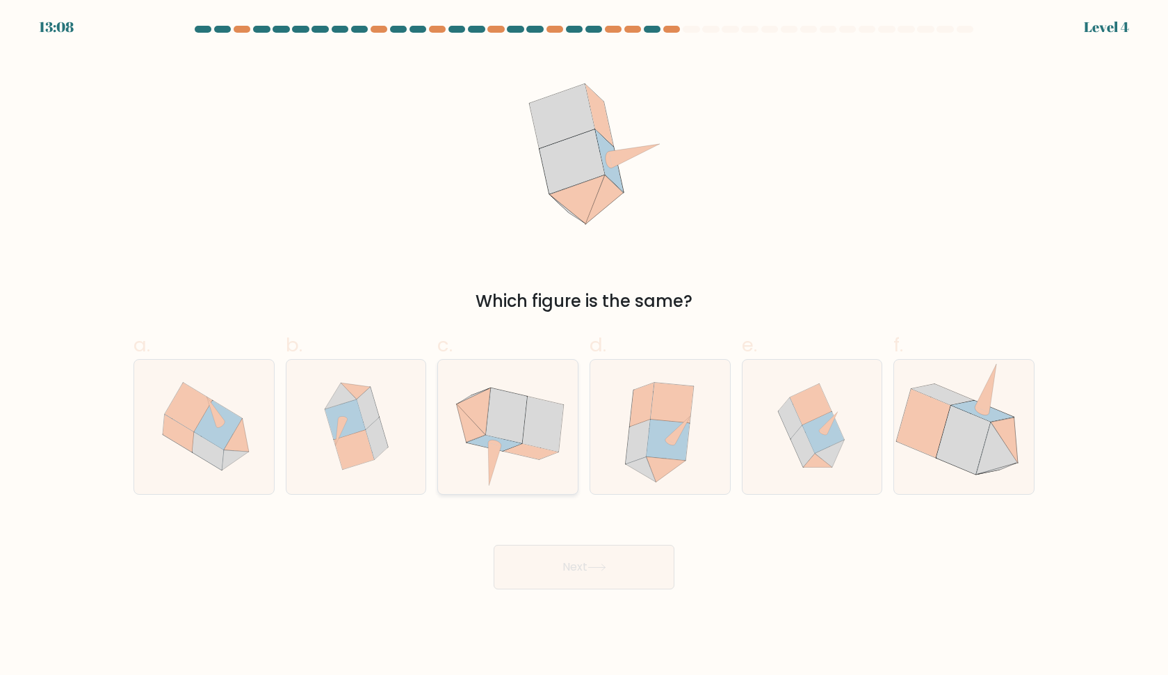
click at [514, 440] on icon at bounding box center [506, 415] width 41 height 55
click at [584, 346] on input "c." at bounding box center [584, 341] width 1 height 9
radio input "true"
click at [554, 560] on button "Next" at bounding box center [584, 567] width 181 height 45
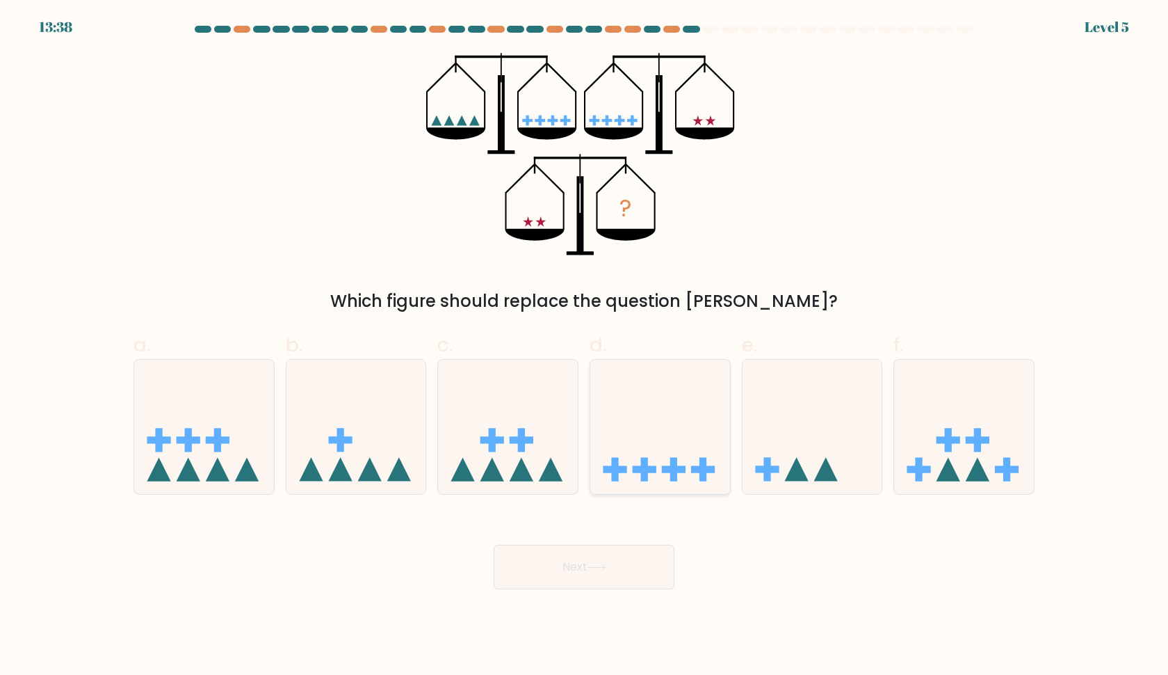
click at [675, 449] on icon at bounding box center [660, 426] width 140 height 115
click at [585, 346] on input "d." at bounding box center [584, 341] width 1 height 9
radio input "true"
click at [571, 581] on button "Next" at bounding box center [584, 567] width 181 height 45
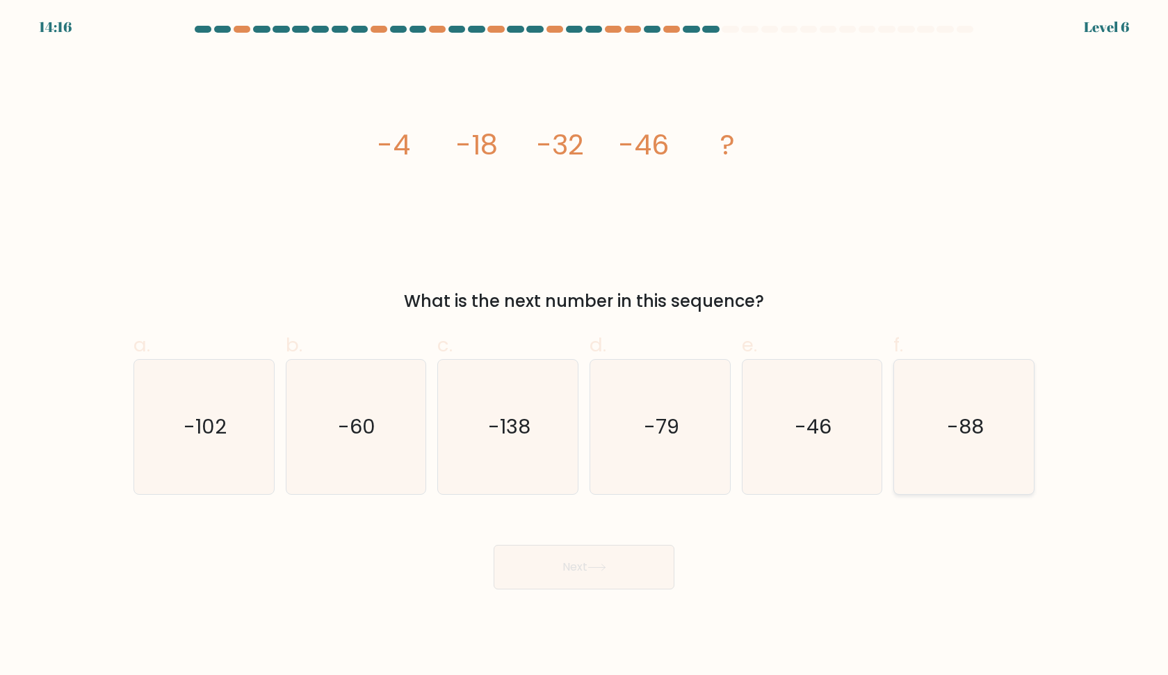
click at [946, 471] on icon "-88" at bounding box center [964, 427] width 134 height 134
click at [585, 346] on input "f. -88" at bounding box center [584, 341] width 1 height 9
radio input "true"
click at [606, 563] on button "Next" at bounding box center [584, 567] width 181 height 45
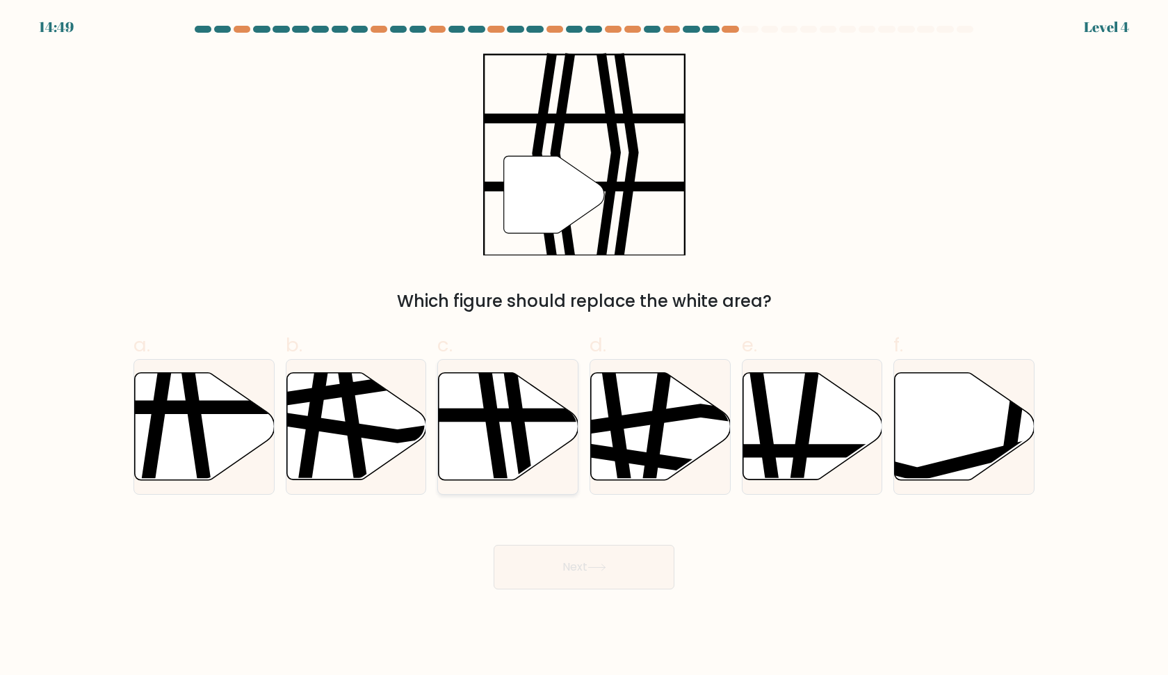
click at [494, 428] on icon at bounding box center [495, 371] width 21 height 282
click at [584, 346] on input "c." at bounding box center [584, 341] width 1 height 9
radio input "true"
click at [555, 560] on button "Next" at bounding box center [584, 567] width 181 height 45
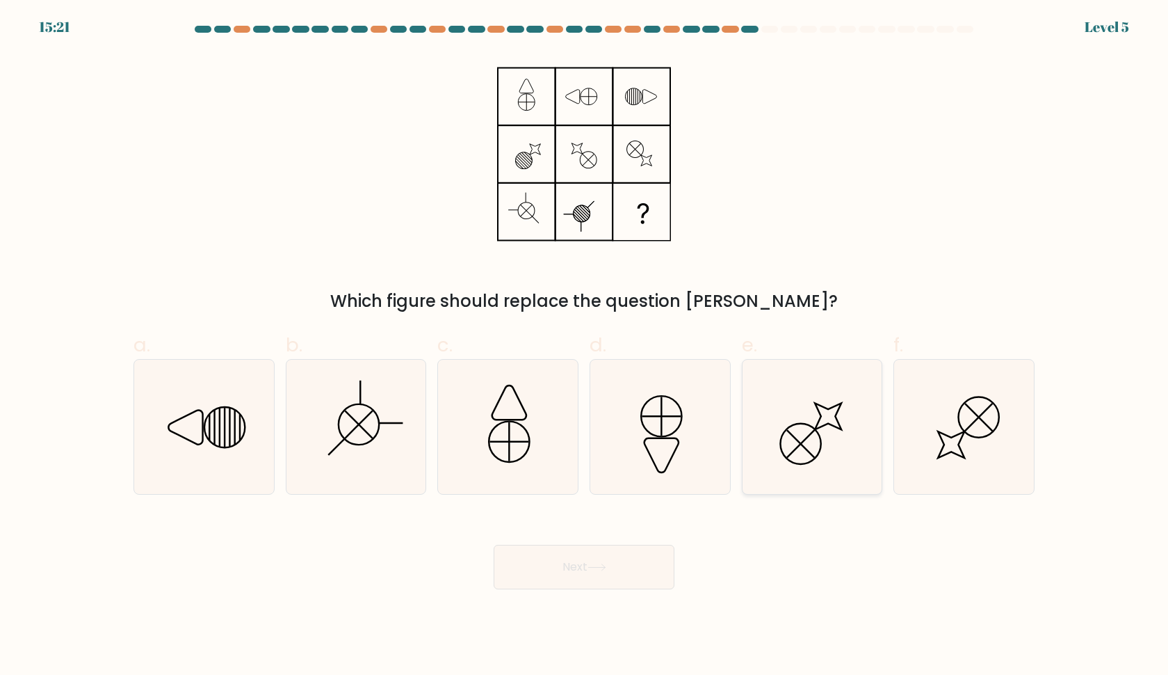
click at [829, 449] on icon at bounding box center [812, 427] width 134 height 134
click at [585, 346] on input "e." at bounding box center [584, 341] width 1 height 9
radio input "true"
click at [373, 456] on icon at bounding box center [356, 427] width 134 height 134
click at [584, 346] on input "b." at bounding box center [584, 341] width 1 height 9
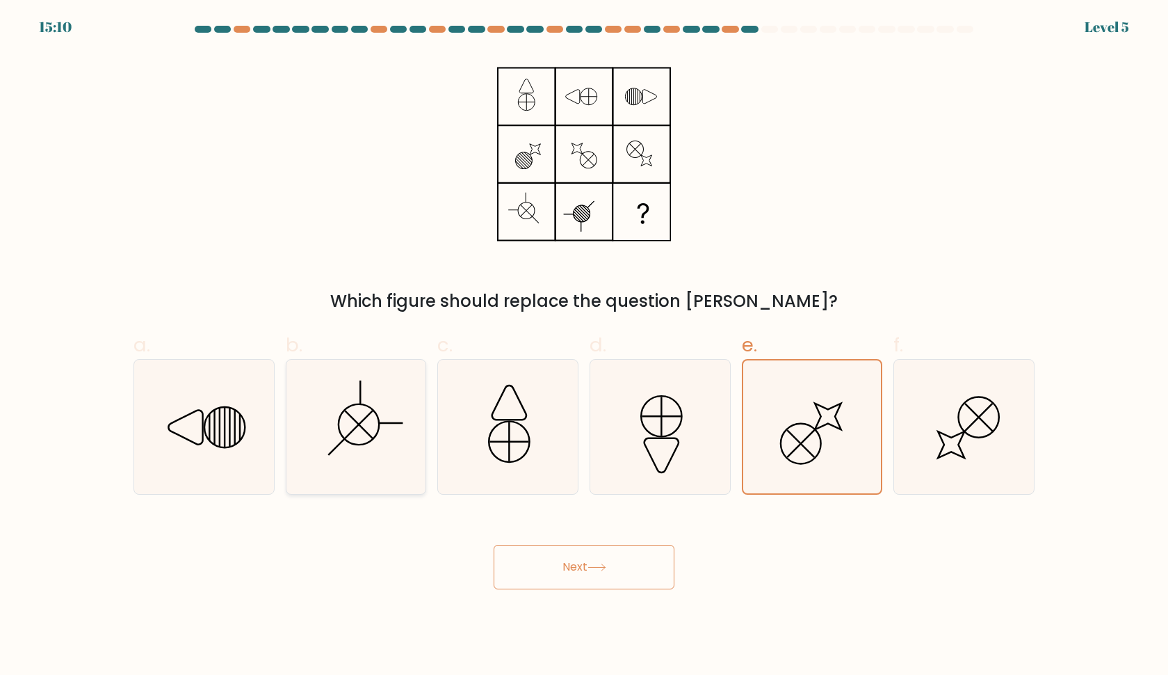
radio input "true"
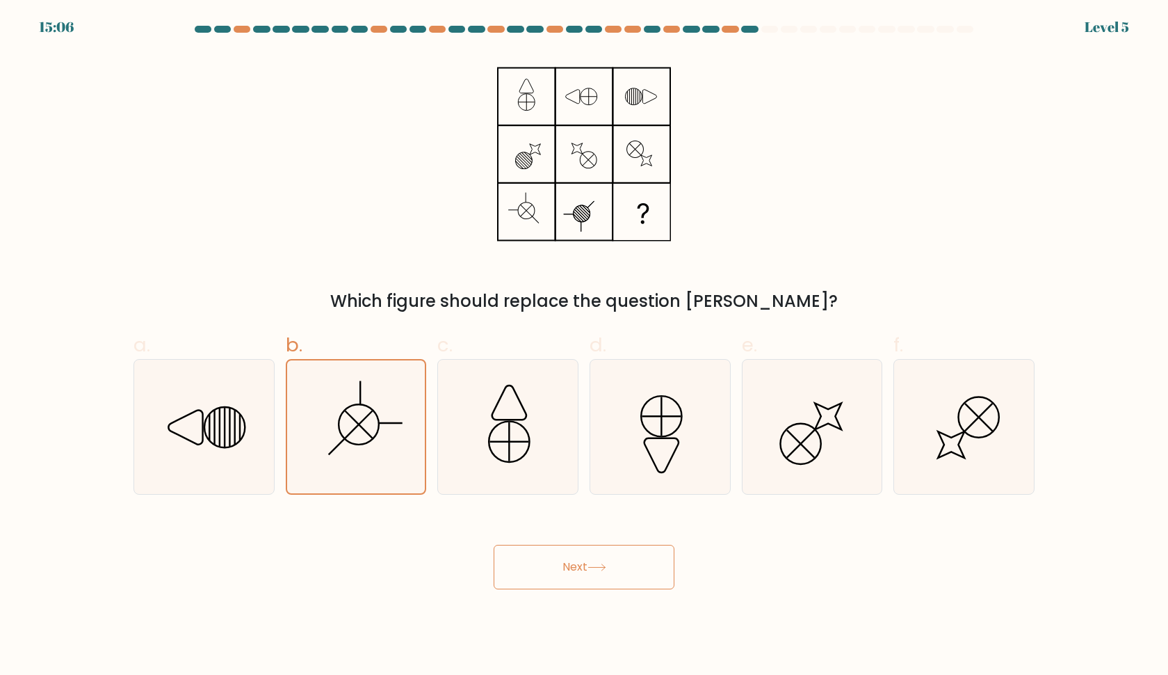
click at [566, 565] on button "Next" at bounding box center [584, 567] width 181 height 45
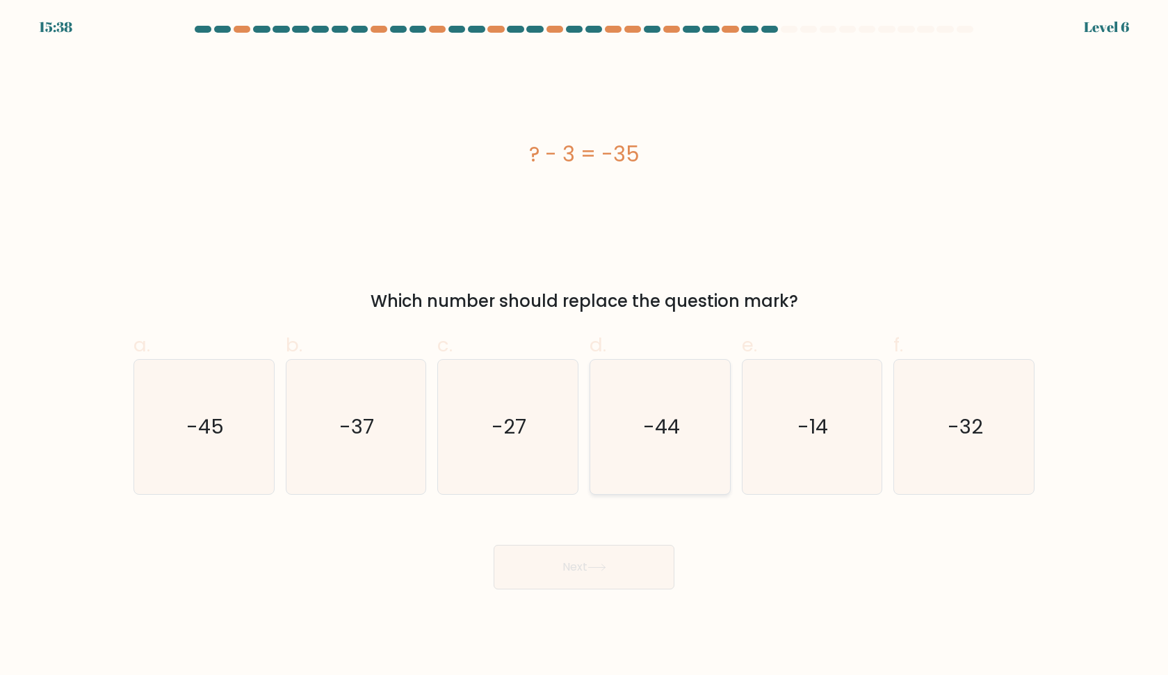
click at [689, 434] on icon "-44" at bounding box center [660, 427] width 134 height 134
click at [585, 346] on input "d. -44" at bounding box center [584, 341] width 1 height 9
radio input "true"
click at [529, 430] on icon "-27" at bounding box center [508, 427] width 134 height 134
click at [584, 346] on input "c. -27" at bounding box center [584, 341] width 1 height 9
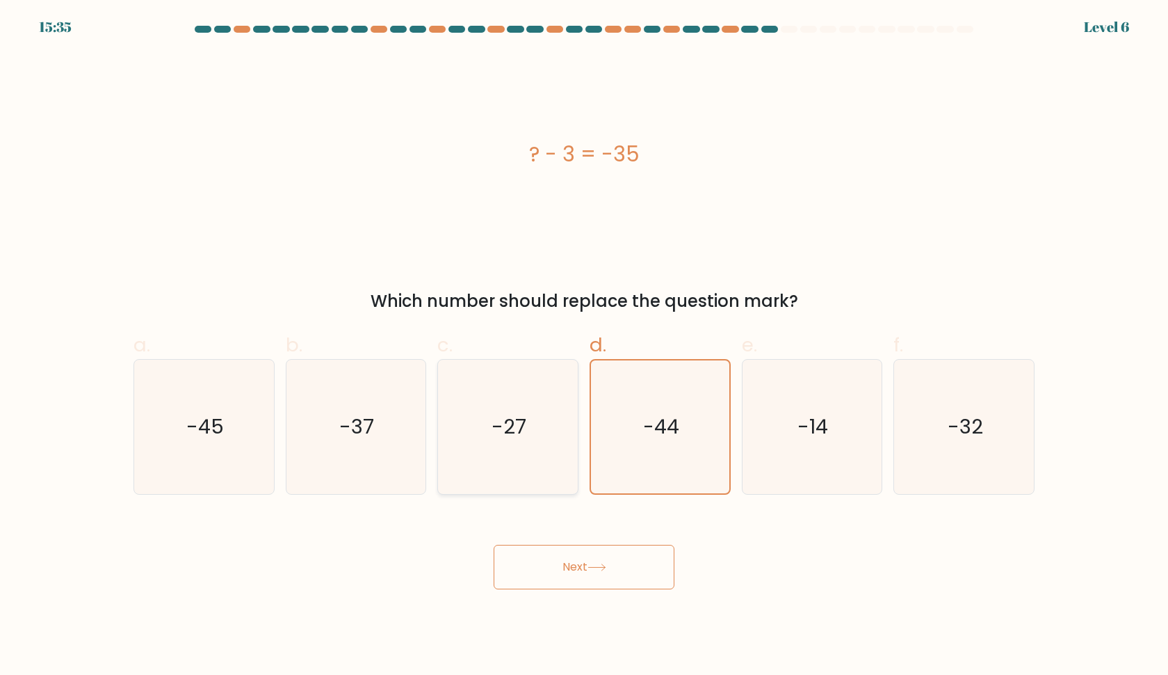
radio input "true"
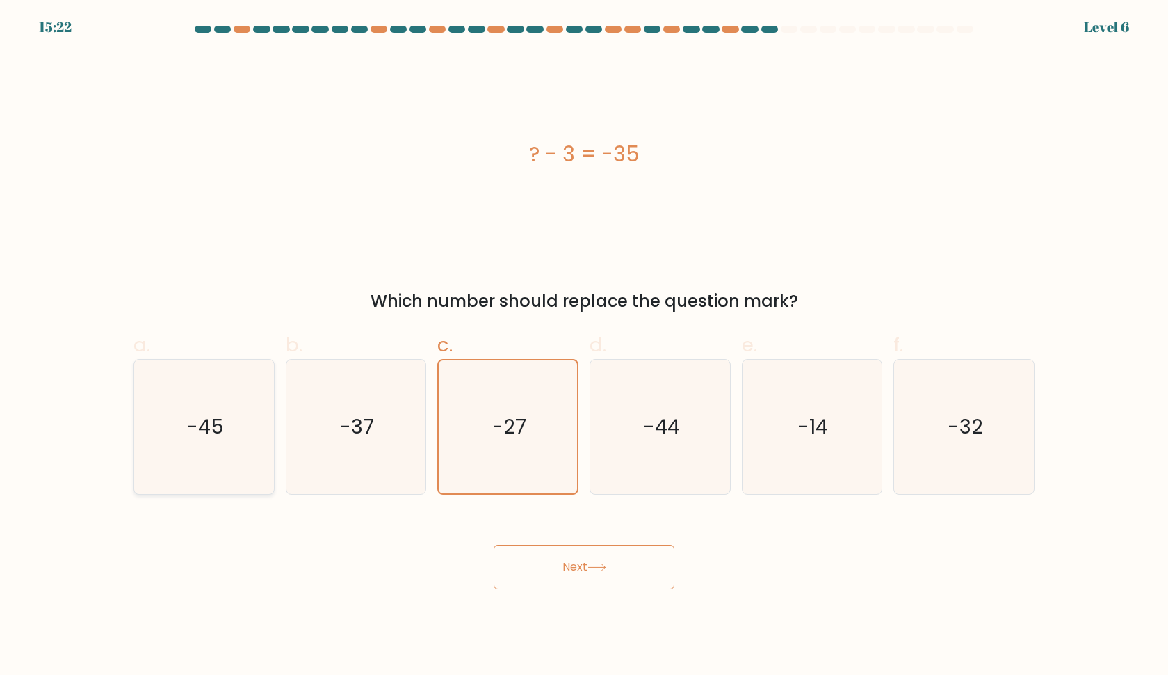
click at [261, 448] on icon "-45" at bounding box center [204, 427] width 134 height 134
click at [584, 346] on input "a. -45" at bounding box center [584, 341] width 1 height 9
radio input "true"
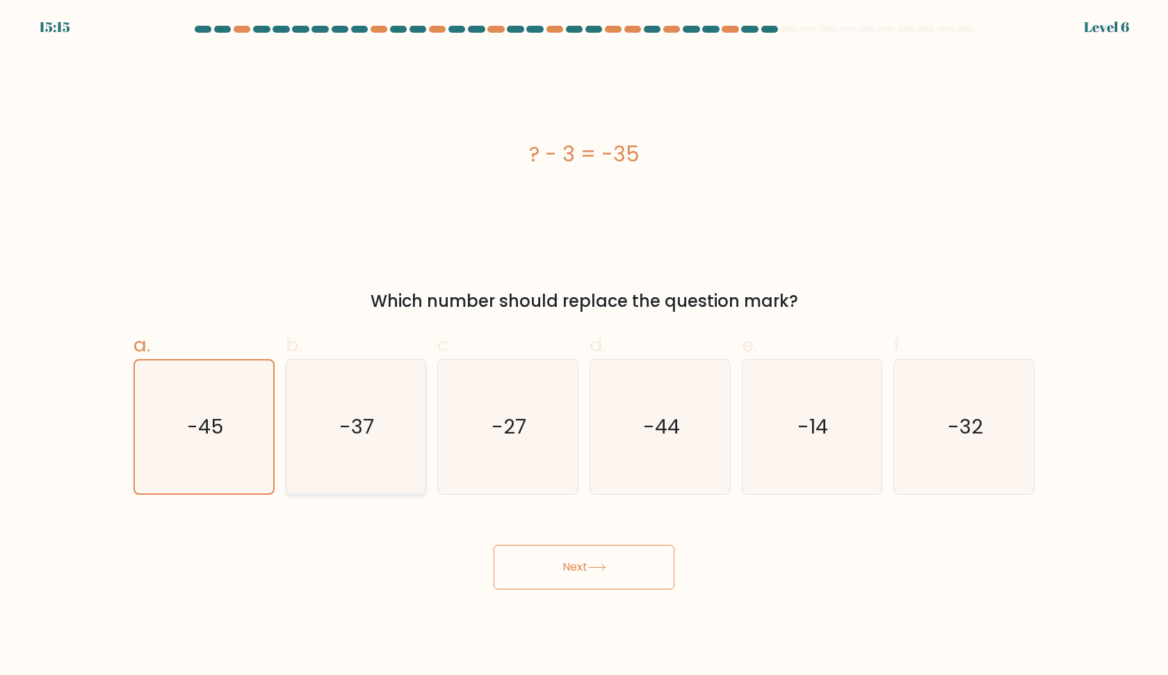
click at [387, 451] on icon "-37" at bounding box center [356, 427] width 134 height 134
click at [584, 346] on input "b. -37" at bounding box center [584, 341] width 1 height 9
radio input "true"
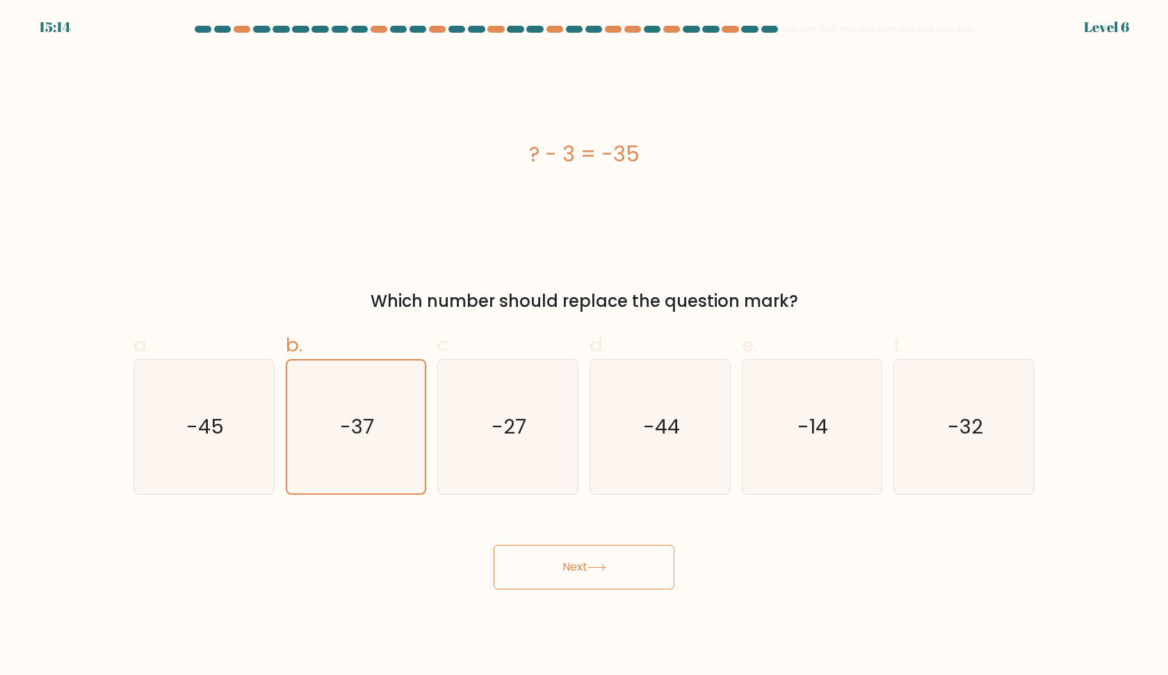
click at [559, 581] on button "Next" at bounding box center [584, 567] width 181 height 45
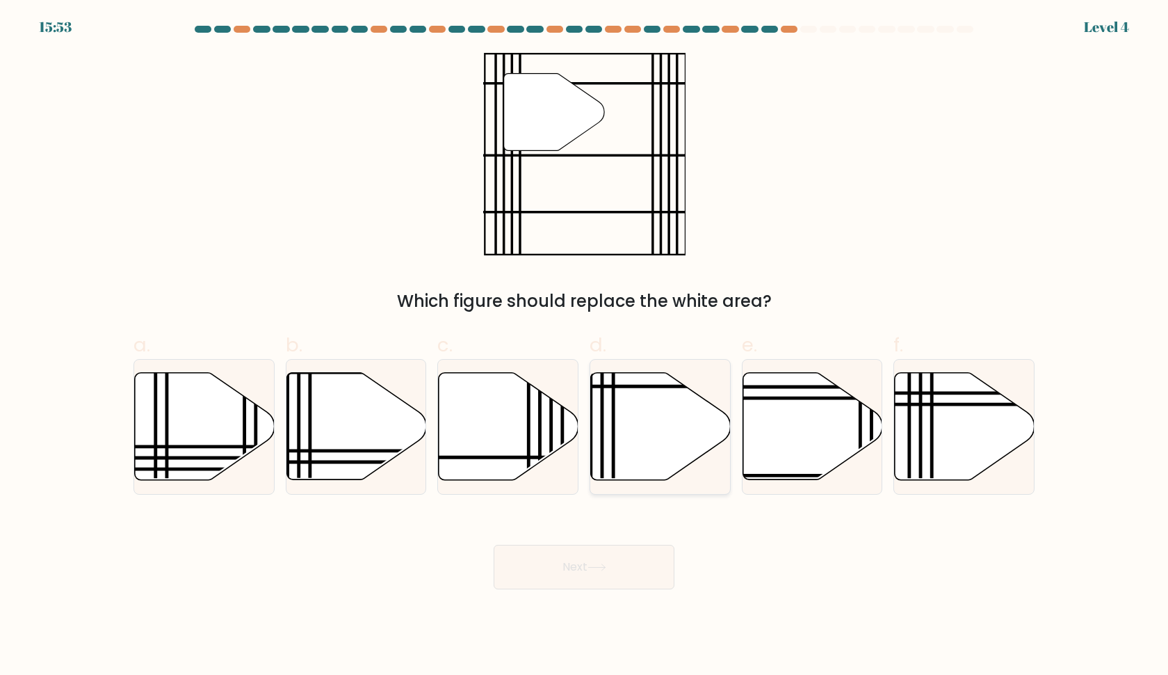
click at [628, 435] on icon at bounding box center [661, 426] width 140 height 107
click at [585, 346] on input "d." at bounding box center [584, 341] width 1 height 9
radio input "true"
click at [606, 569] on icon at bounding box center [597, 567] width 19 height 8
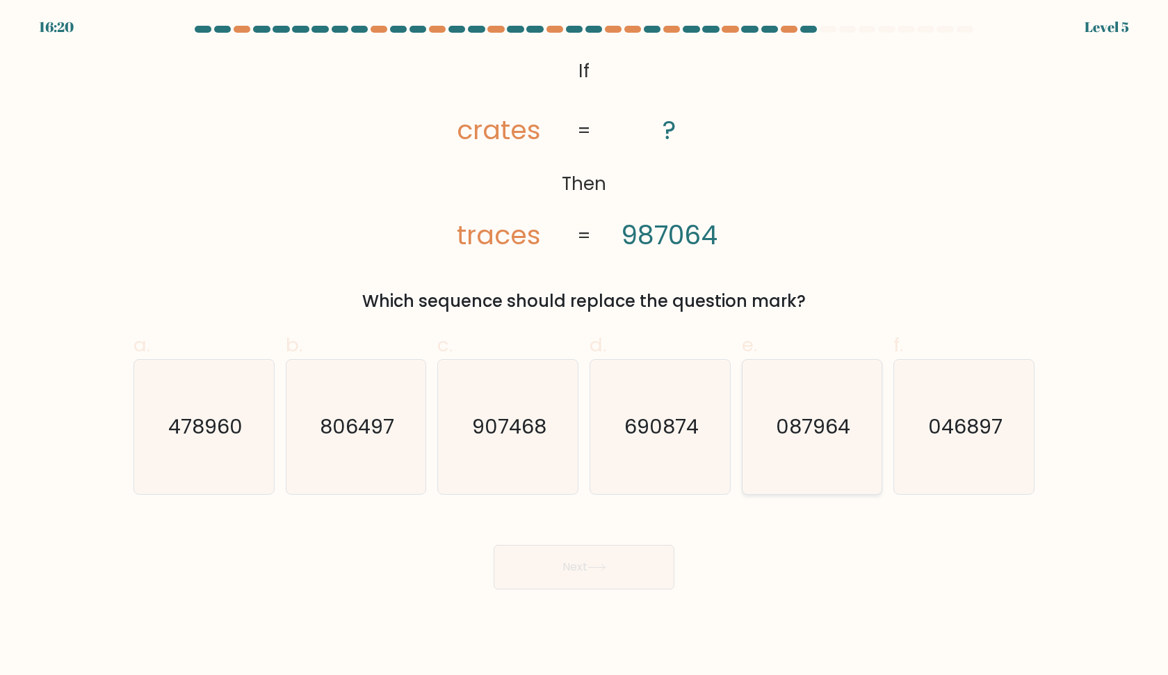
click at [810, 421] on text "087964" at bounding box center [813, 427] width 74 height 28
click at [585, 346] on input "e. 087964" at bounding box center [584, 341] width 1 height 9
radio input "true"
click at [644, 554] on button "Next" at bounding box center [584, 567] width 181 height 45
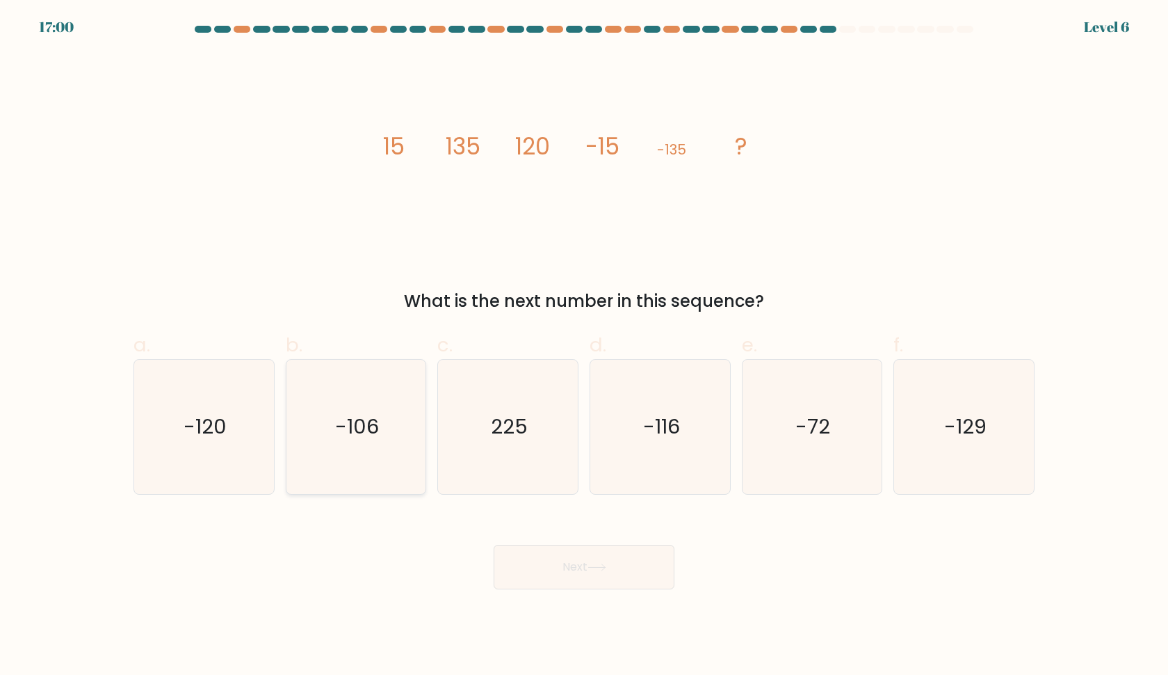
click at [369, 421] on text "-106" at bounding box center [357, 427] width 44 height 28
click at [584, 346] on input "b. -106" at bounding box center [584, 341] width 1 height 9
radio input "true"
click at [956, 434] on text "-129" at bounding box center [965, 427] width 42 height 28
click at [585, 346] on input "f. -129" at bounding box center [584, 341] width 1 height 9
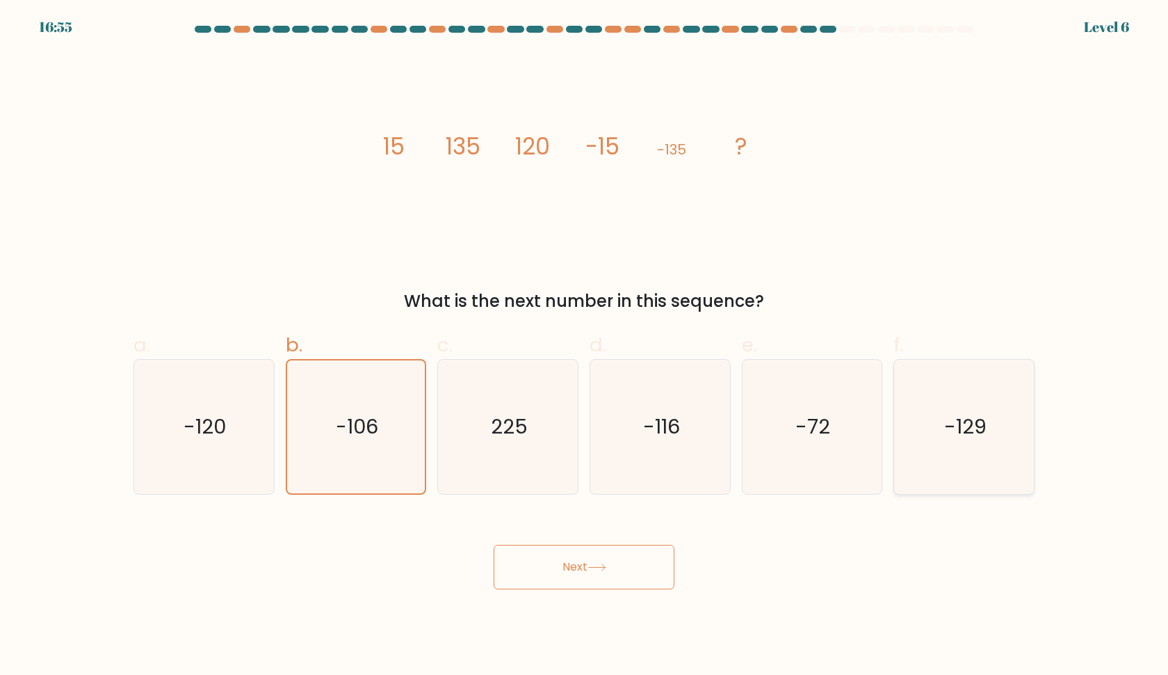
radio input "true"
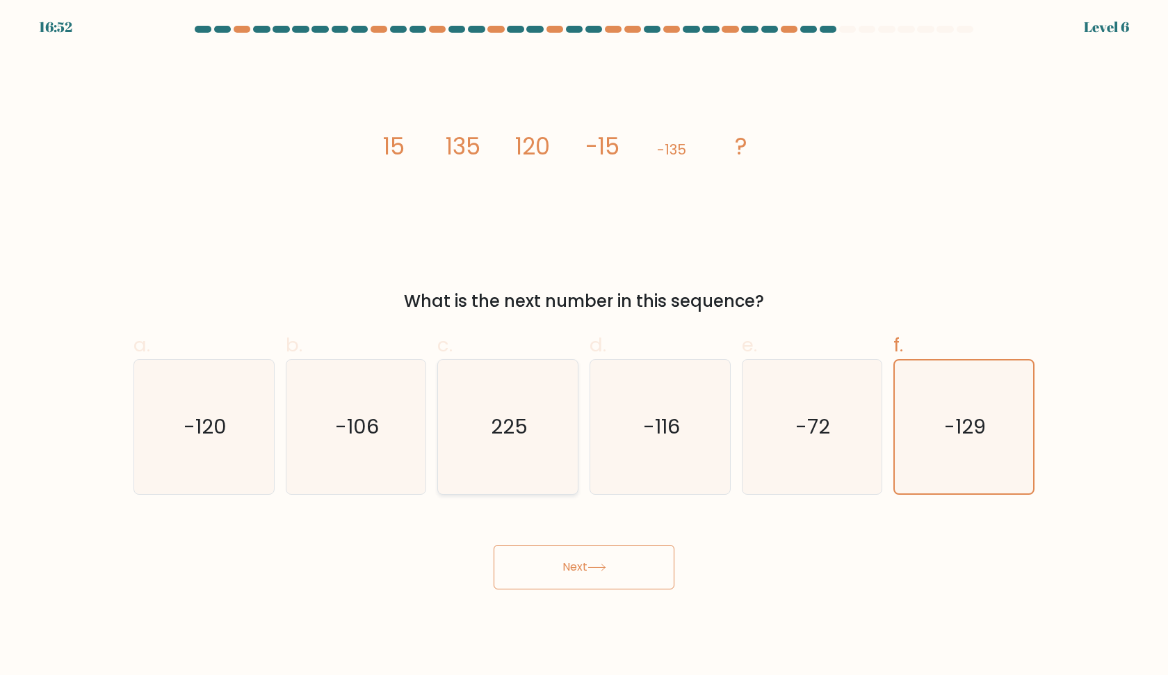
click at [543, 424] on icon "225" at bounding box center [508, 427] width 134 height 134
click at [584, 346] on input "c. 225" at bounding box center [584, 341] width 1 height 9
radio input "true"
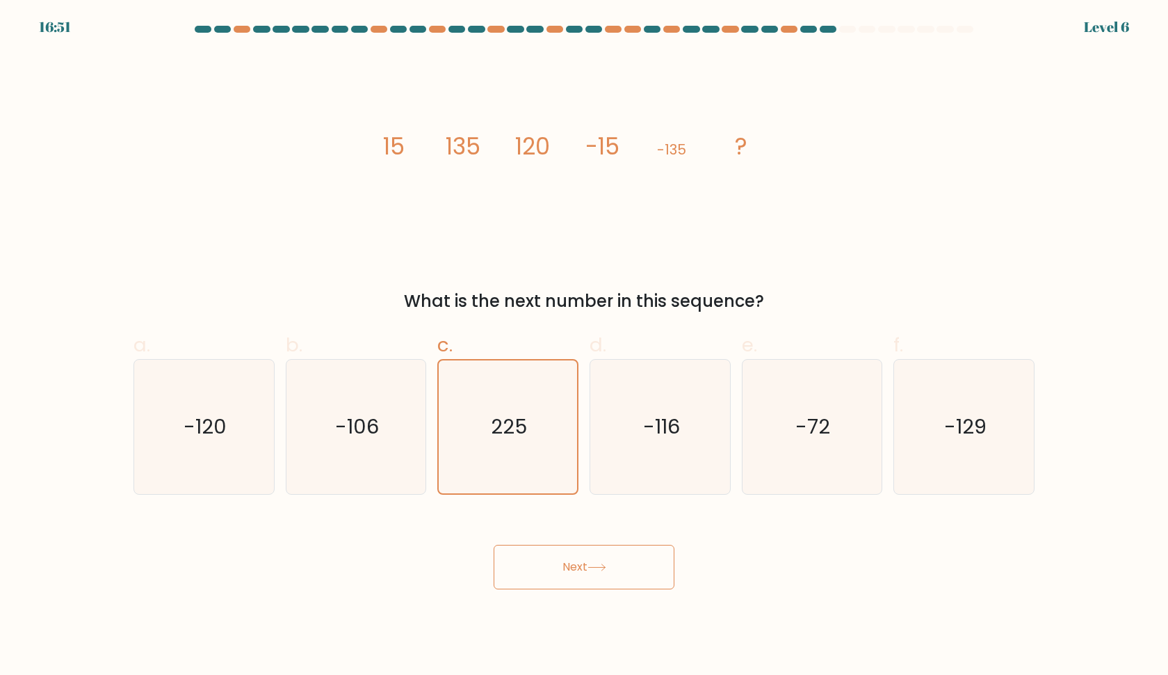
click at [541, 559] on button "Next" at bounding box center [584, 567] width 181 height 45
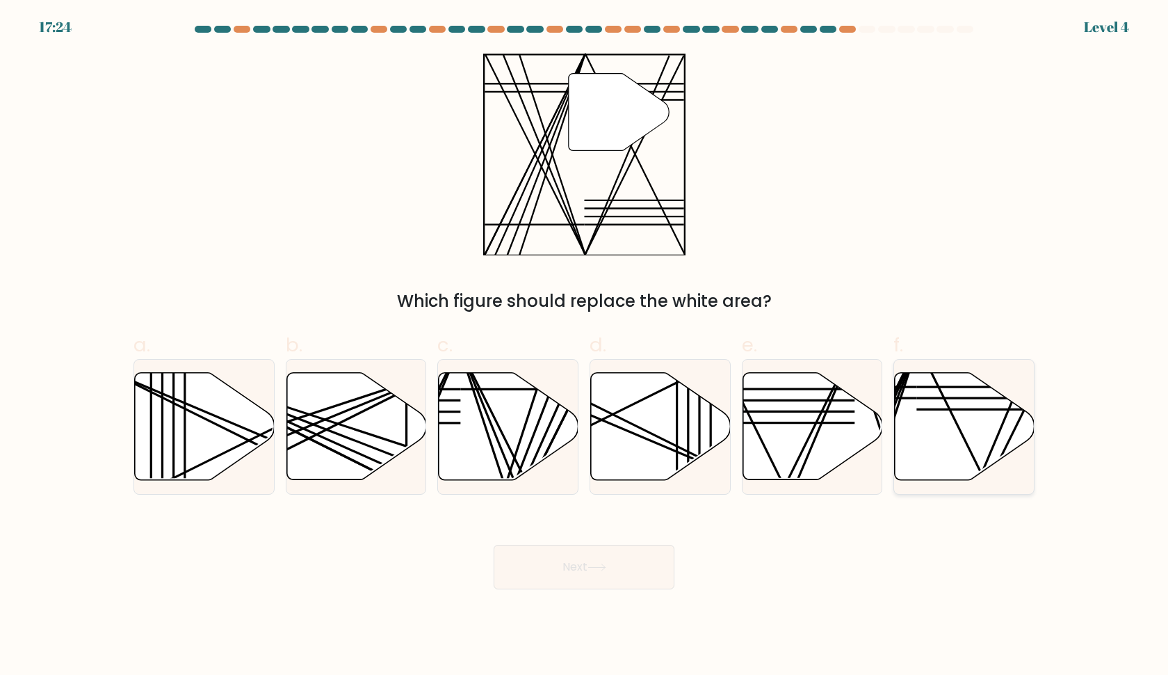
click at [955, 419] on line at bounding box center [987, 484] width 138 height 279
click at [585, 346] on input "f." at bounding box center [584, 341] width 1 height 9
radio input "true"
click at [562, 584] on button "Next" at bounding box center [584, 567] width 181 height 45
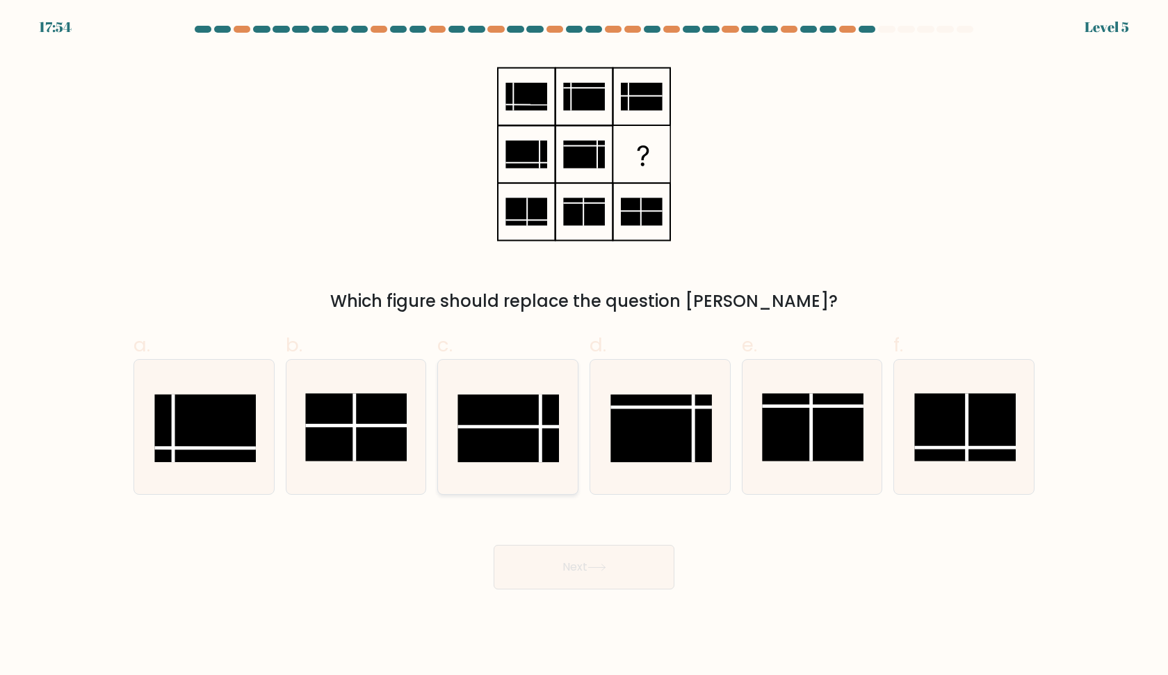
click at [549, 424] on rect at bounding box center [509, 427] width 102 height 67
click at [584, 346] on input "c." at bounding box center [584, 341] width 1 height 9
radio input "true"
click at [581, 564] on button "Next" at bounding box center [584, 567] width 181 height 45
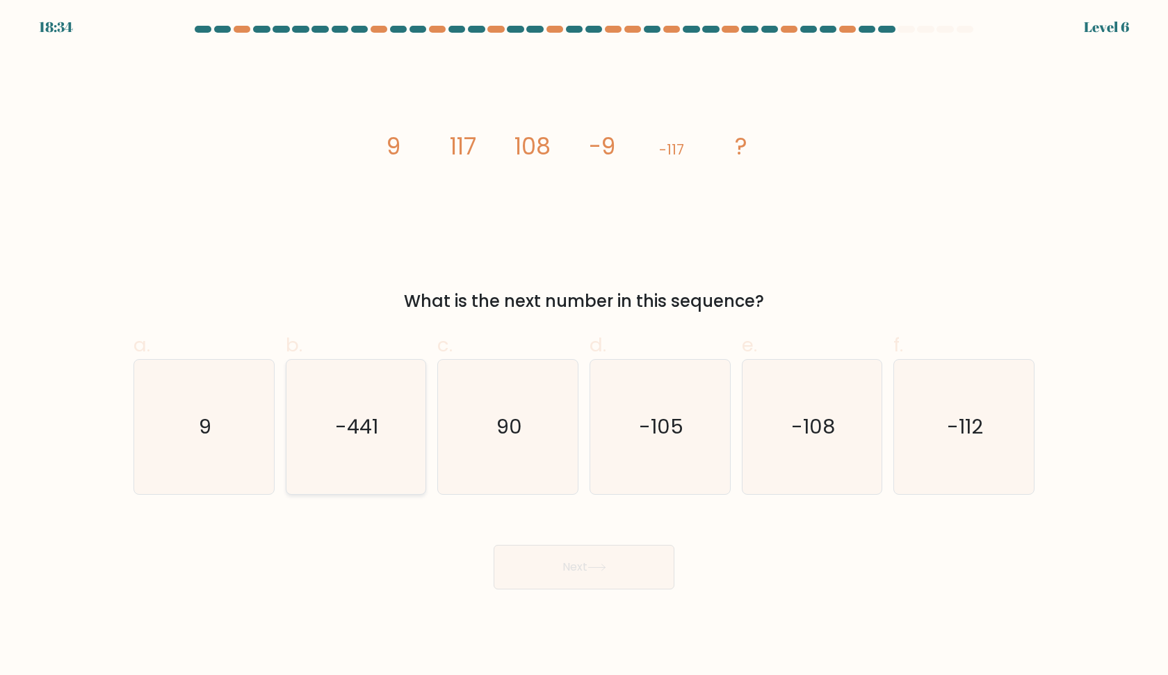
click at [392, 431] on icon "-441" at bounding box center [356, 427] width 134 height 134
click at [584, 346] on input "b. -441" at bounding box center [584, 341] width 1 height 9
radio input "true"
click at [538, 556] on button "Next" at bounding box center [584, 567] width 181 height 45
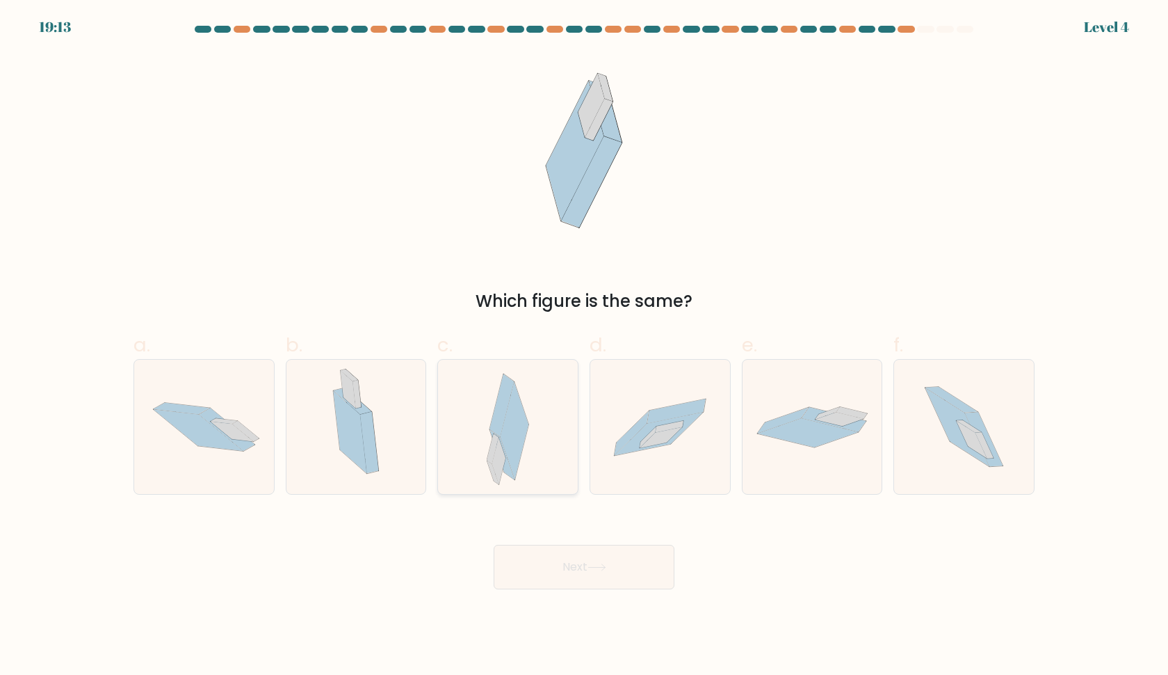
click at [513, 451] on icon at bounding box center [515, 430] width 29 height 97
click at [584, 346] on input "c." at bounding box center [584, 341] width 1 height 9
radio input "true"
click at [972, 455] on icon at bounding box center [958, 427] width 64 height 79
click at [585, 346] on input "f." at bounding box center [584, 341] width 1 height 9
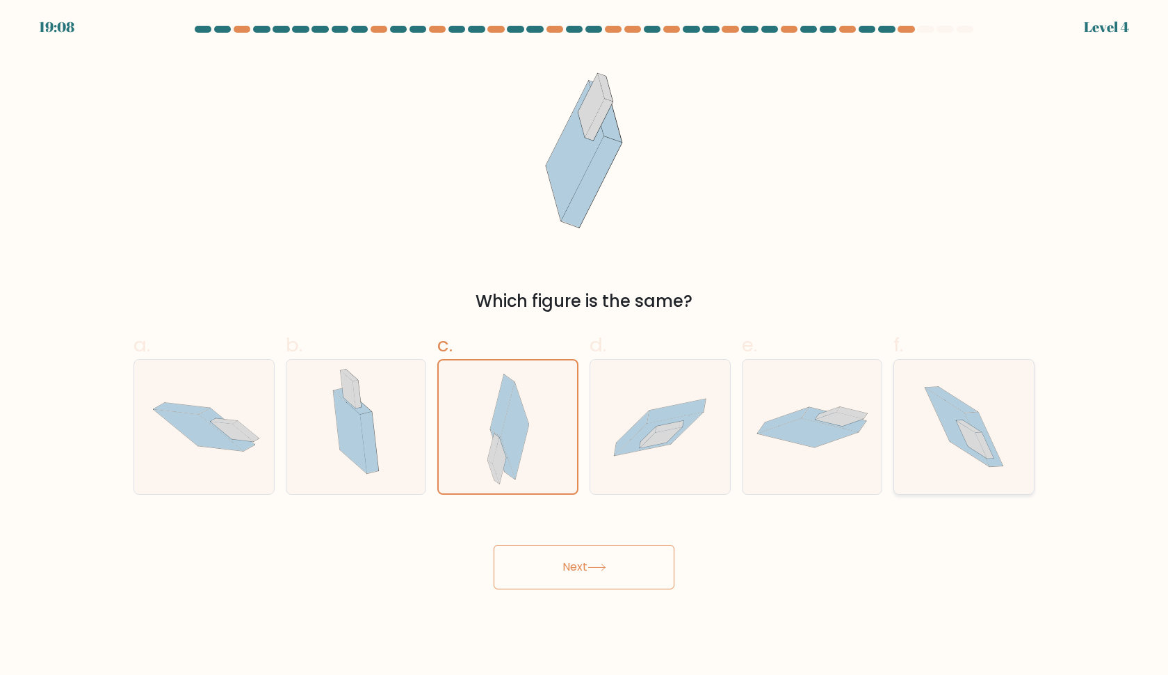
radio input "true"
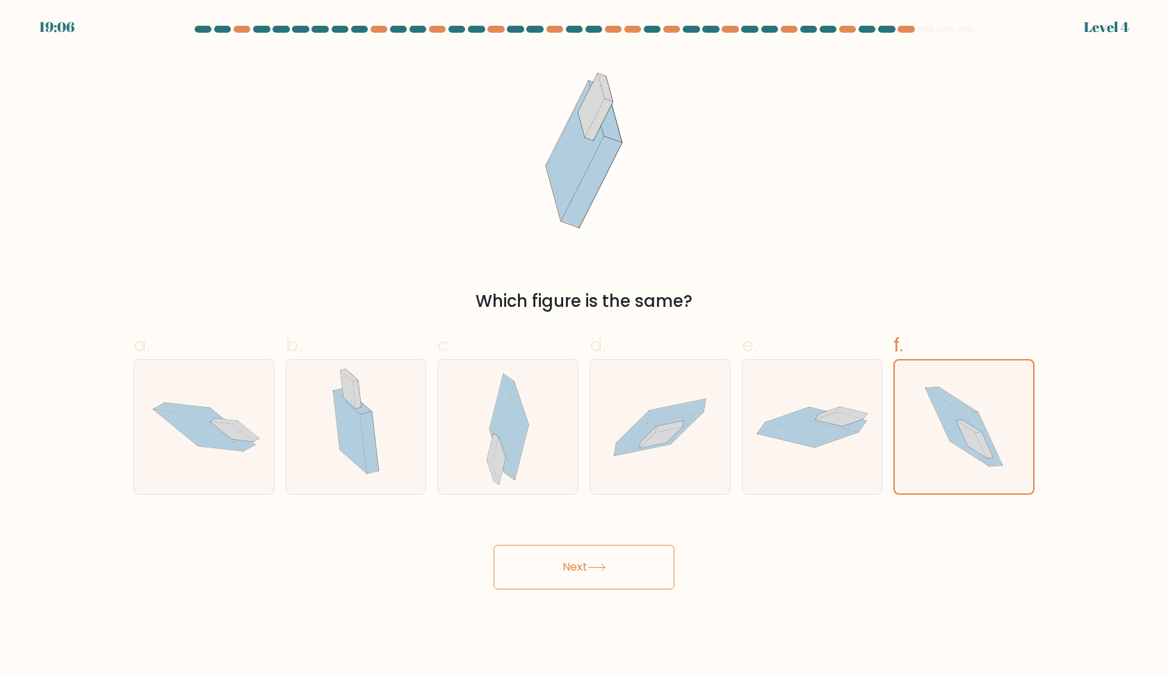
click at [591, 563] on button "Next" at bounding box center [584, 567] width 181 height 45
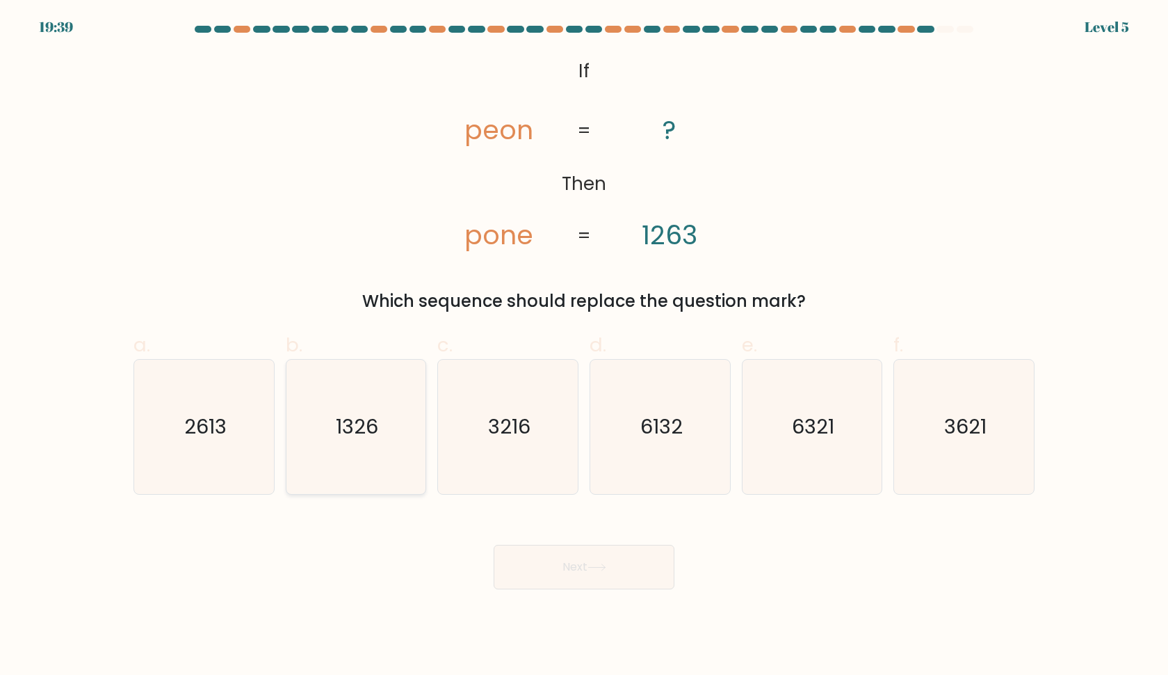
click at [356, 437] on text "1326" at bounding box center [357, 427] width 42 height 28
click at [584, 346] on input "b. 1326" at bounding box center [584, 341] width 1 height 9
radio input "true"
click at [529, 556] on button "Next" at bounding box center [584, 567] width 181 height 45
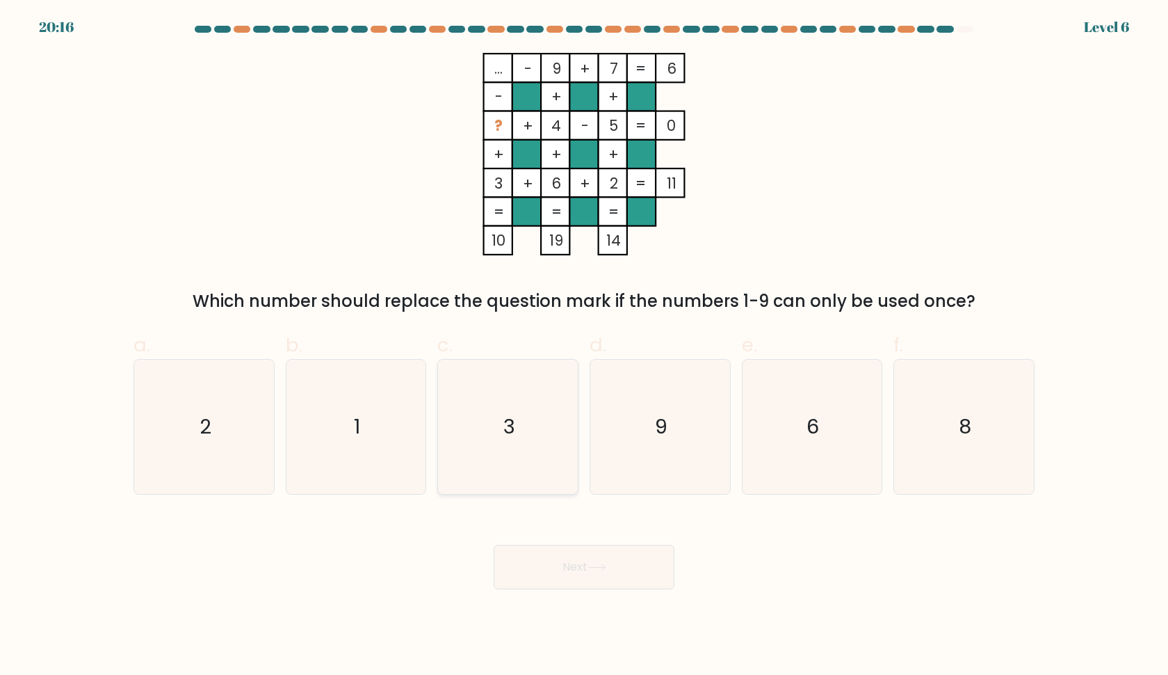
click at [497, 374] on icon "3" at bounding box center [508, 427] width 134 height 134
click at [584, 346] on input "c. 3" at bounding box center [584, 341] width 1 height 9
radio input "true"
click at [629, 463] on icon "9" at bounding box center [660, 427] width 134 height 134
click at [585, 346] on input "d. 9" at bounding box center [584, 341] width 1 height 9
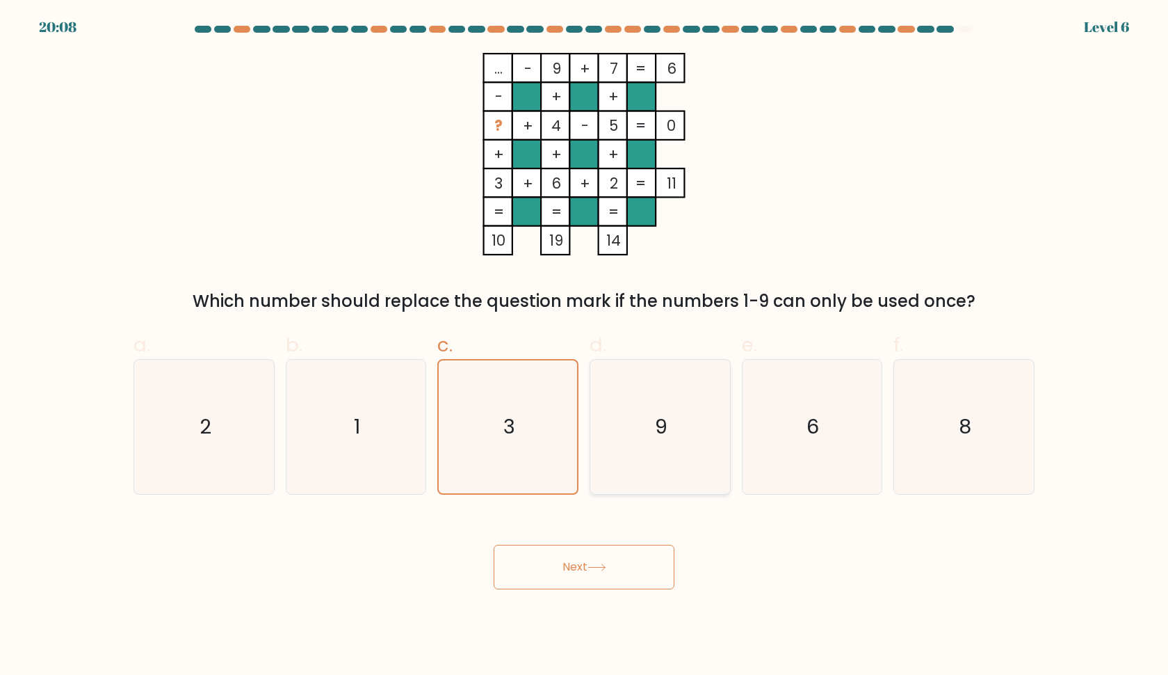
radio input "true"
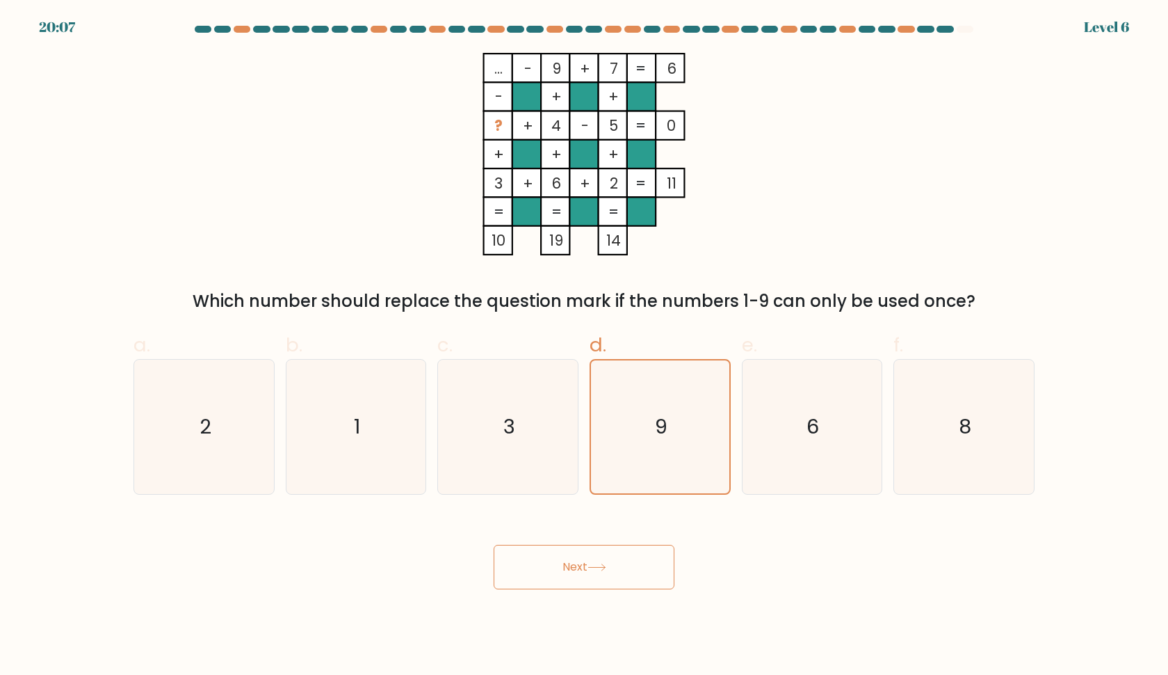
click at [608, 574] on button "Next" at bounding box center [584, 567] width 181 height 45
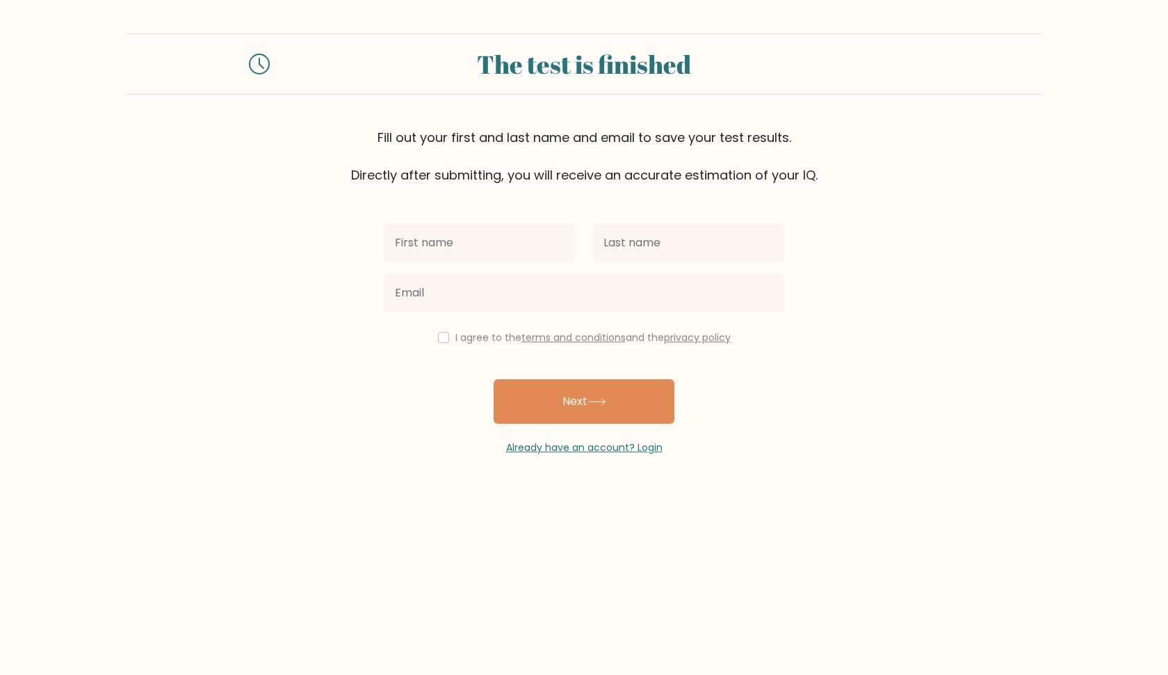
click at [557, 247] on input "text" at bounding box center [480, 242] width 192 height 39
click at [531, 241] on input "text" at bounding box center [480, 242] width 192 height 39
click at [399, 246] on input "laurence Deane" at bounding box center [480, 242] width 192 height 39
type input "Laurence Deane"
type input "d"
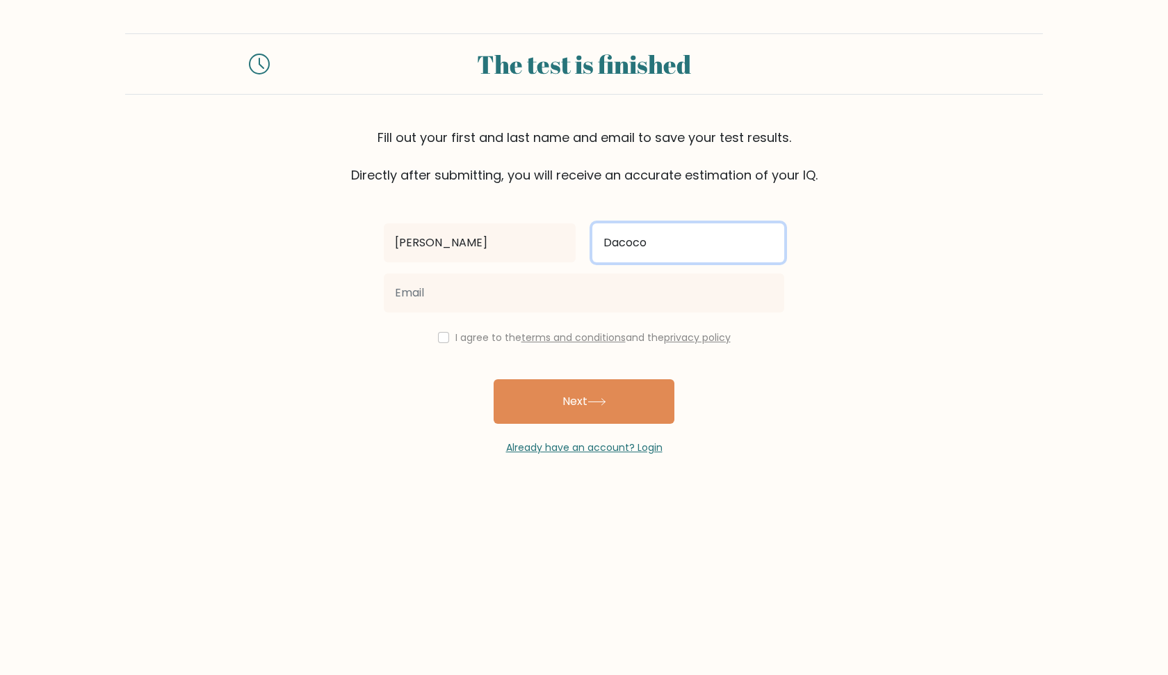
type input "Dacoco"
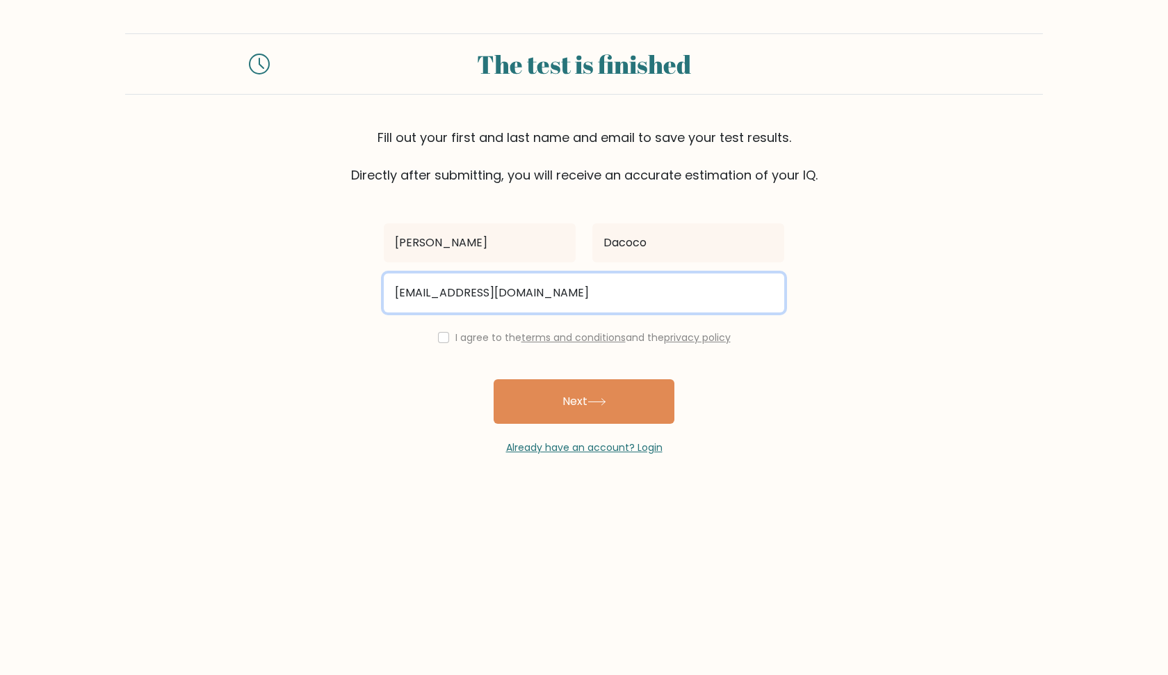
type input "laurencedeane8900@gmail.com"
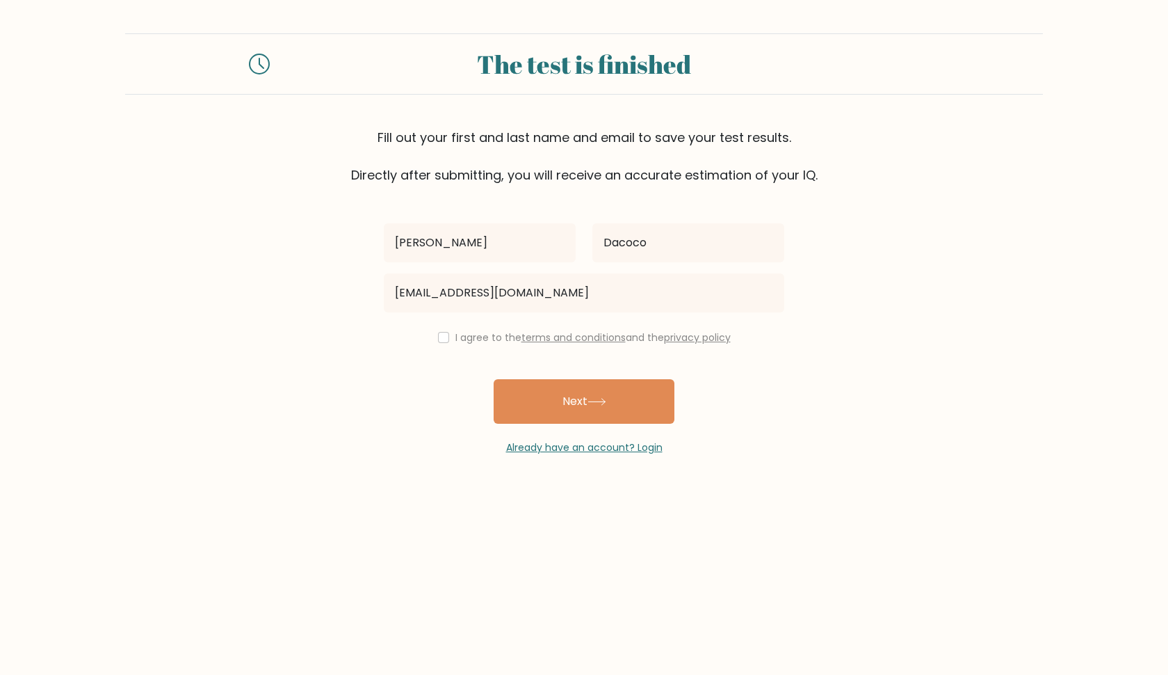
click at [442, 337] on input "checkbox" at bounding box center [443, 337] width 11 height 11
checkbox input "true"
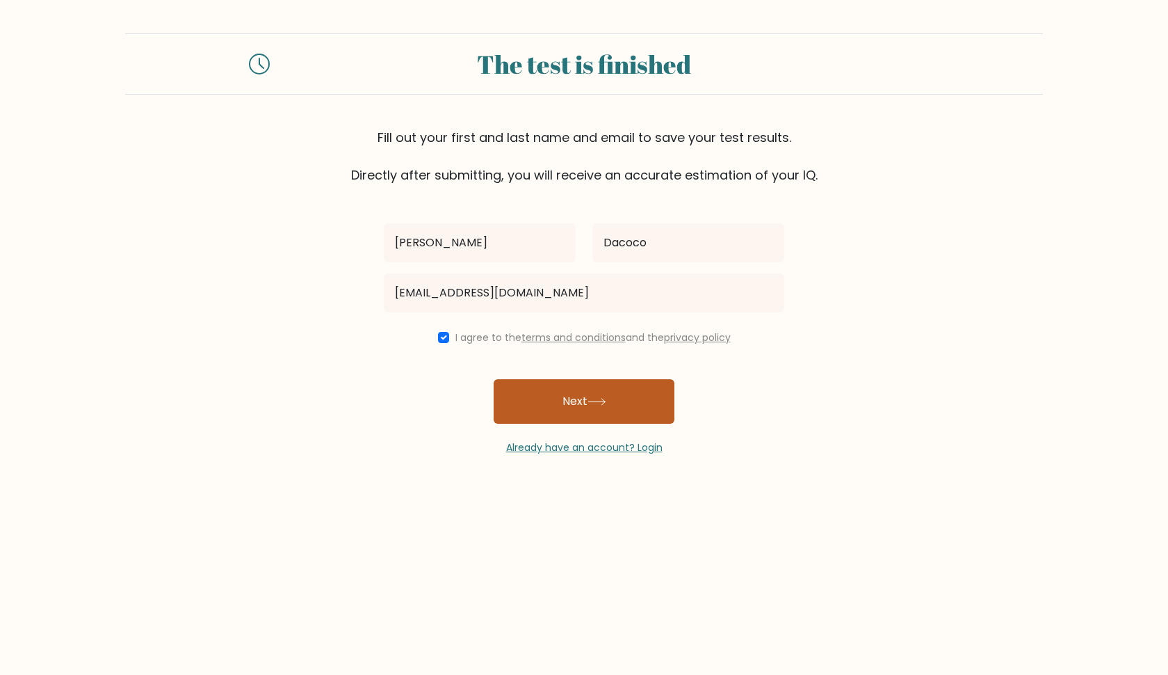
click at [539, 399] on button "Next" at bounding box center [584, 401] width 181 height 45
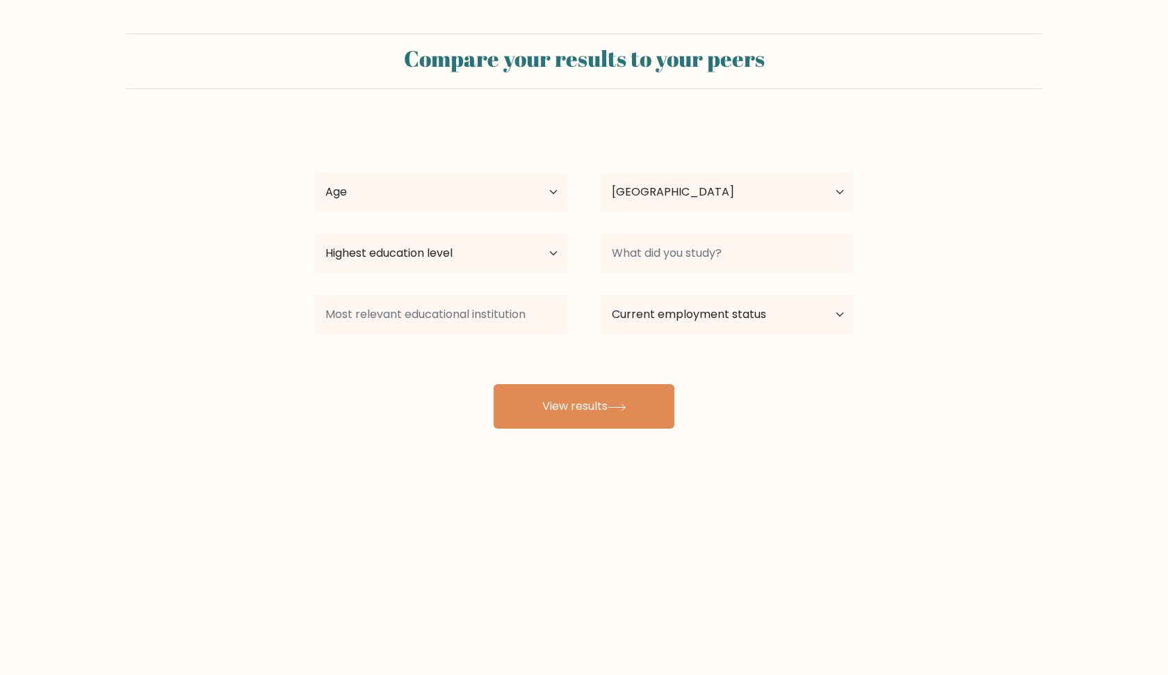
select select "PH"
select select "25_34"
click at [533, 405] on button "View results" at bounding box center [584, 406] width 181 height 45
select select "bachelors_degree"
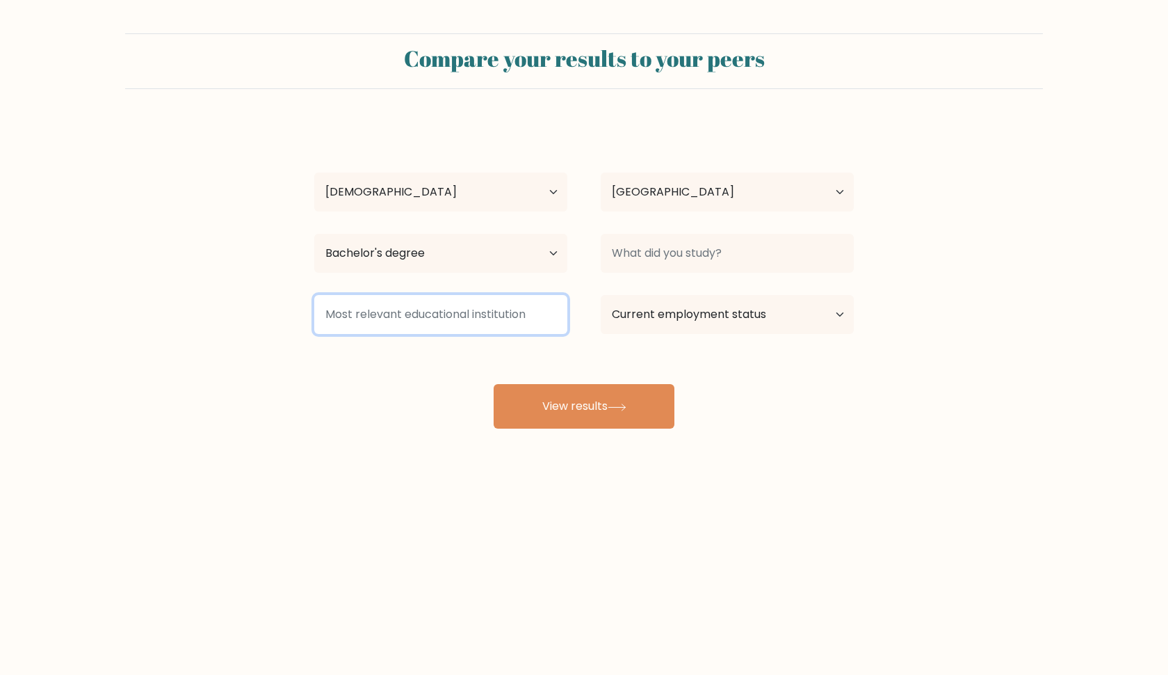
click at [438, 315] on input at bounding box center [440, 314] width 253 height 39
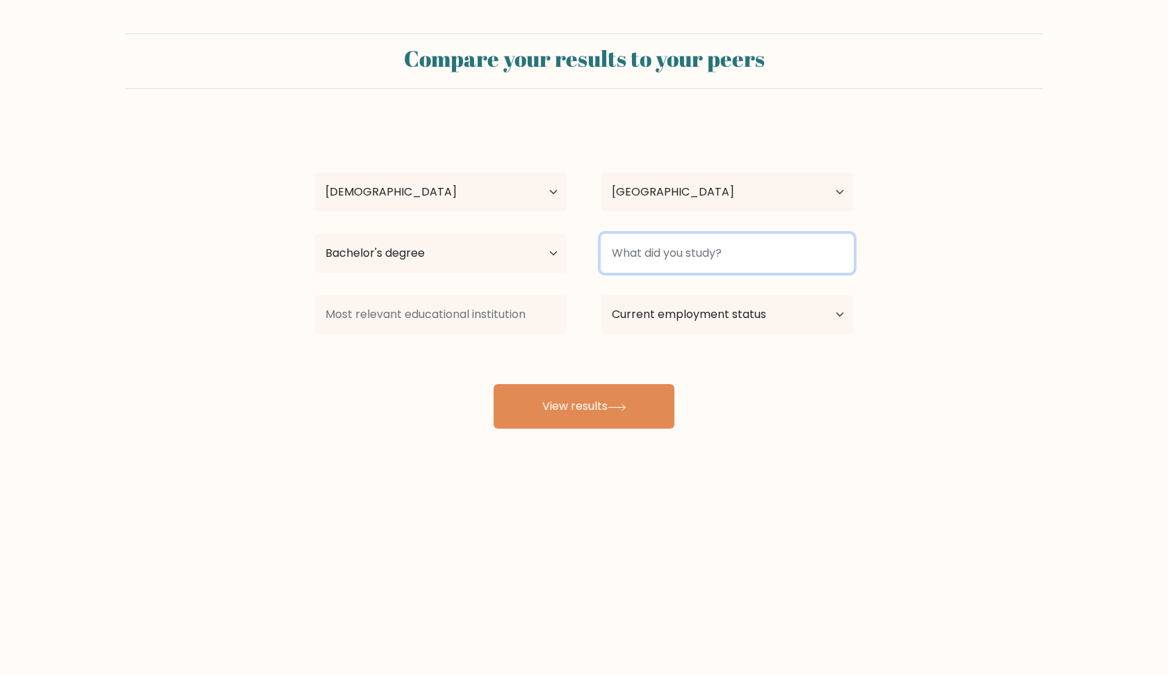
click at [662, 258] on input at bounding box center [727, 253] width 253 height 39
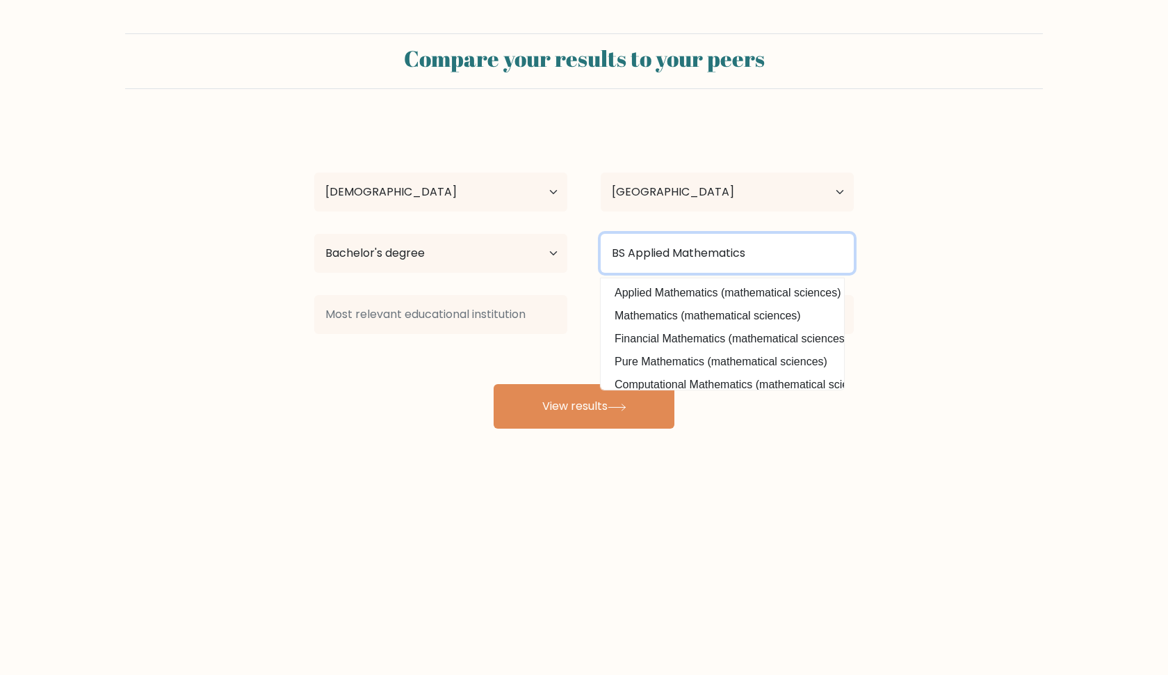
type input "BS Applied Mathematics"
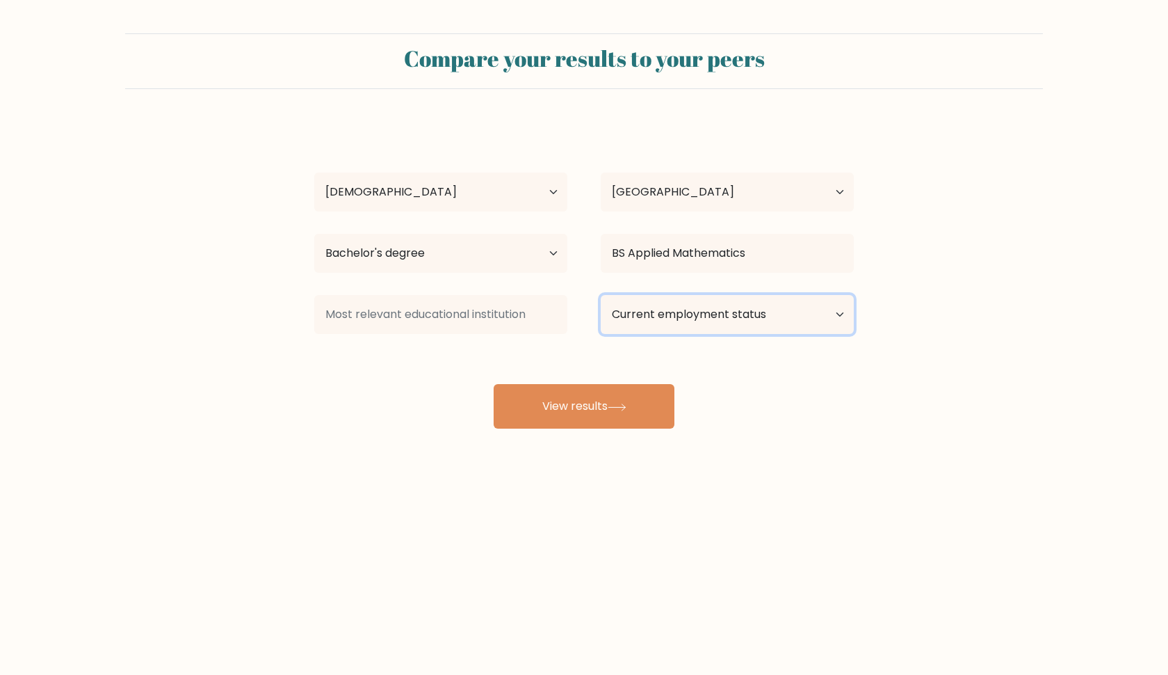
select select "other"
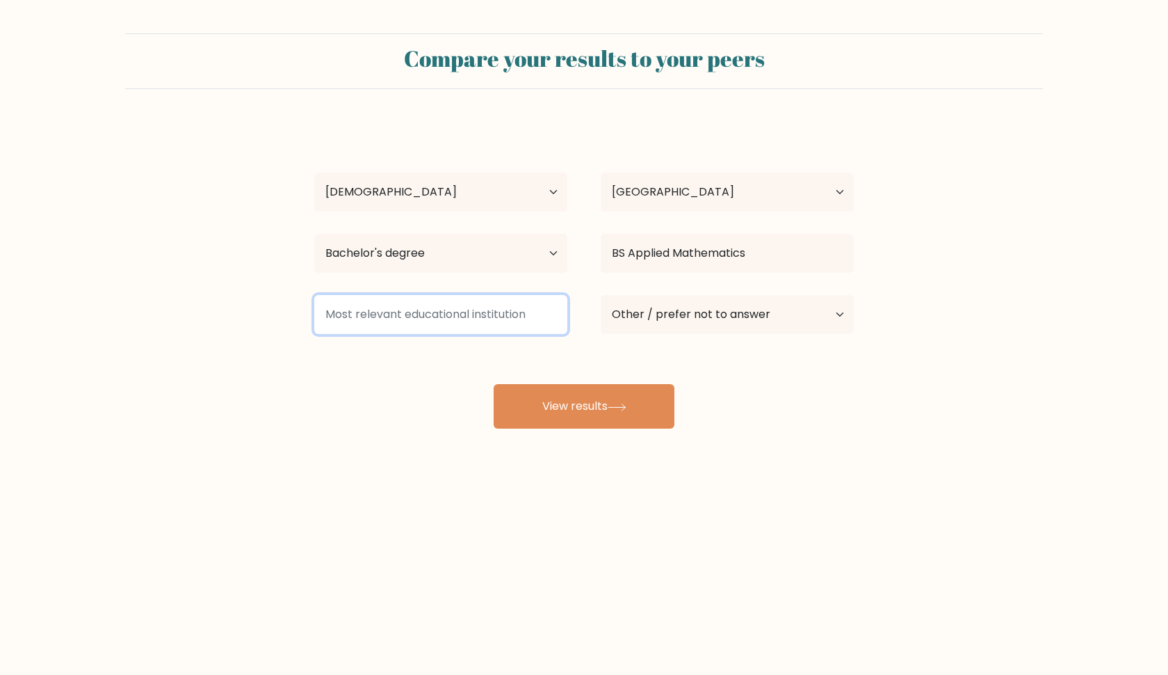
click at [493, 318] on input at bounding box center [440, 314] width 253 height 39
click at [491, 320] on input at bounding box center [440, 314] width 253 height 39
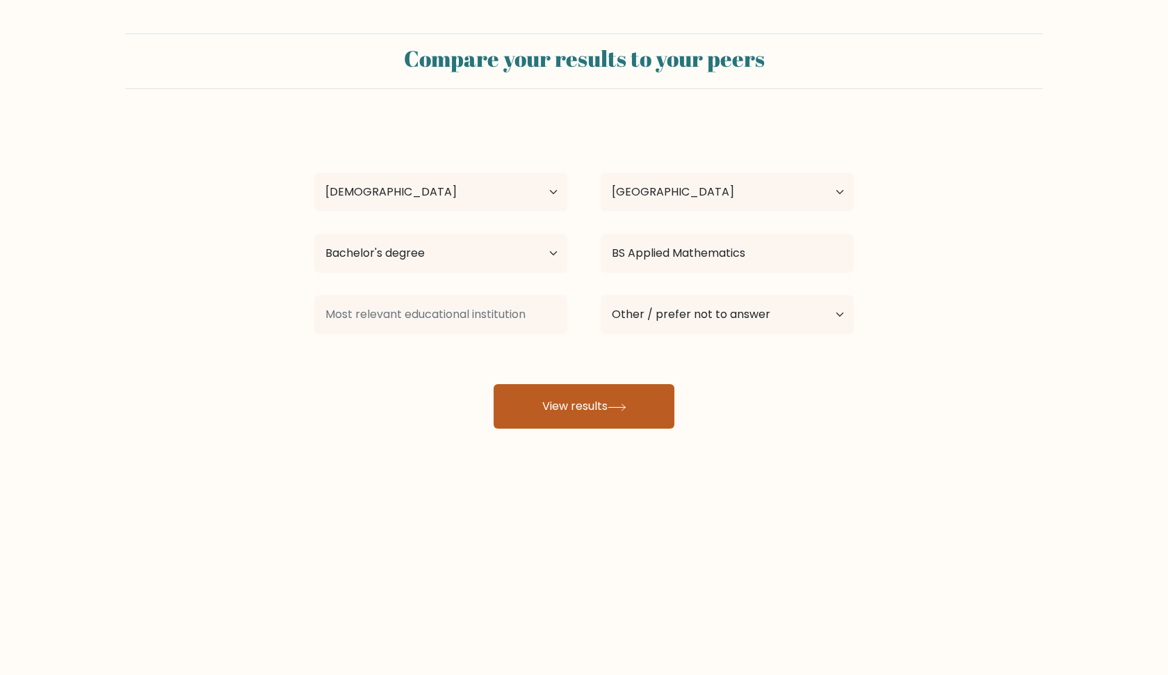
click at [539, 415] on button "View results" at bounding box center [584, 406] width 181 height 45
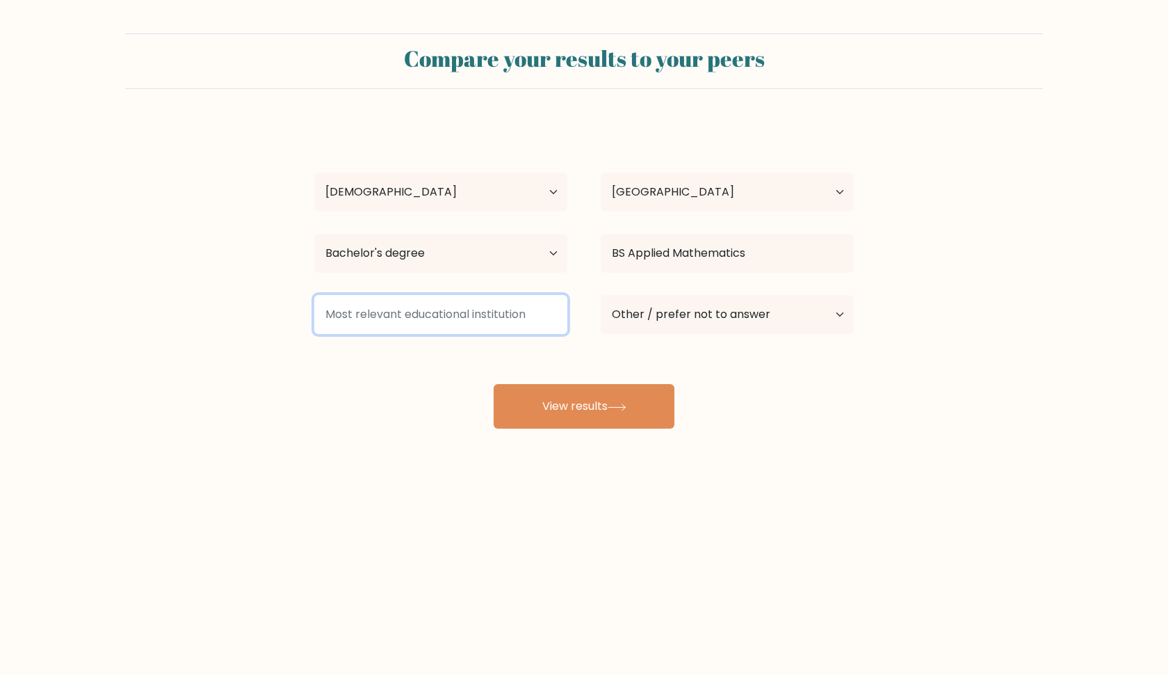
click at [464, 312] on input at bounding box center [440, 314] width 253 height 39
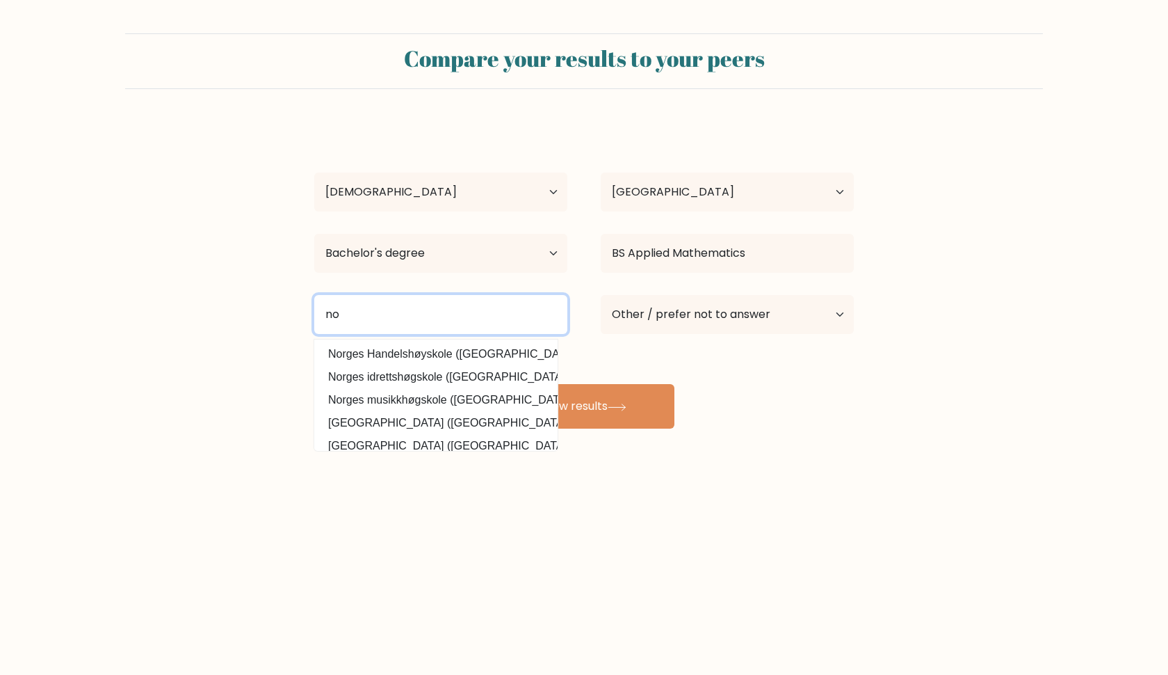
type input "n"
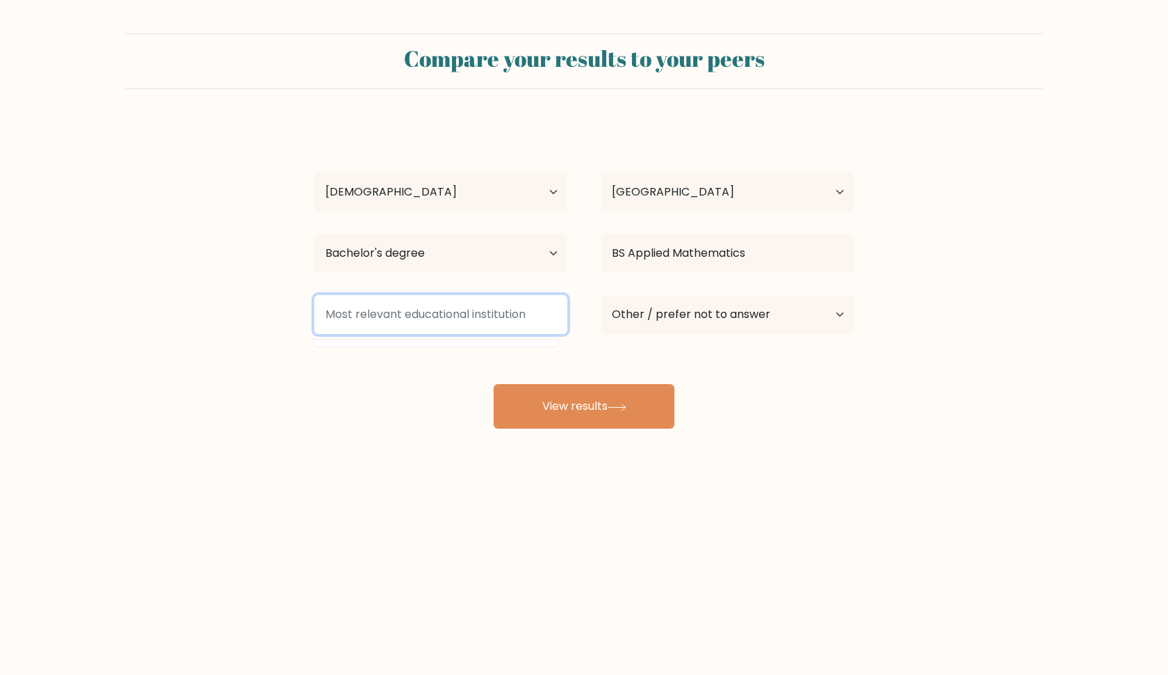
click at [352, 323] on input at bounding box center [440, 314] width 253 height 39
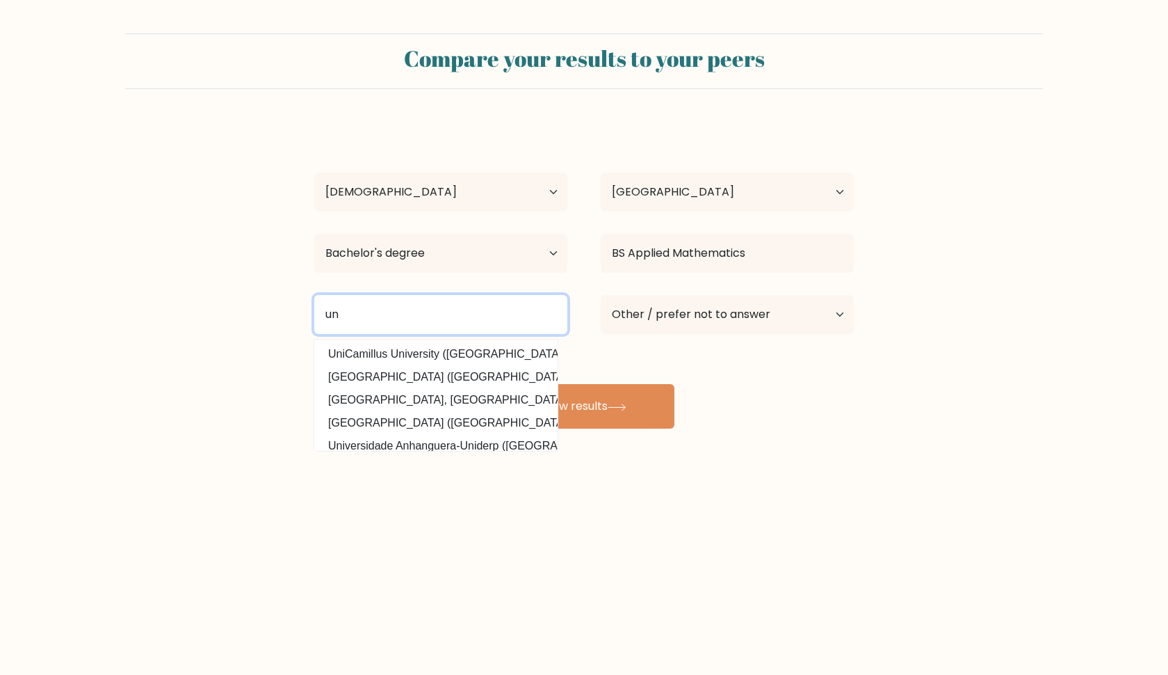
type input "u"
drag, startPoint x: 352, startPoint y: 323, endPoint x: 339, endPoint y: 314, distance: 15.4
click at [339, 314] on input "University of Science Technology of the [GEOGRAPHIC_DATA]" at bounding box center [440, 314] width 253 height 39
click at [329, 316] on input "University of Science and Technology of the [GEOGRAPHIC_DATA]" at bounding box center [440, 314] width 253 height 39
drag, startPoint x: 329, startPoint y: 316, endPoint x: 353, endPoint y: 314, distance: 23.7
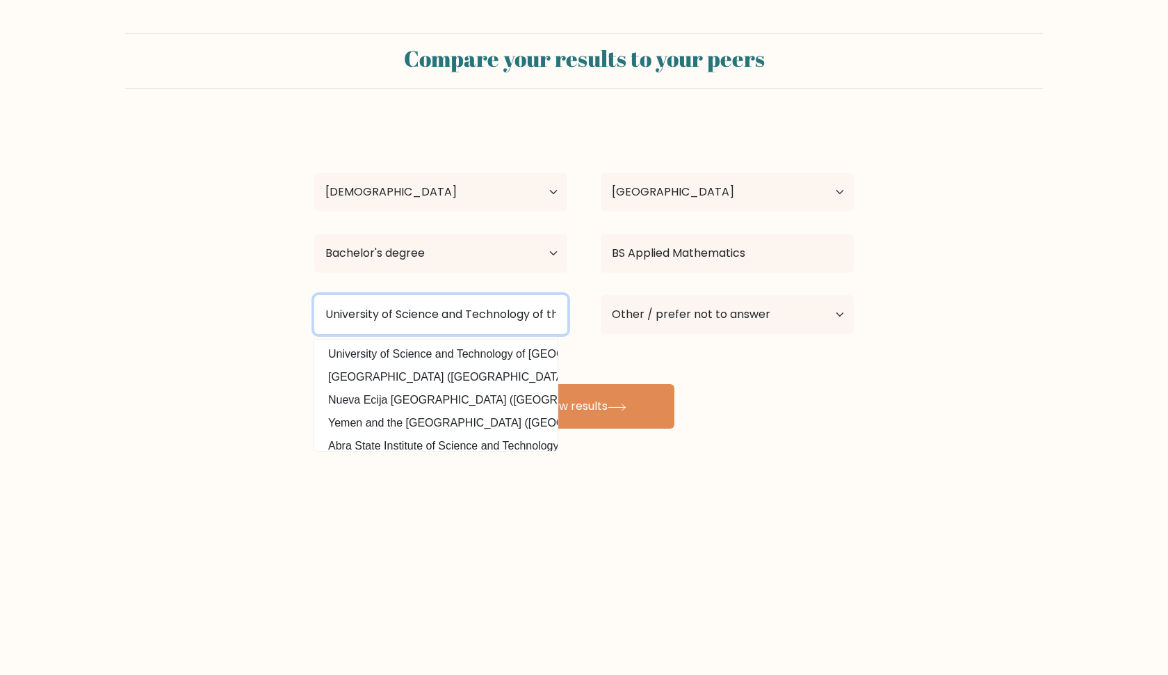
click at [353, 314] on input "University of Science and Technology of the [GEOGRAPHIC_DATA]" at bounding box center [440, 314] width 253 height 39
click at [387, 320] on input "University of Science and Technology of the [GEOGRAPHIC_DATA]" at bounding box center [440, 314] width 253 height 39
type input "University of Science and Technology of the [GEOGRAPHIC_DATA]"
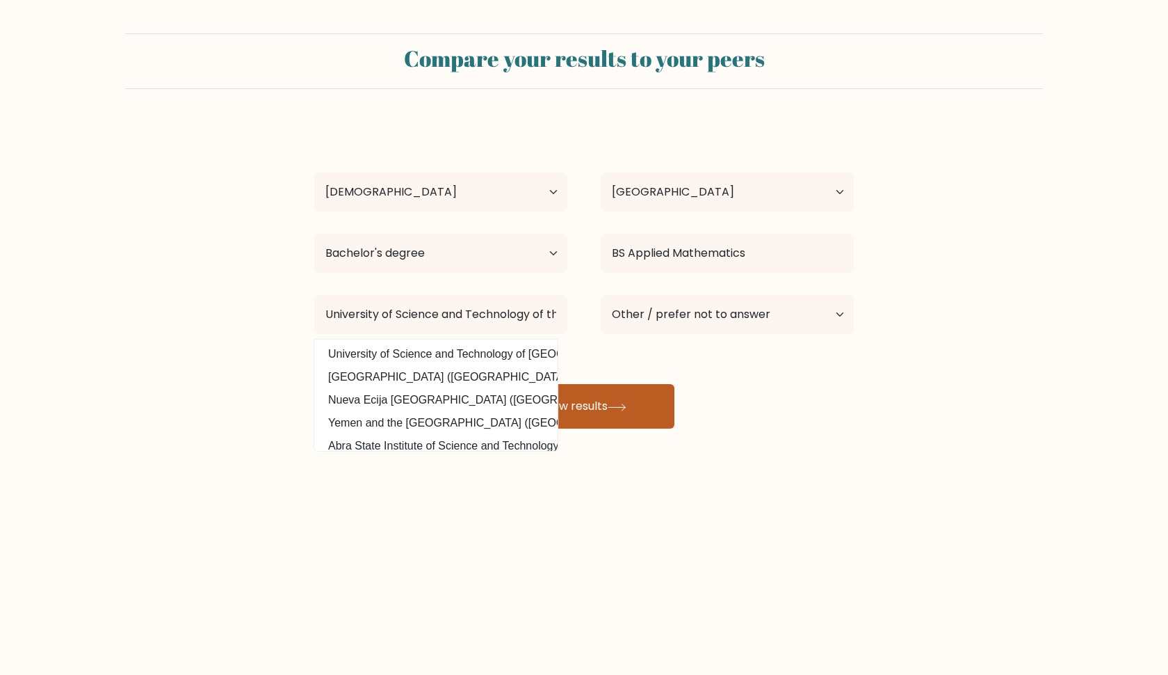
click at [581, 401] on button "View results" at bounding box center [584, 406] width 181 height 45
